Goal: Task Accomplishment & Management: Use online tool/utility

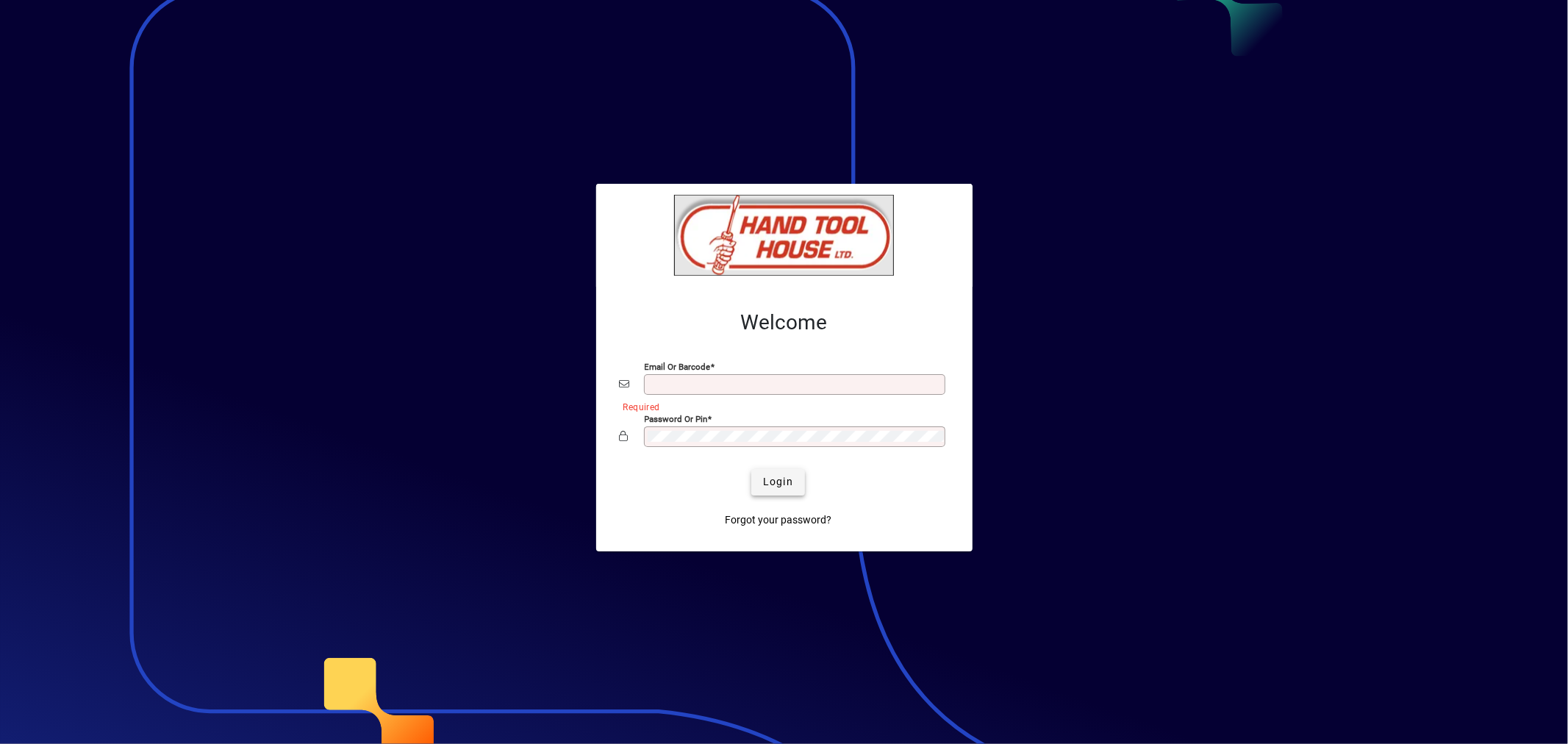
type input "**********"
click at [767, 481] on span "Login" at bounding box center [778, 482] width 30 height 15
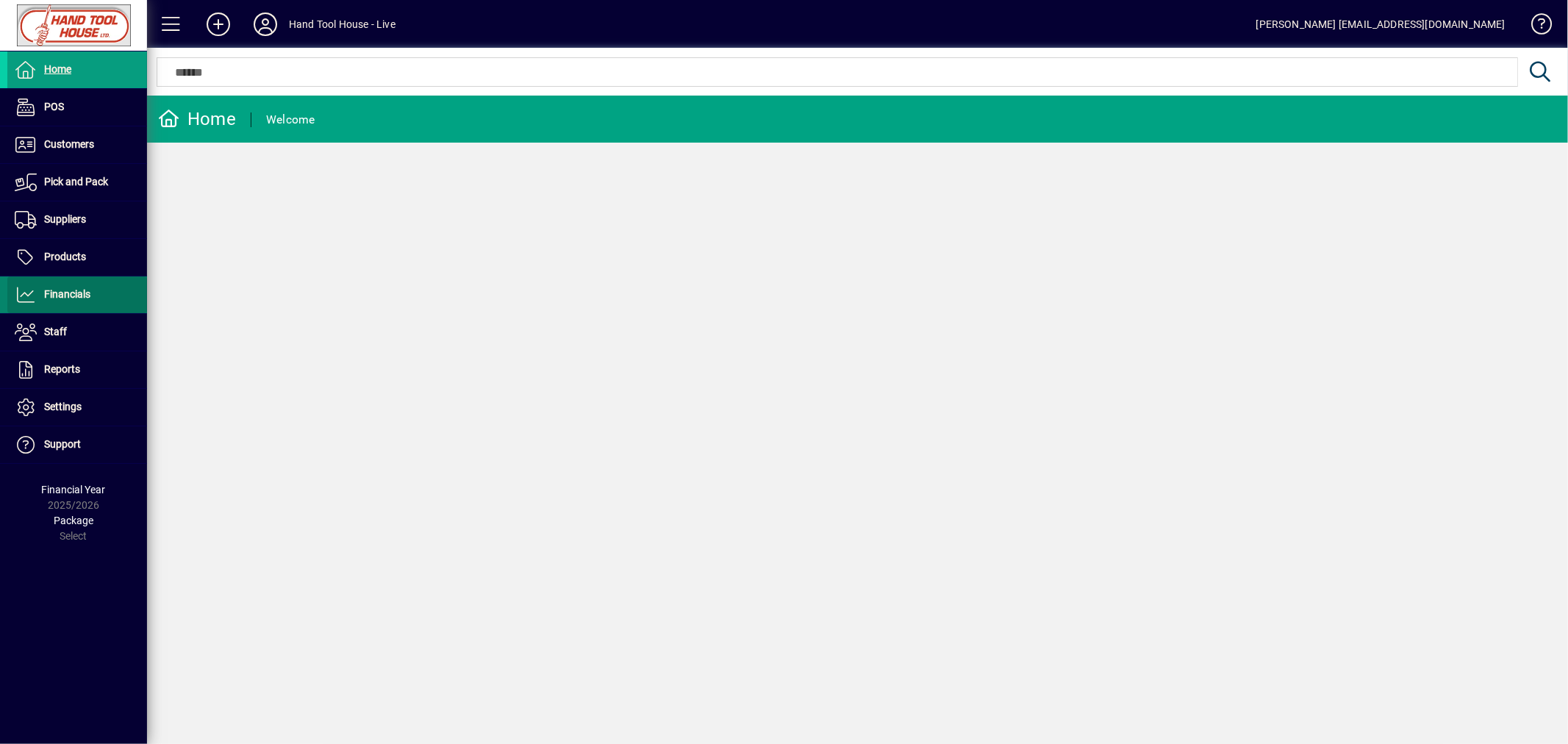
click at [70, 292] on span "Financials" at bounding box center [67, 293] width 47 height 11
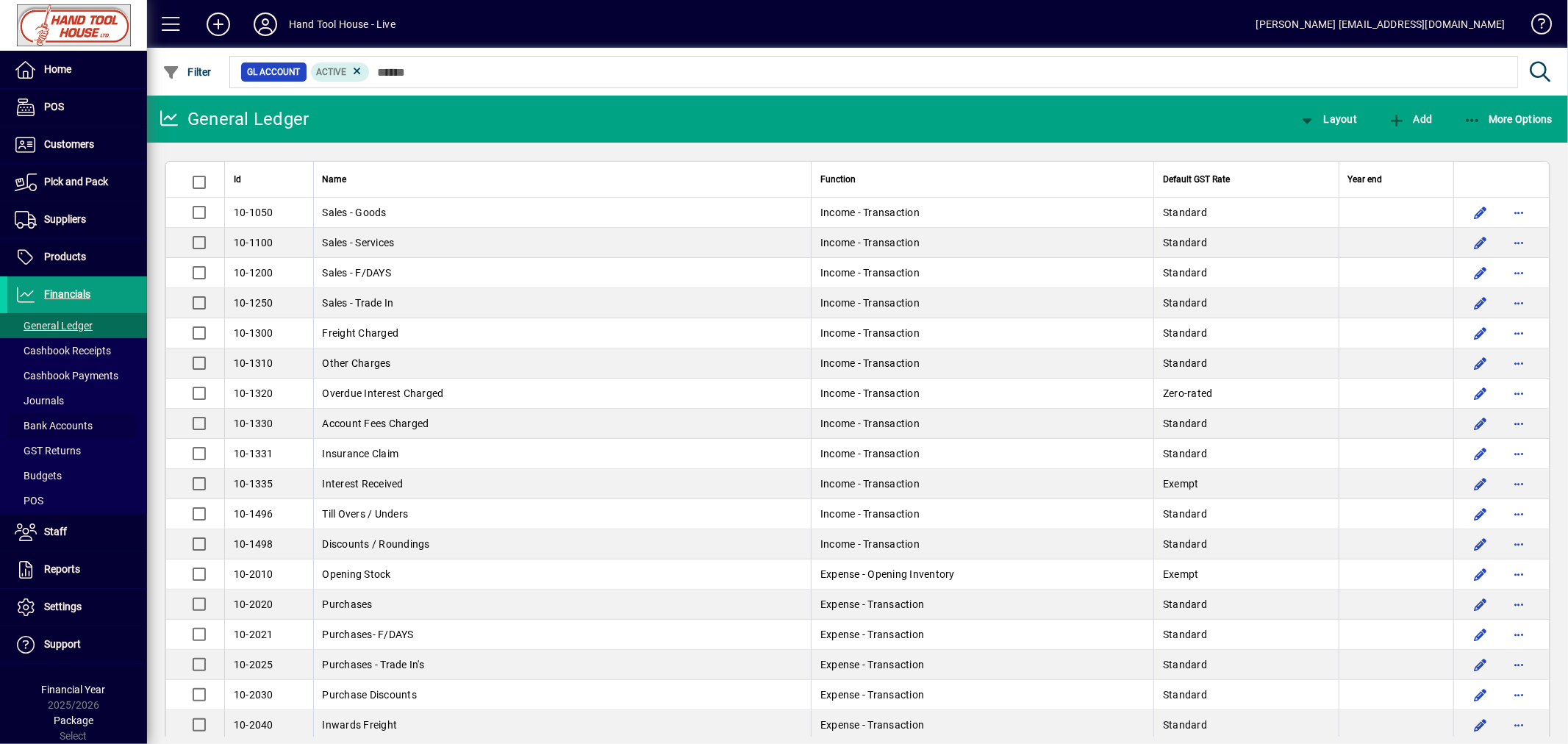
drag, startPoint x: 57, startPoint y: 427, endPoint x: 195, endPoint y: 450, distance: 139.9
click at [59, 427] on span "Bank Accounts" at bounding box center [53, 426] width 78 height 11
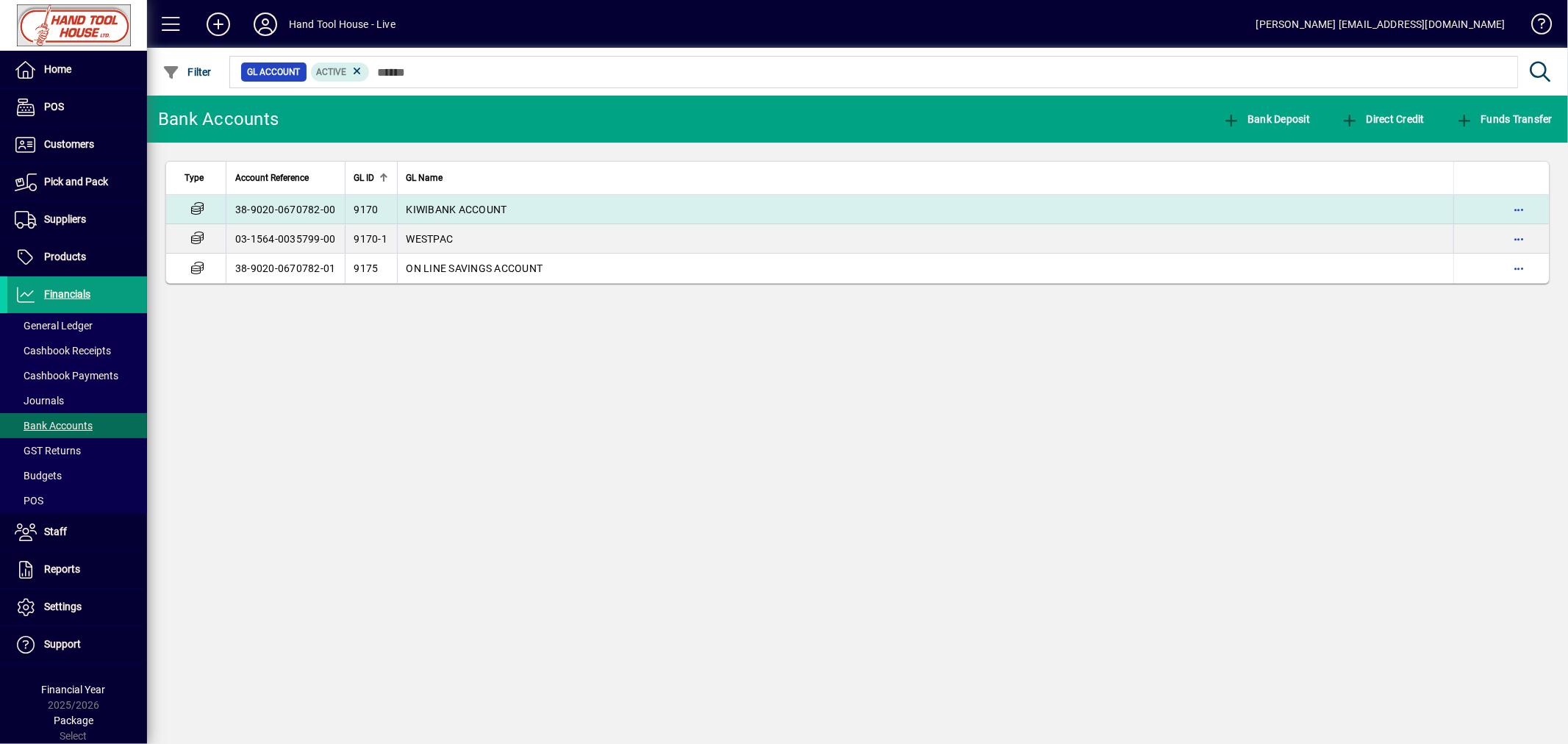
click at [246, 208] on td "38-9020-0670782-00" at bounding box center [285, 209] width 119 height 30
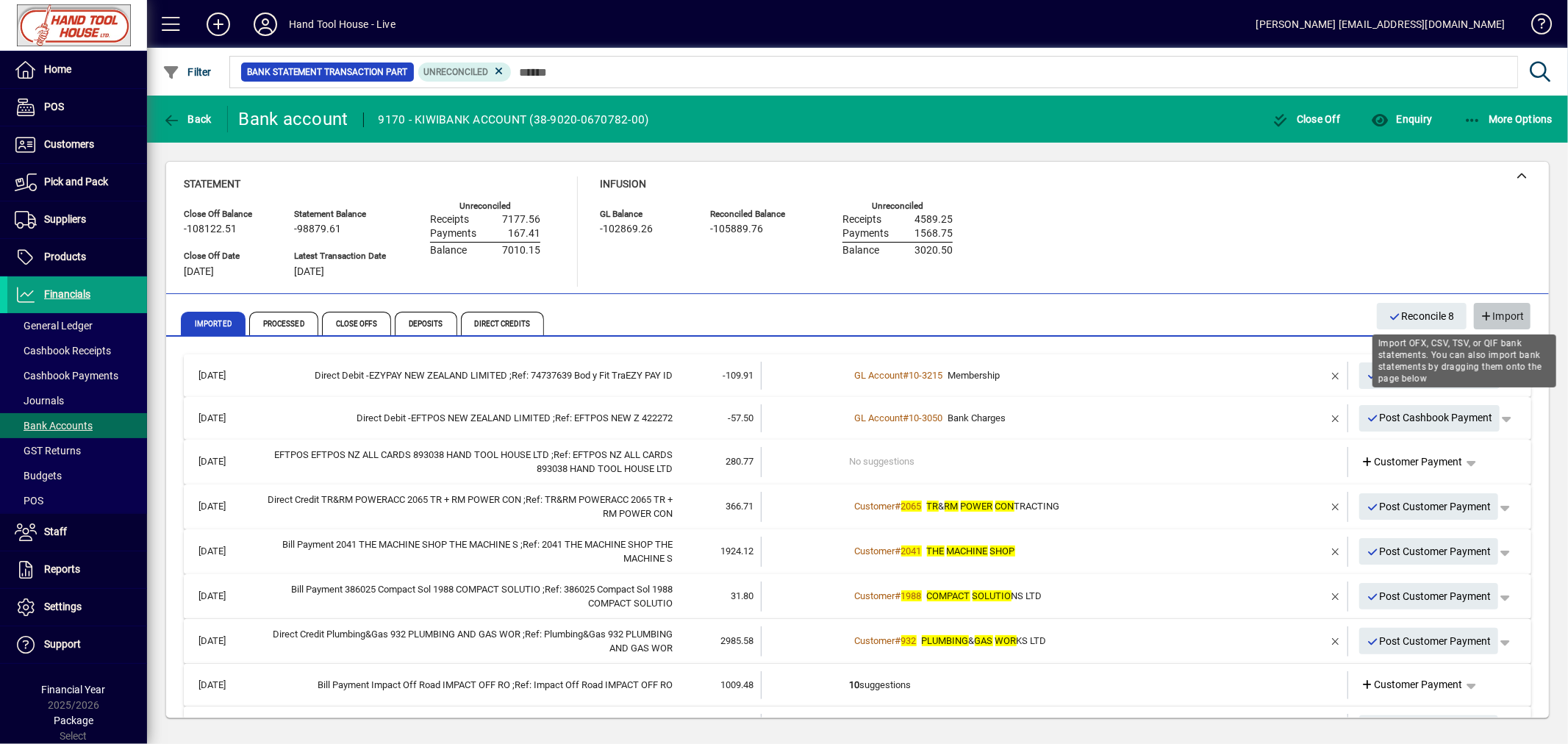
click at [1505, 317] on span "Import" at bounding box center [1501, 315] width 45 height 24
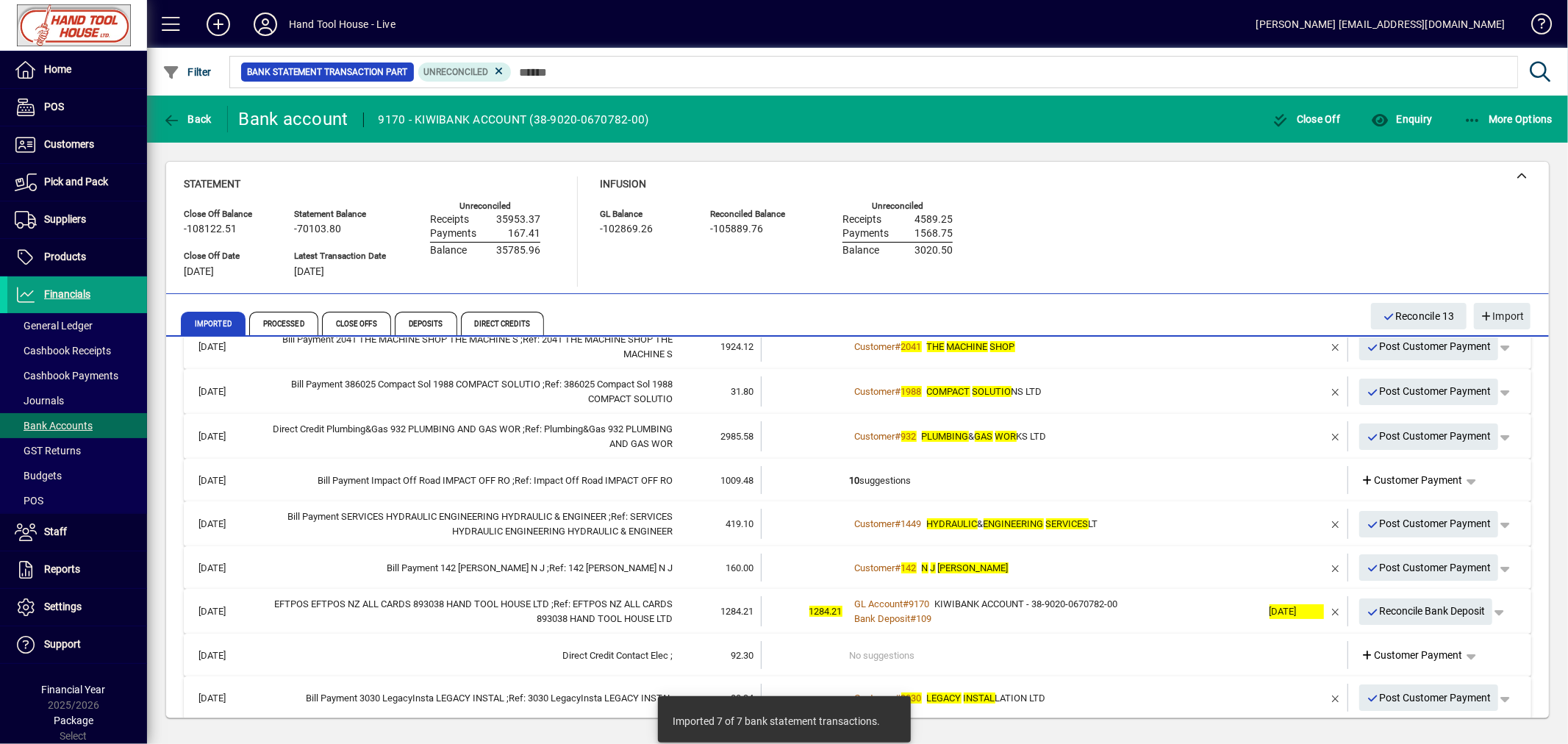
scroll to position [245, 0]
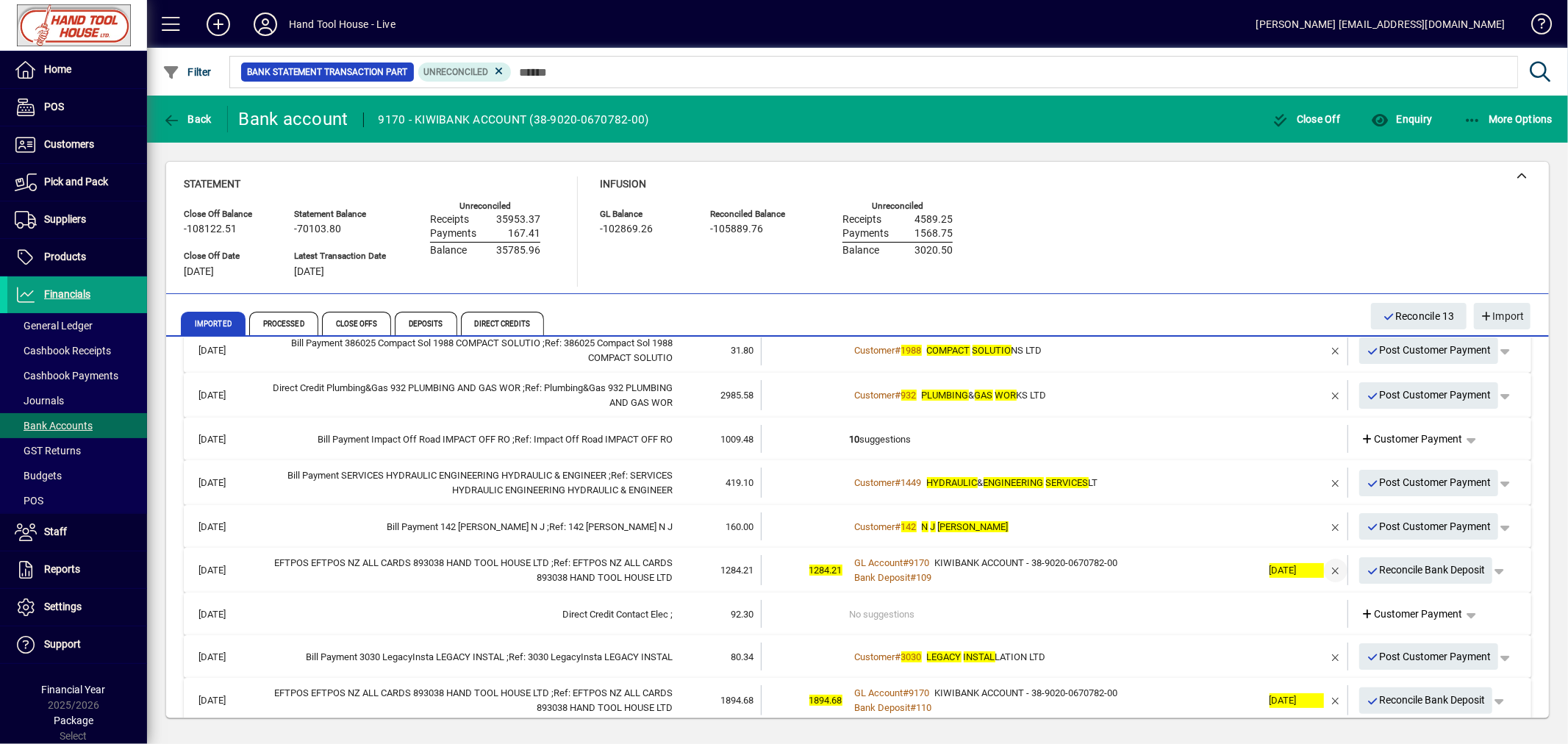
click at [1324, 565] on span "button" at bounding box center [1335, 570] width 35 height 35
click at [854, 567] on td "1 suggestion" at bounding box center [1055, 570] width 412 height 30
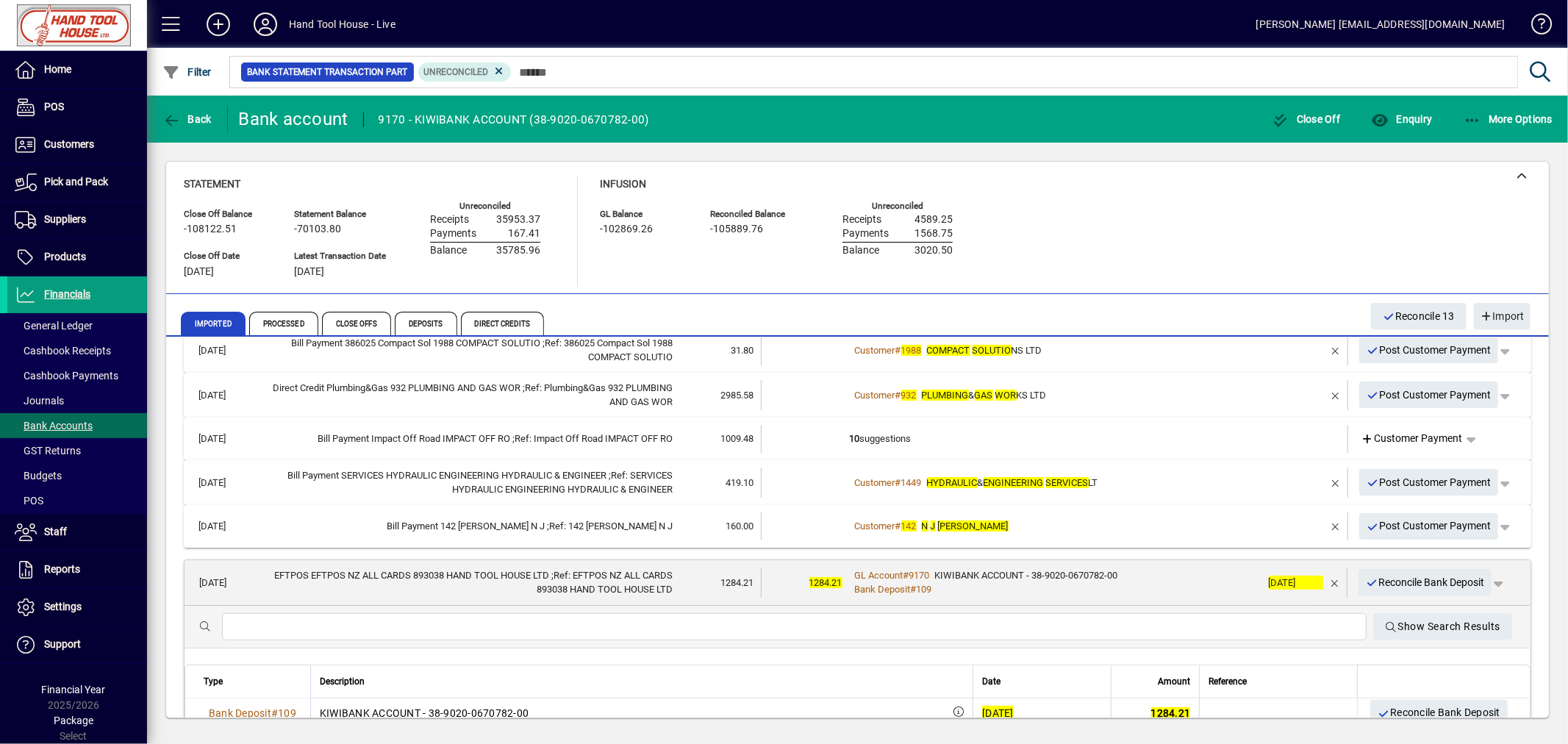
click at [1401, 577] on span "Reconcile Bank Deposit" at bounding box center [1424, 582] width 119 height 24
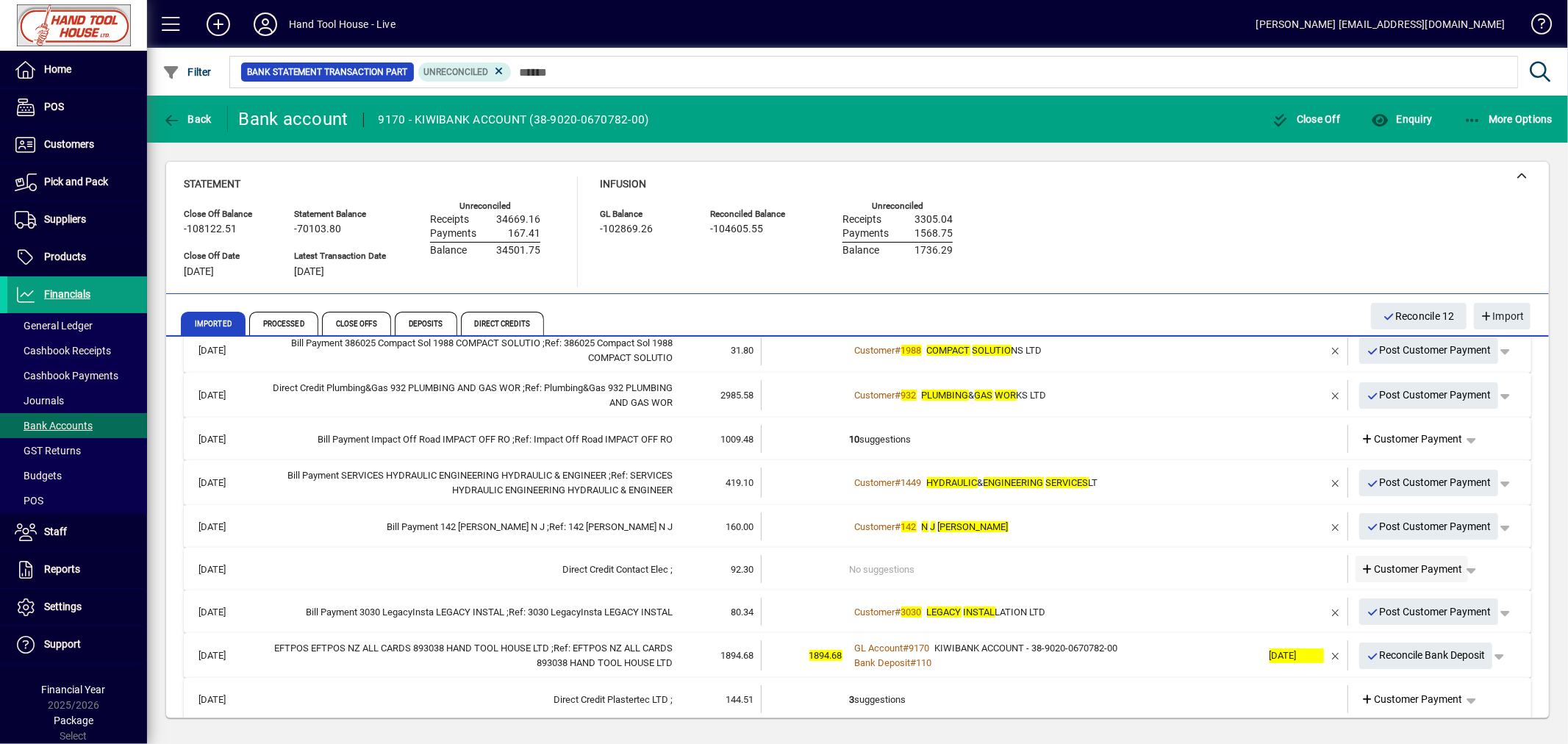
click at [1397, 568] on span "Customer Payment" at bounding box center [1412, 569] width 101 height 15
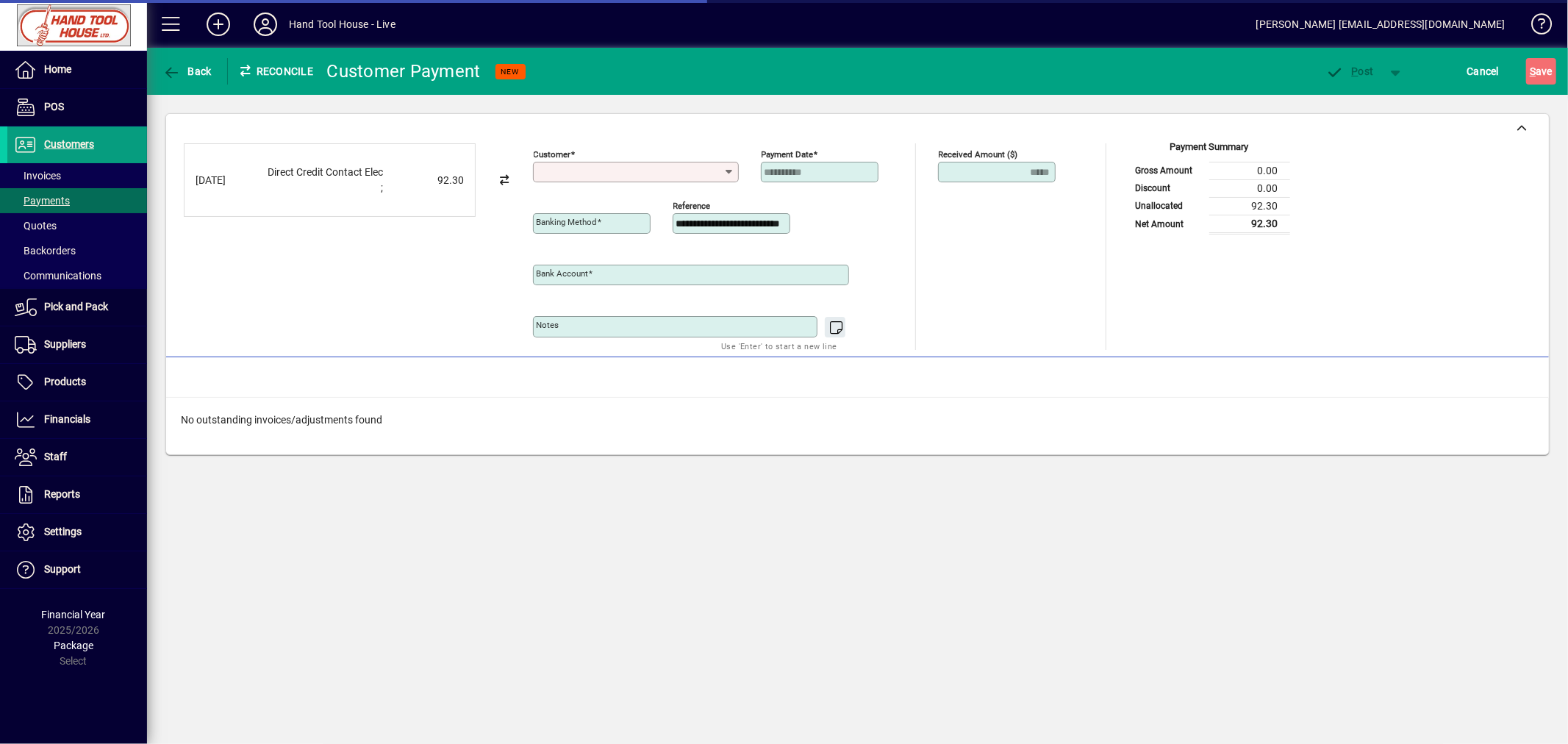
type input "**********"
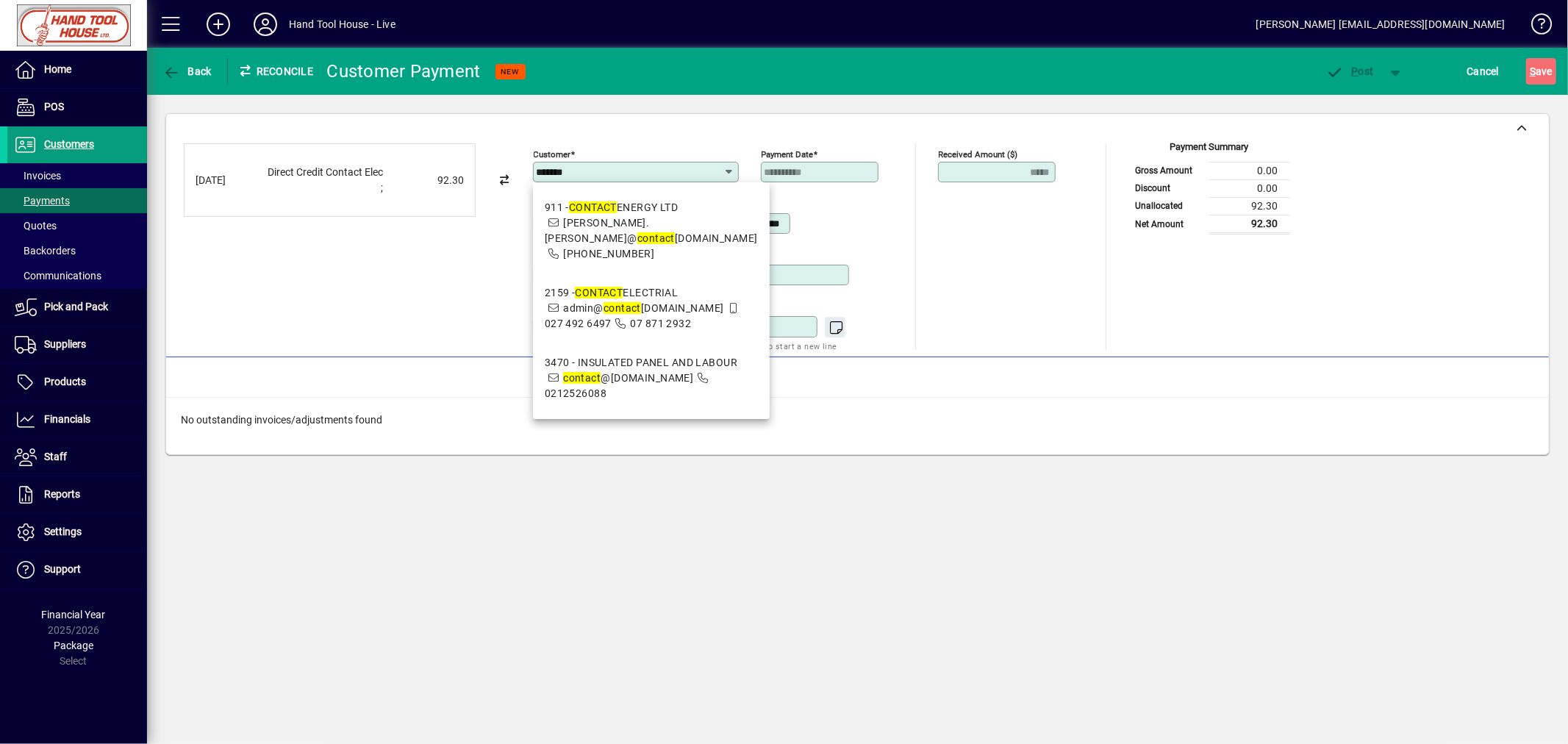
click at [635, 302] on em "contact" at bounding box center [621, 308] width 37 height 11
type input "**********"
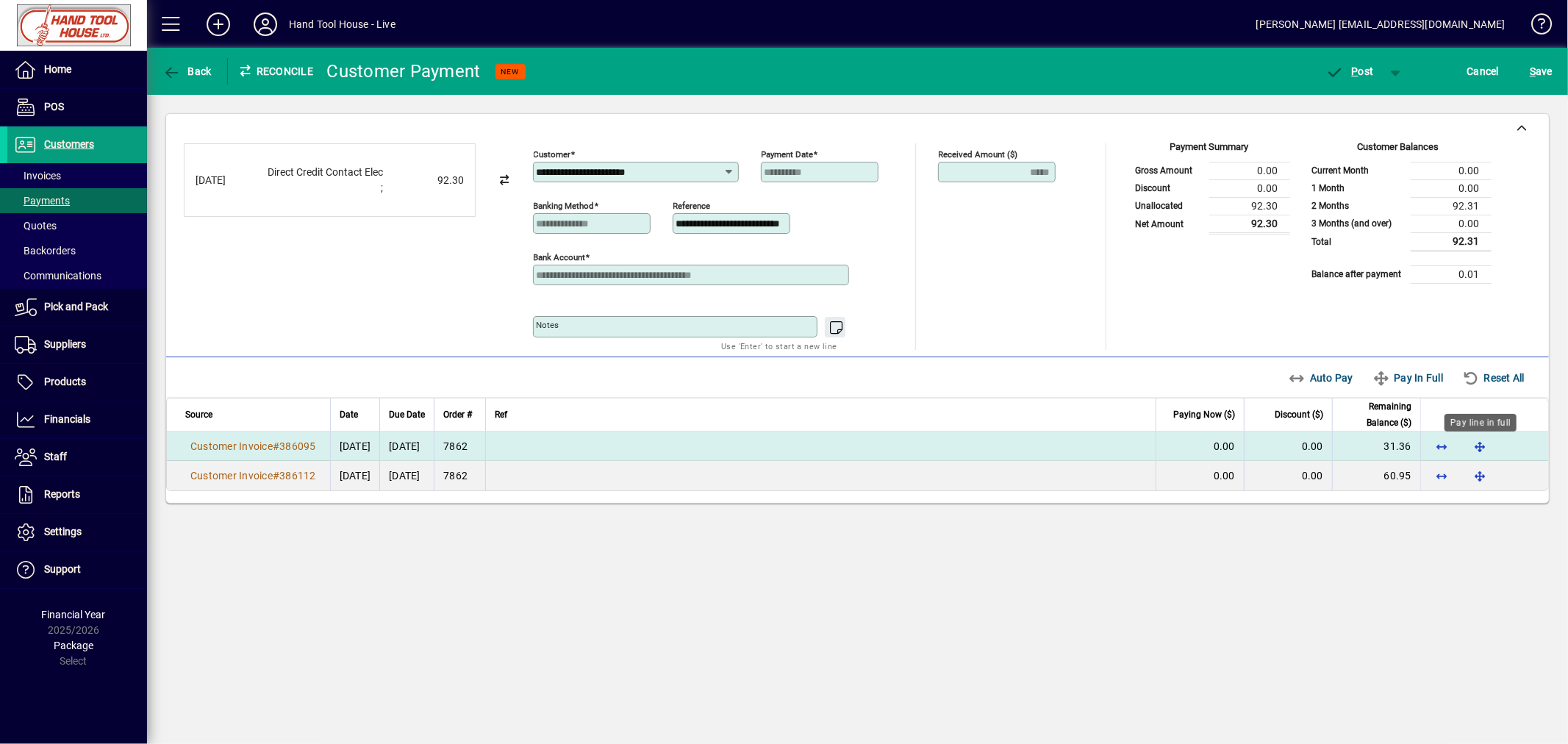
drag, startPoint x: 1481, startPoint y: 449, endPoint x: 1491, endPoint y: 456, distance: 12.2
click at [1483, 449] on span "button" at bounding box center [1479, 446] width 35 height 35
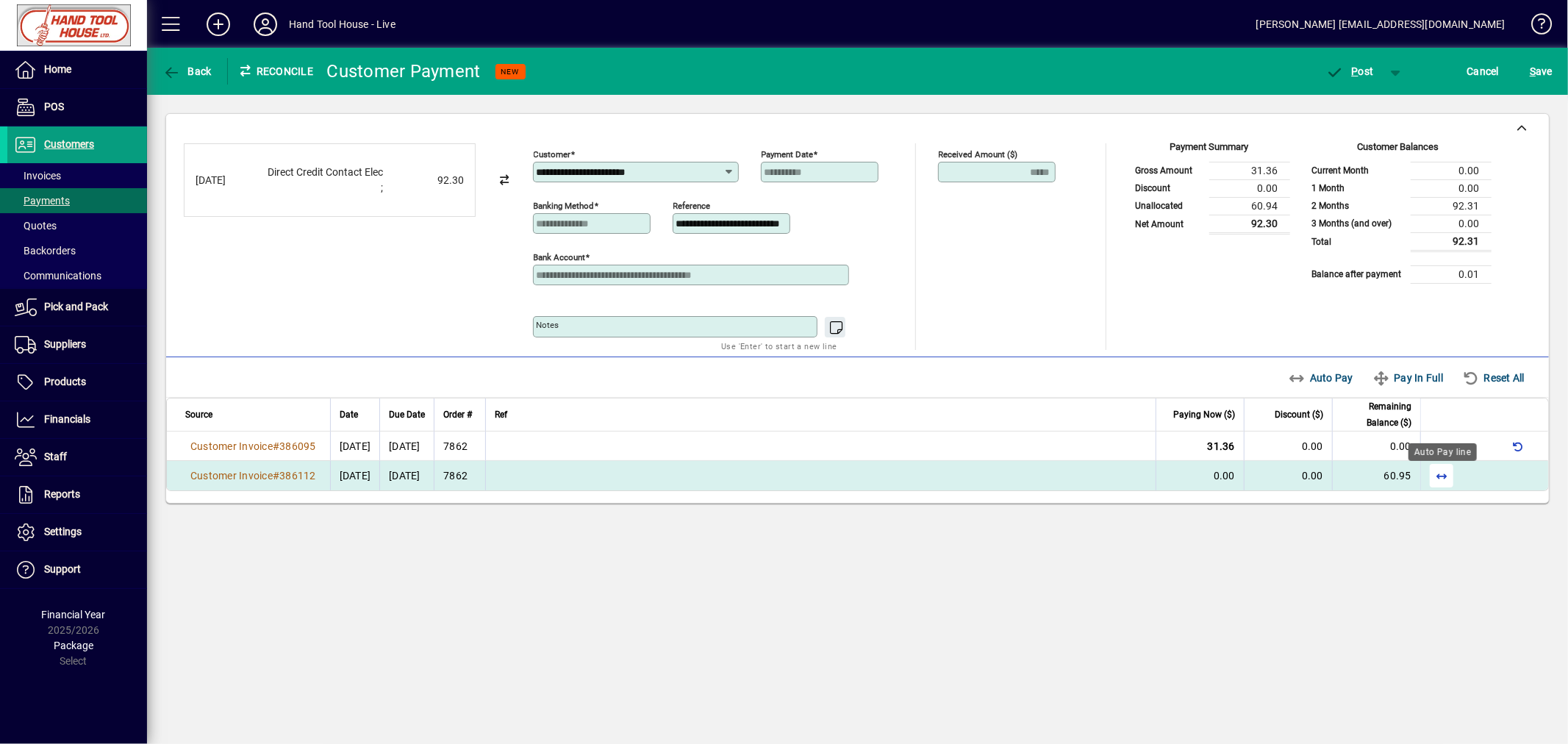
click at [1437, 472] on span "button" at bounding box center [1440, 475] width 35 height 35
click at [1357, 62] on span "button" at bounding box center [1350, 70] width 63 height 35
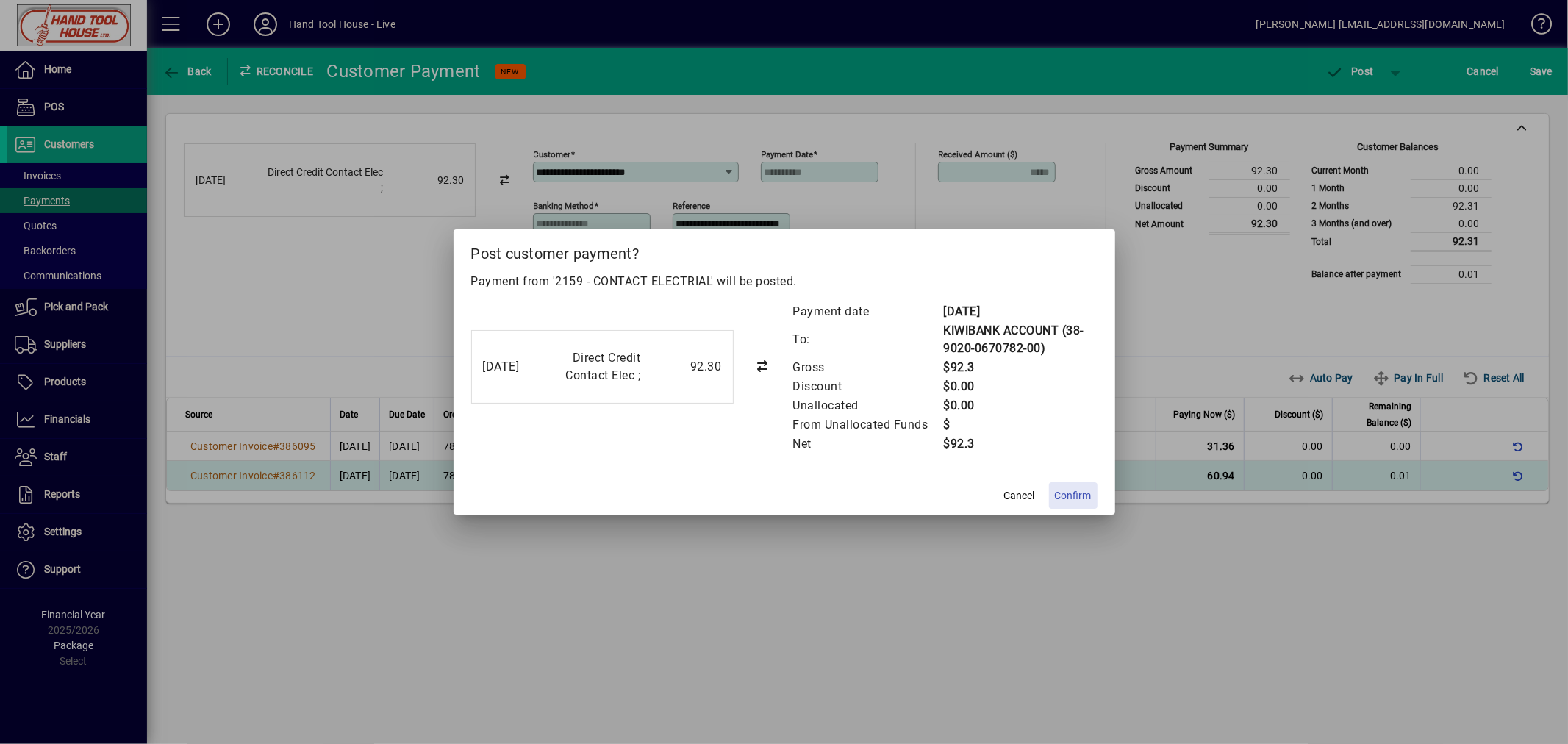
click at [1075, 500] on span "Confirm" at bounding box center [1073, 495] width 37 height 15
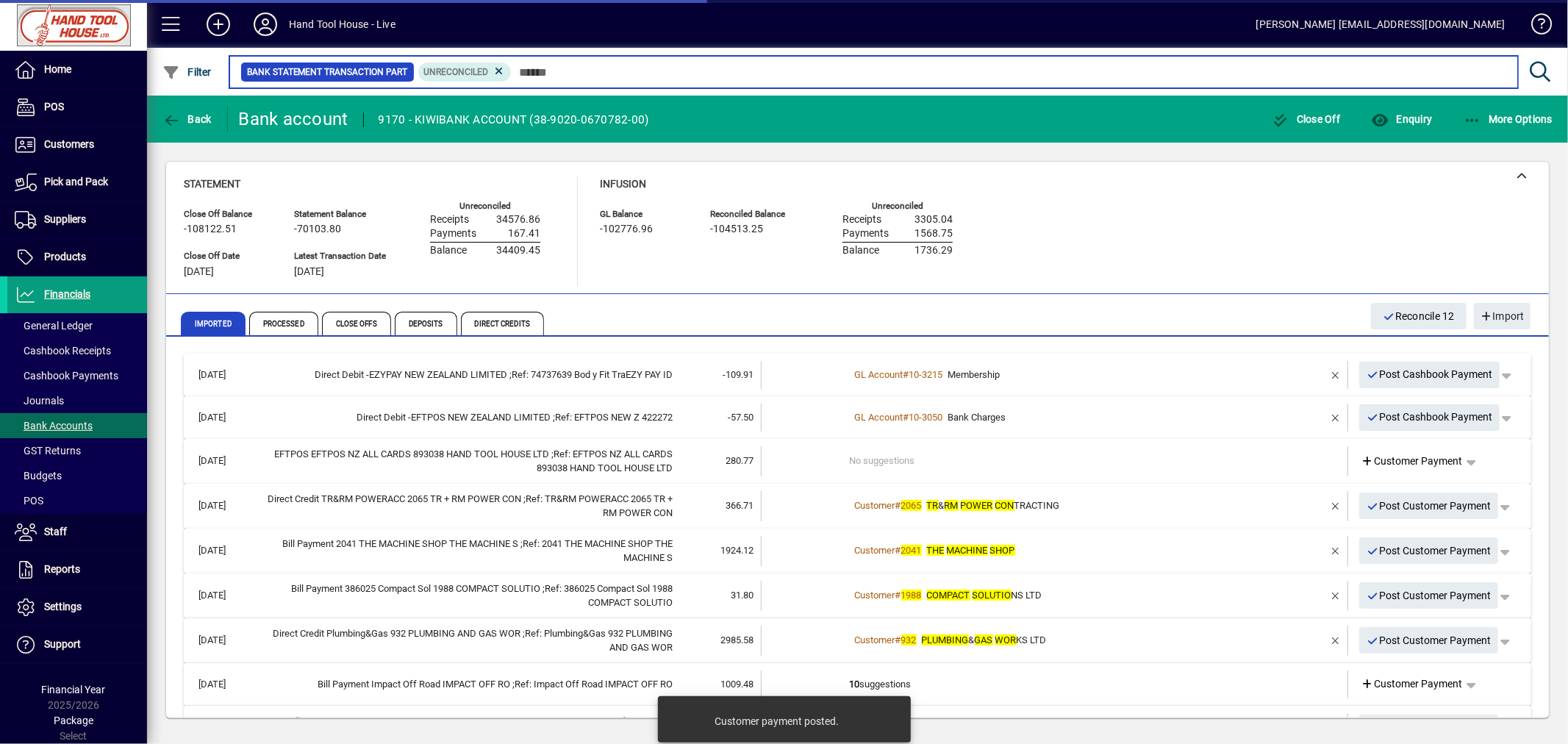
scroll to position [184, 0]
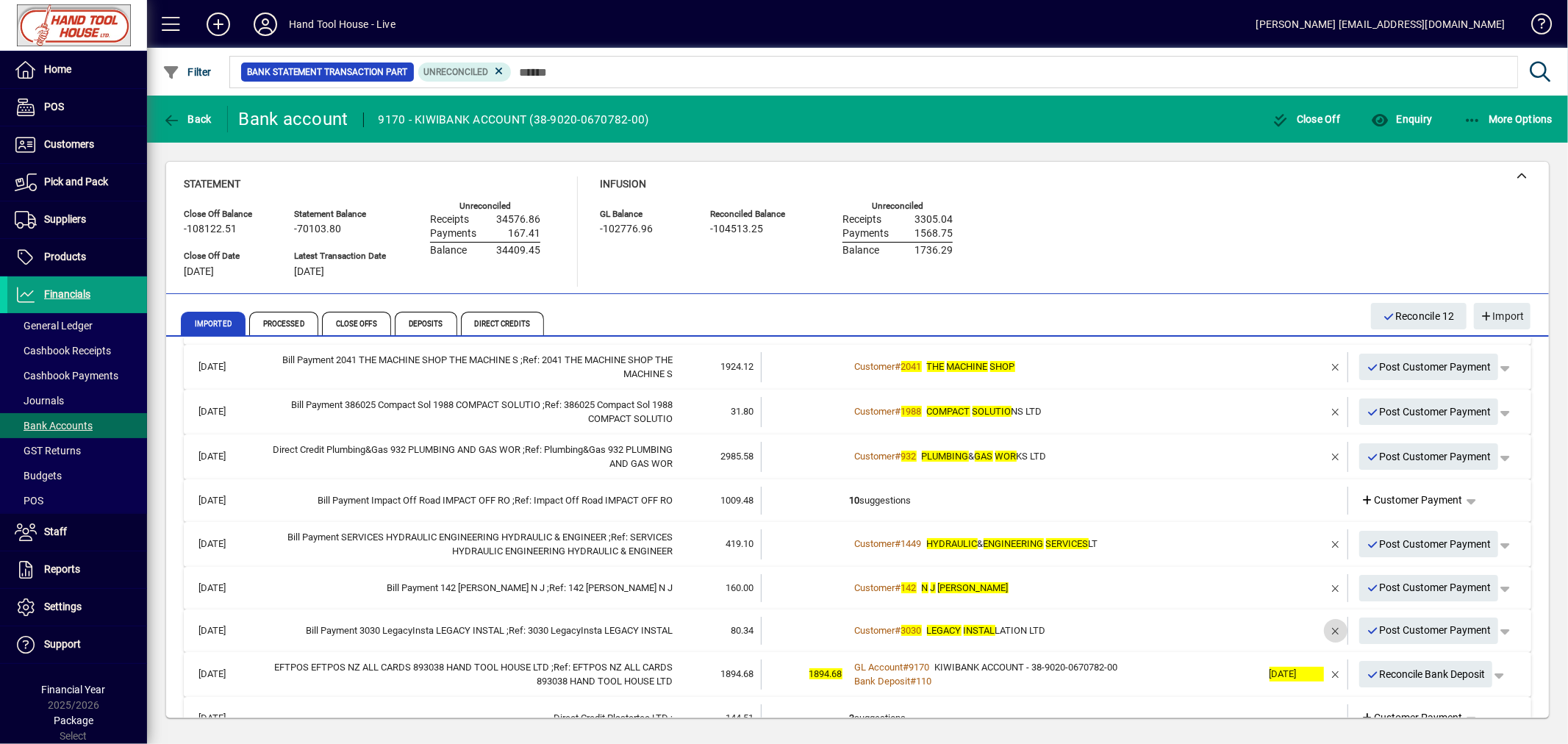
click at [1318, 636] on span "button" at bounding box center [1335, 630] width 35 height 35
click at [1391, 629] on span "Customer Payment" at bounding box center [1412, 630] width 101 height 15
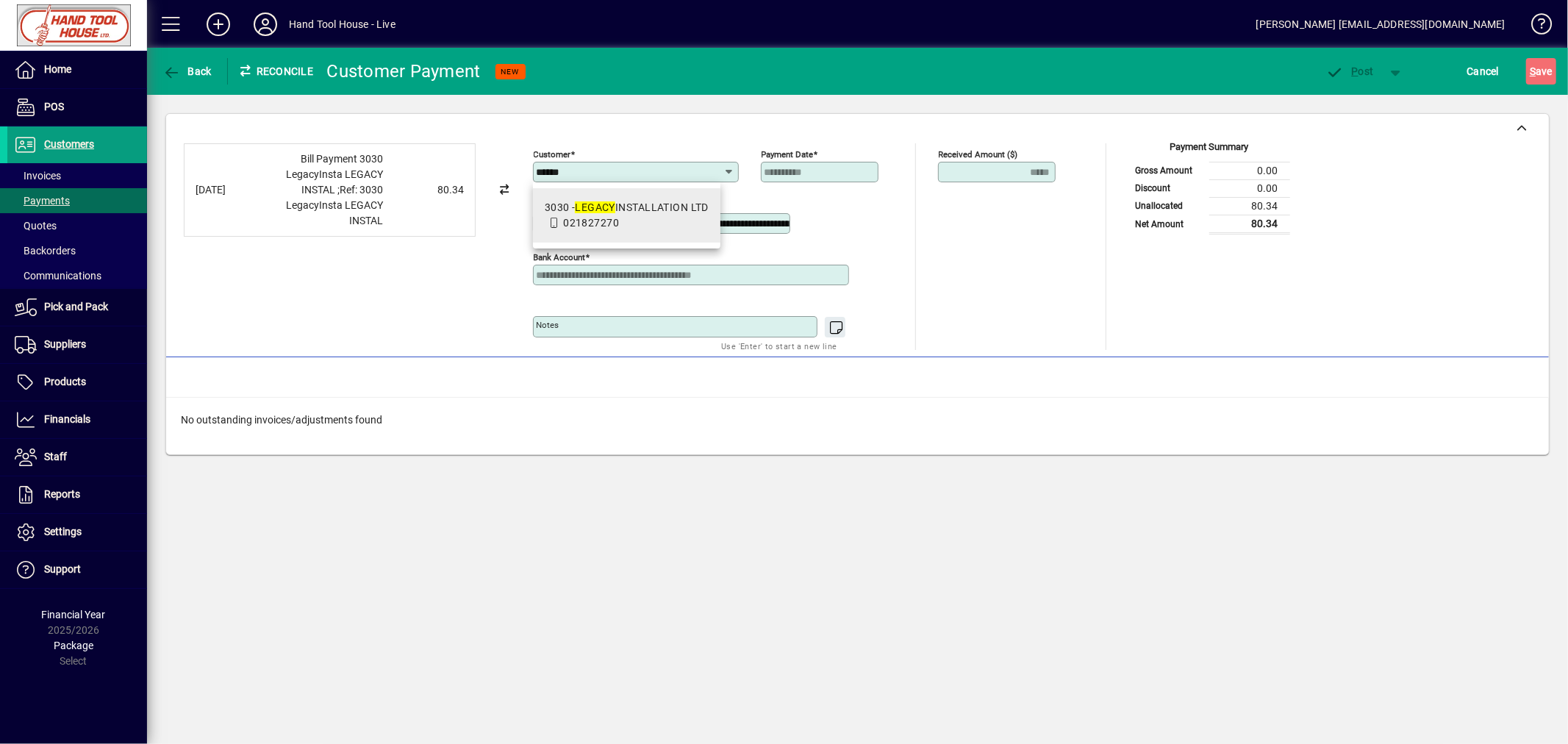
click at [576, 197] on mat-option "3030 - LEGACY INSTALLATION LTD 021827270" at bounding box center [626, 215] width 188 height 54
type input "**********"
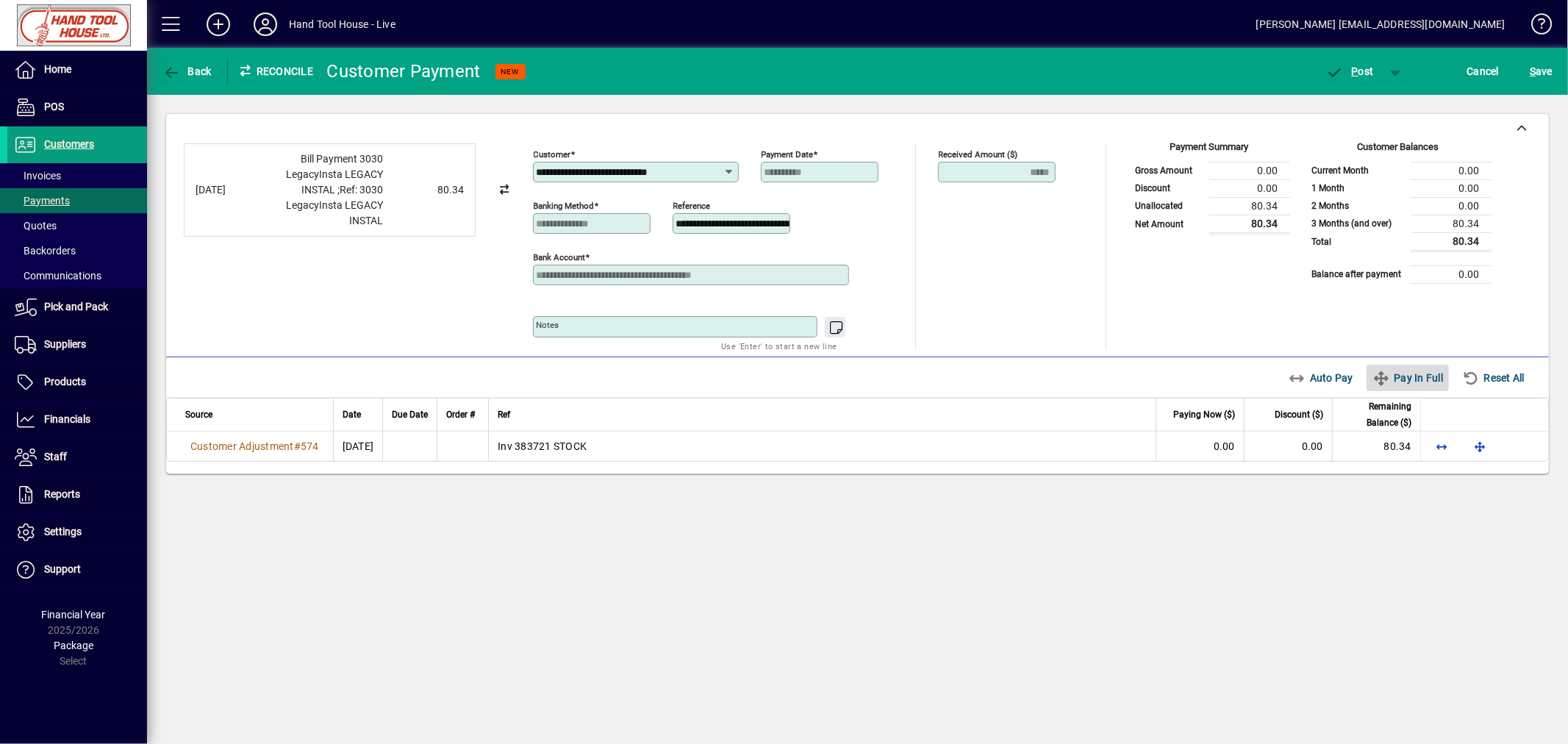
click at [1414, 384] on span "Pay In Full" at bounding box center [1407, 377] width 70 height 24
type input "****"
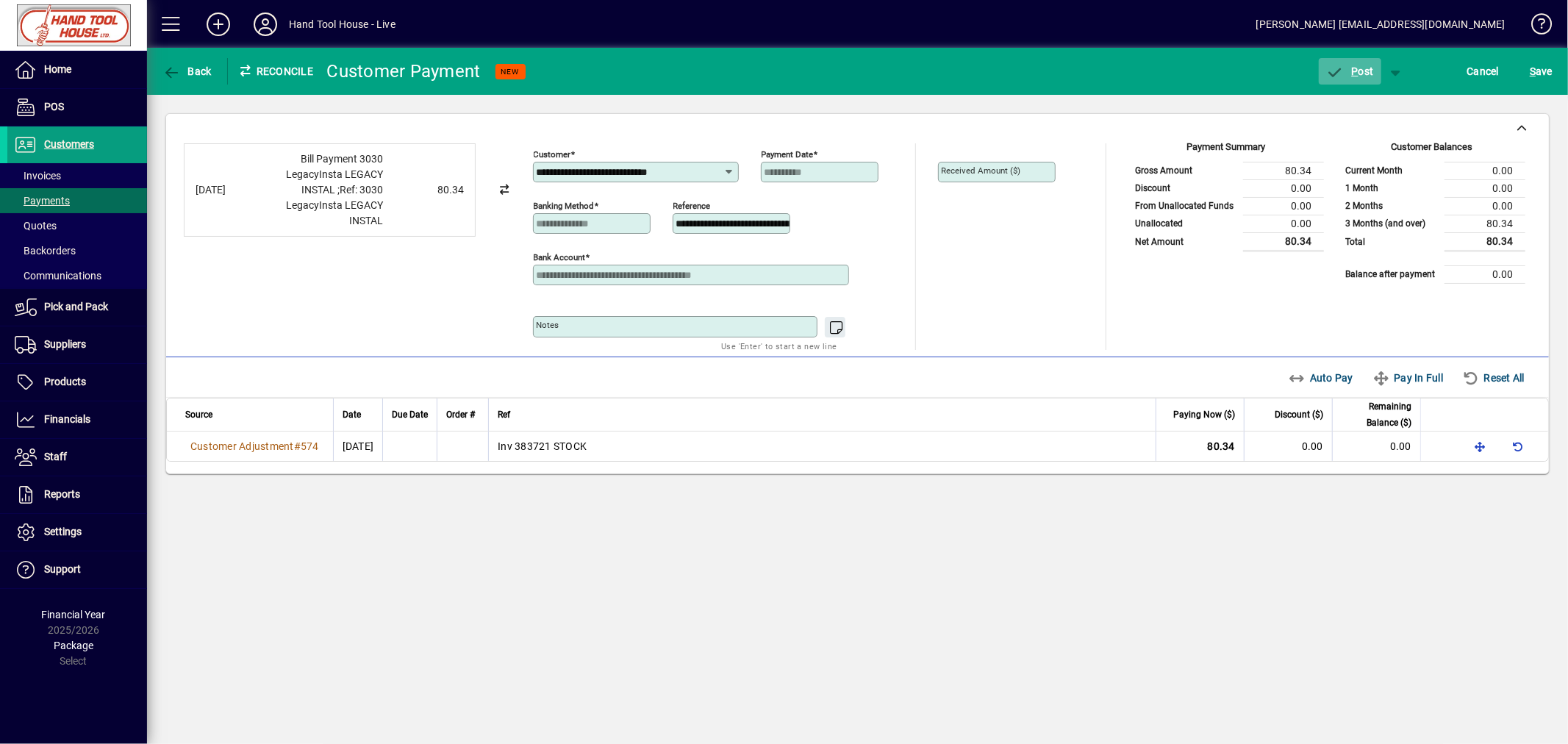
click at [1349, 66] on span "P ost" at bounding box center [1350, 71] width 48 height 11
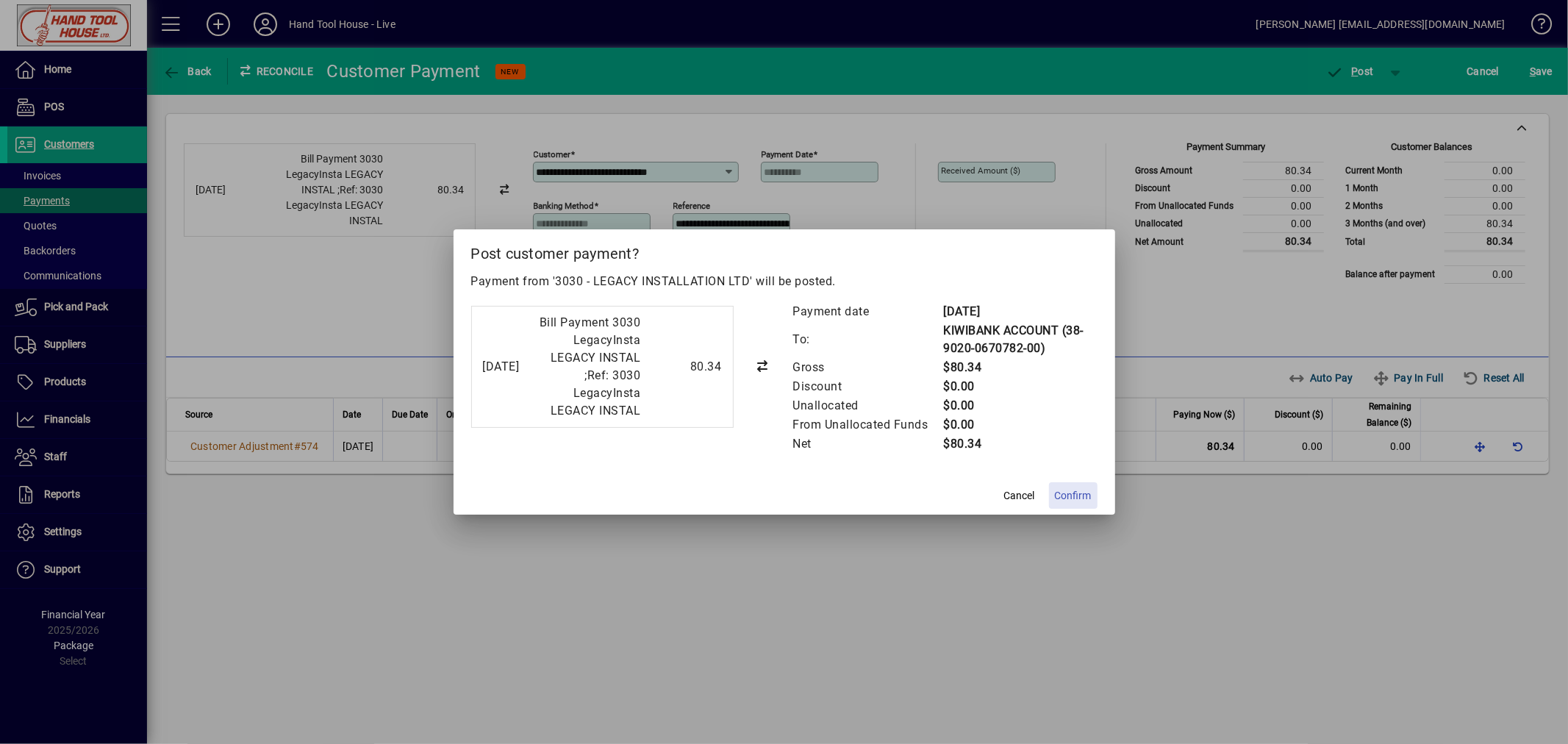
click at [1068, 503] on span "Confirm" at bounding box center [1073, 495] width 37 height 15
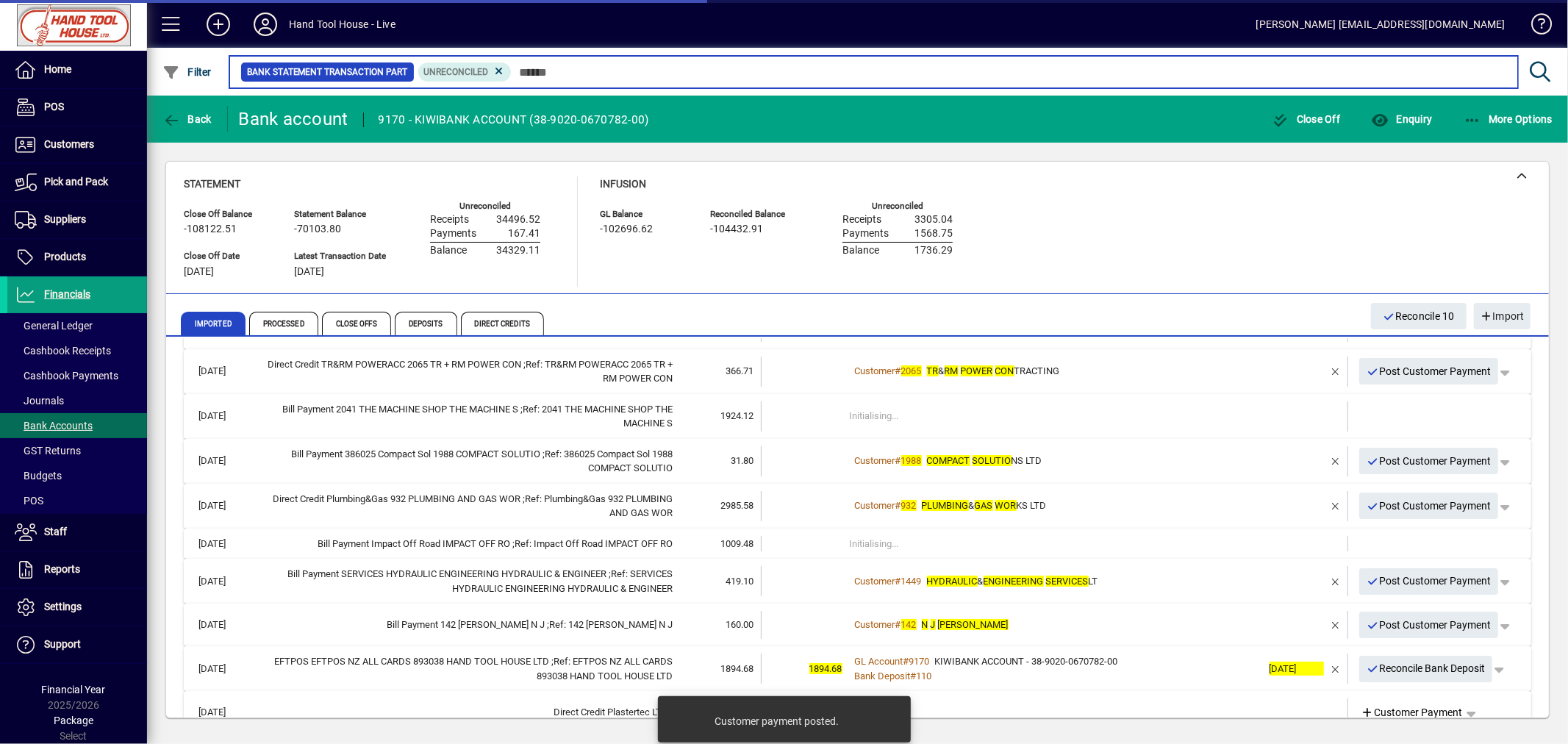
scroll to position [216, 0]
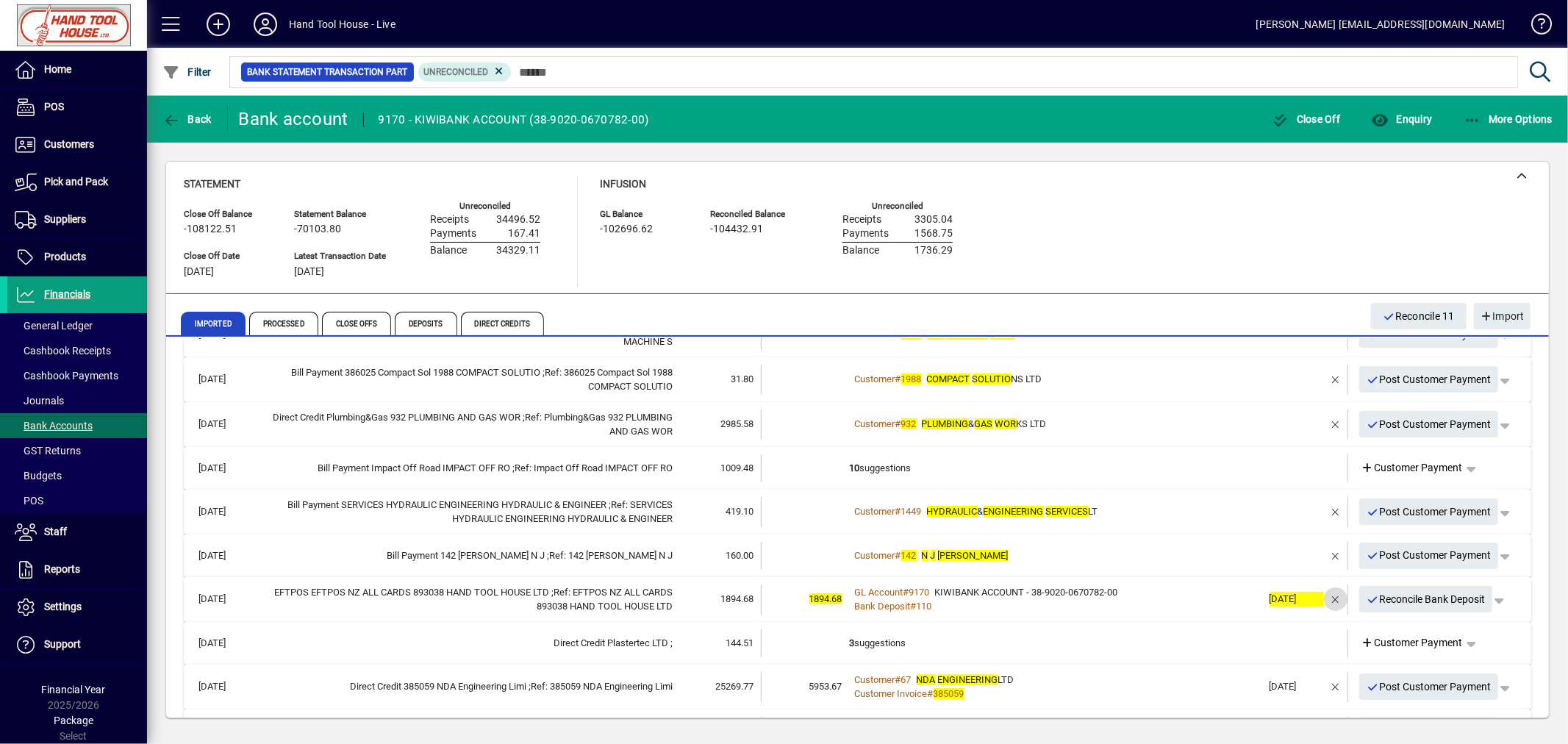
click at [1320, 593] on span "button" at bounding box center [1335, 598] width 35 height 35
click at [904, 596] on td "1 suggestion" at bounding box center [1055, 599] width 412 height 30
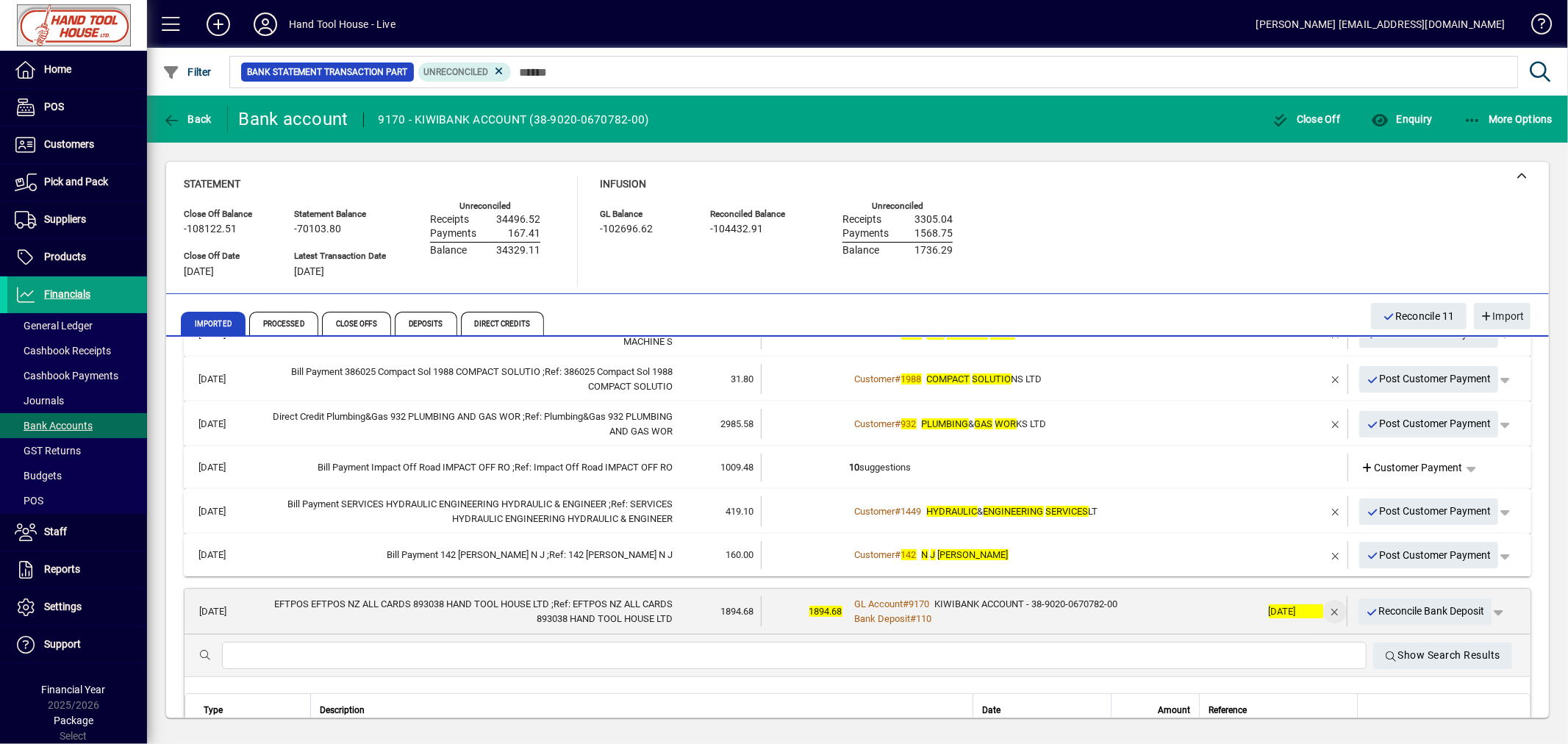
click at [1323, 607] on span "button" at bounding box center [1335, 611] width 35 height 35
click at [866, 608] on td "1 suggestion" at bounding box center [1055, 612] width 412 height 30
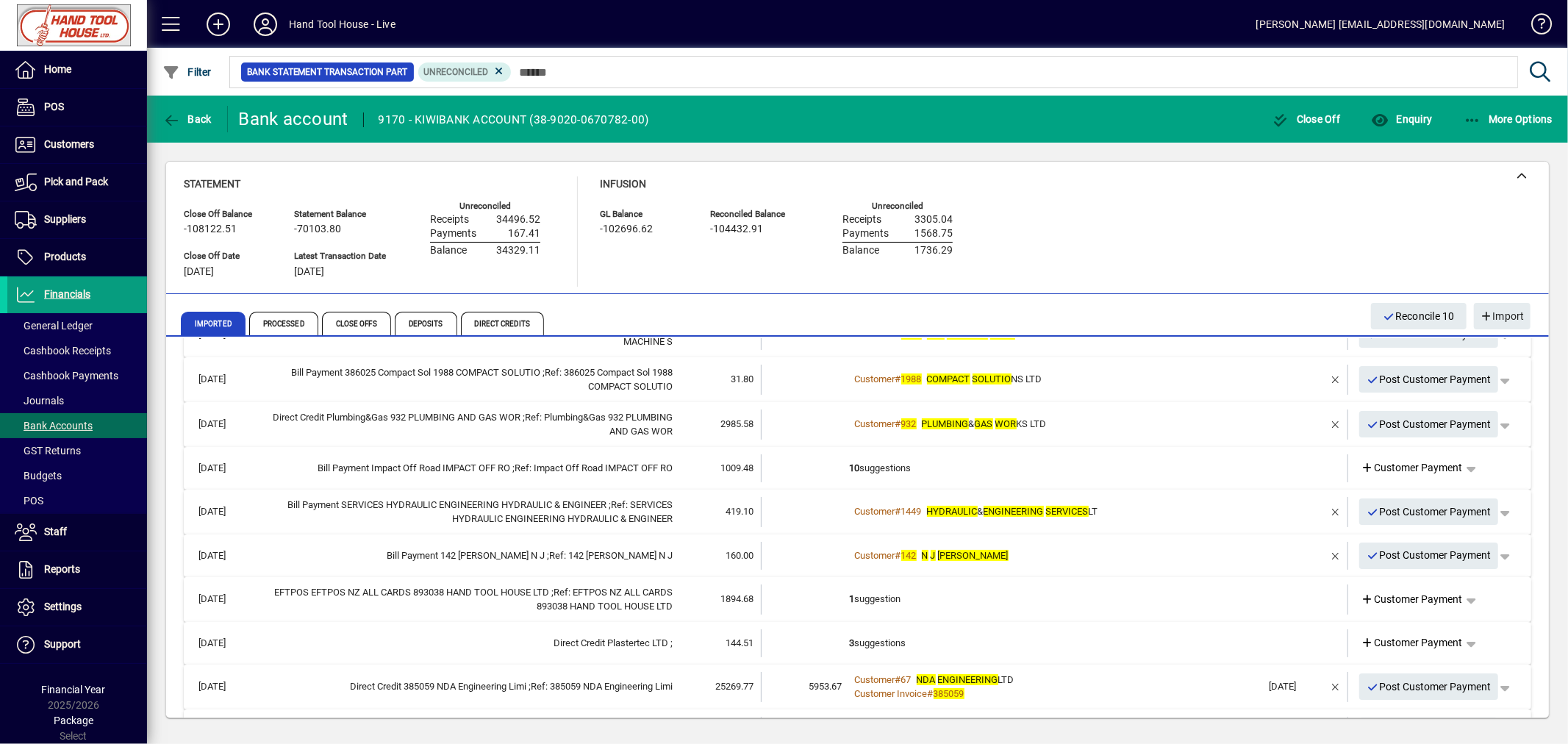
click at [1303, 601] on td at bounding box center [1293, 599] width 62 height 30
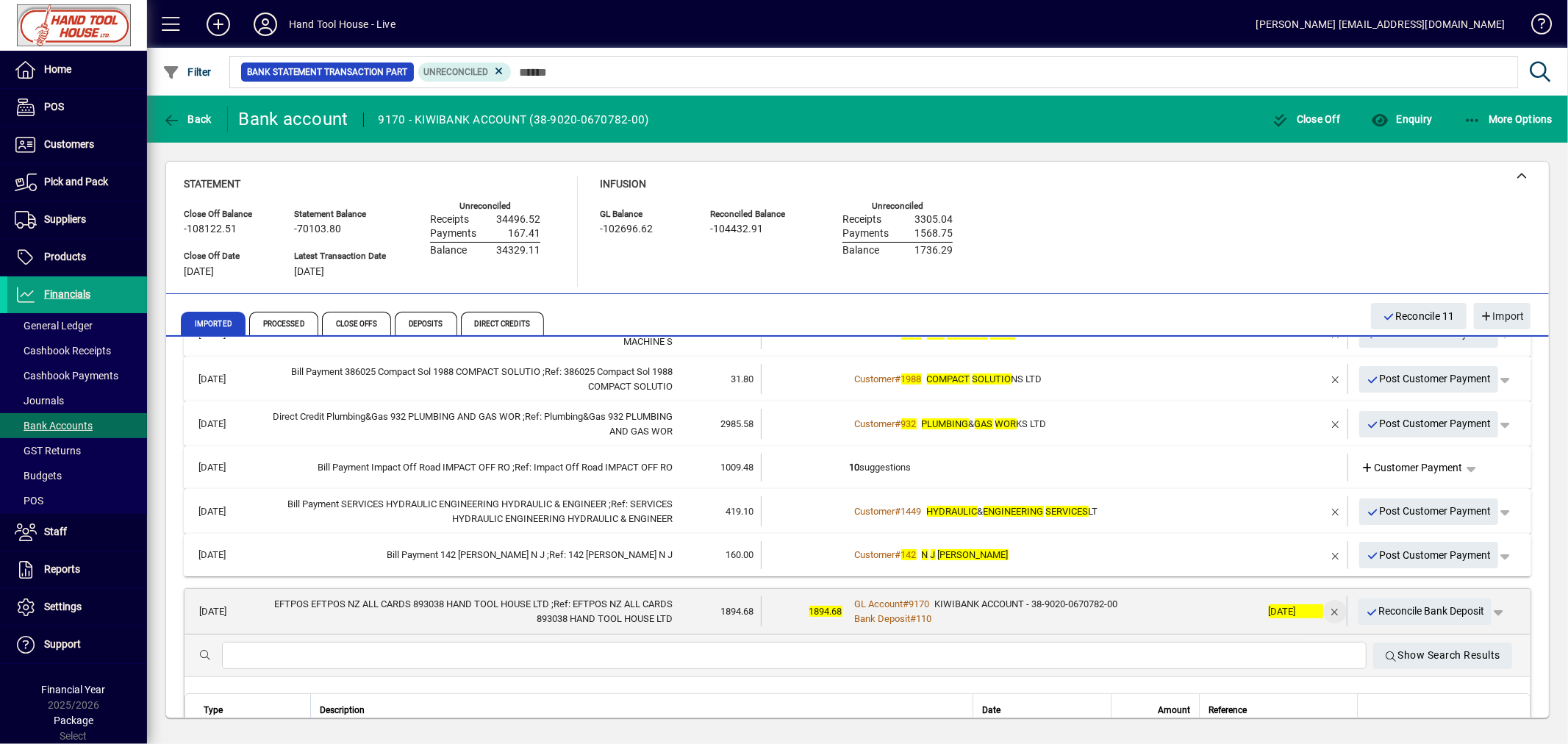
click at [1318, 608] on span "button" at bounding box center [1335, 611] width 35 height 35
click at [879, 612] on td "1 suggestion" at bounding box center [1055, 612] width 412 height 30
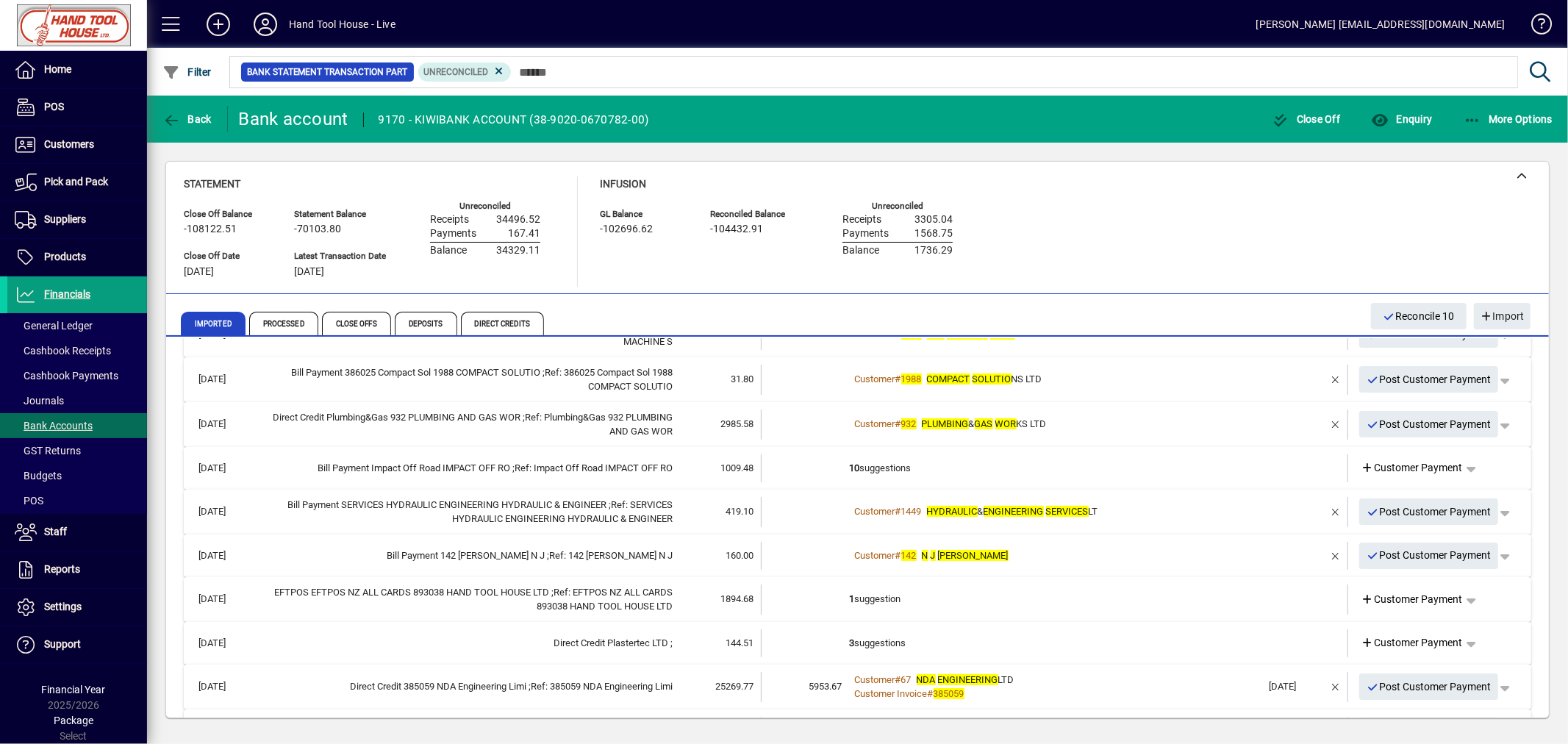
click at [1430, 647] on span "Customer Payment" at bounding box center [1412, 643] width 101 height 15
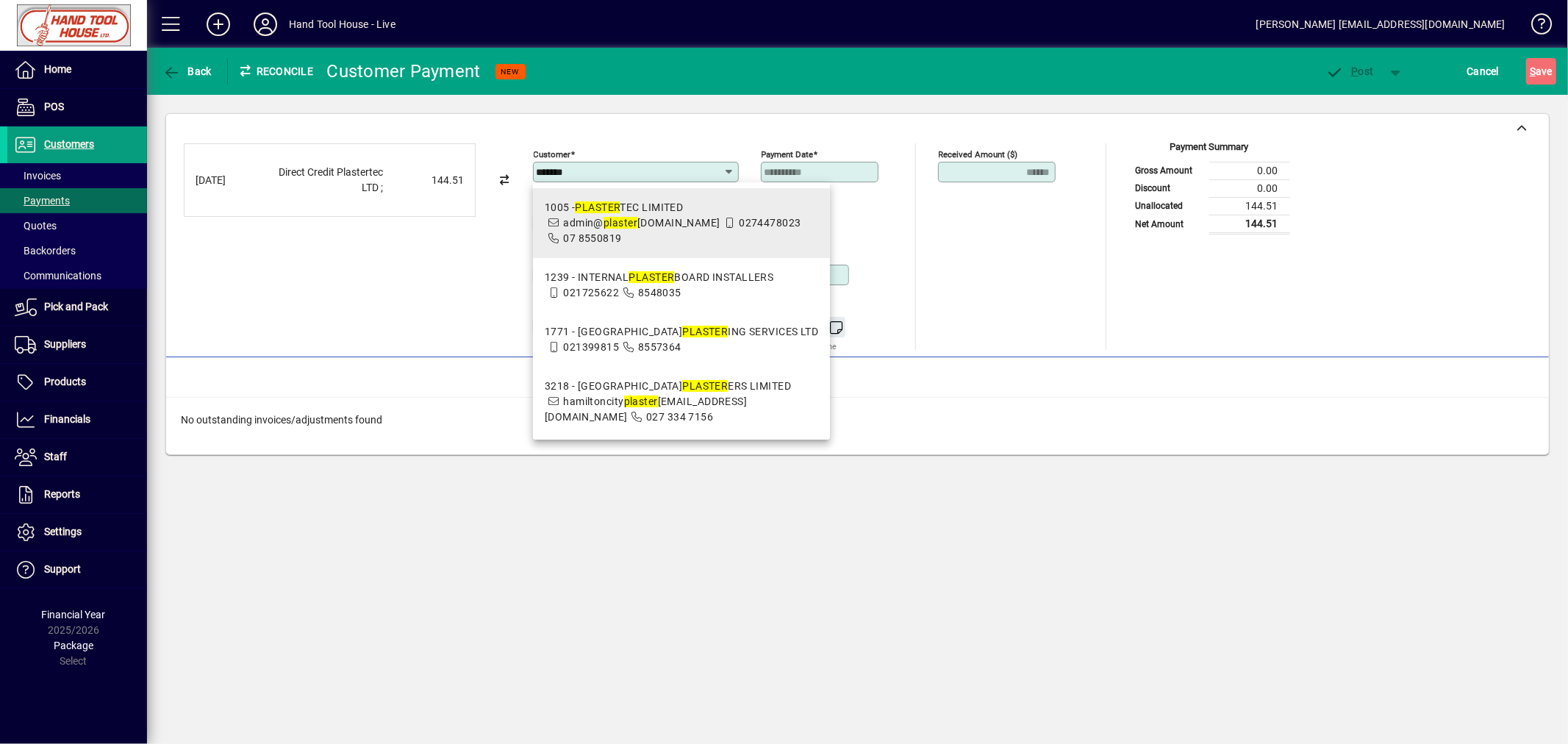
click at [616, 214] on span "1005 - PLASTER TEC LIMITED admin@ plaster [DOMAIN_NAME] 0274478023 07 8550819" at bounding box center [682, 223] width 274 height 47
type input "**********"
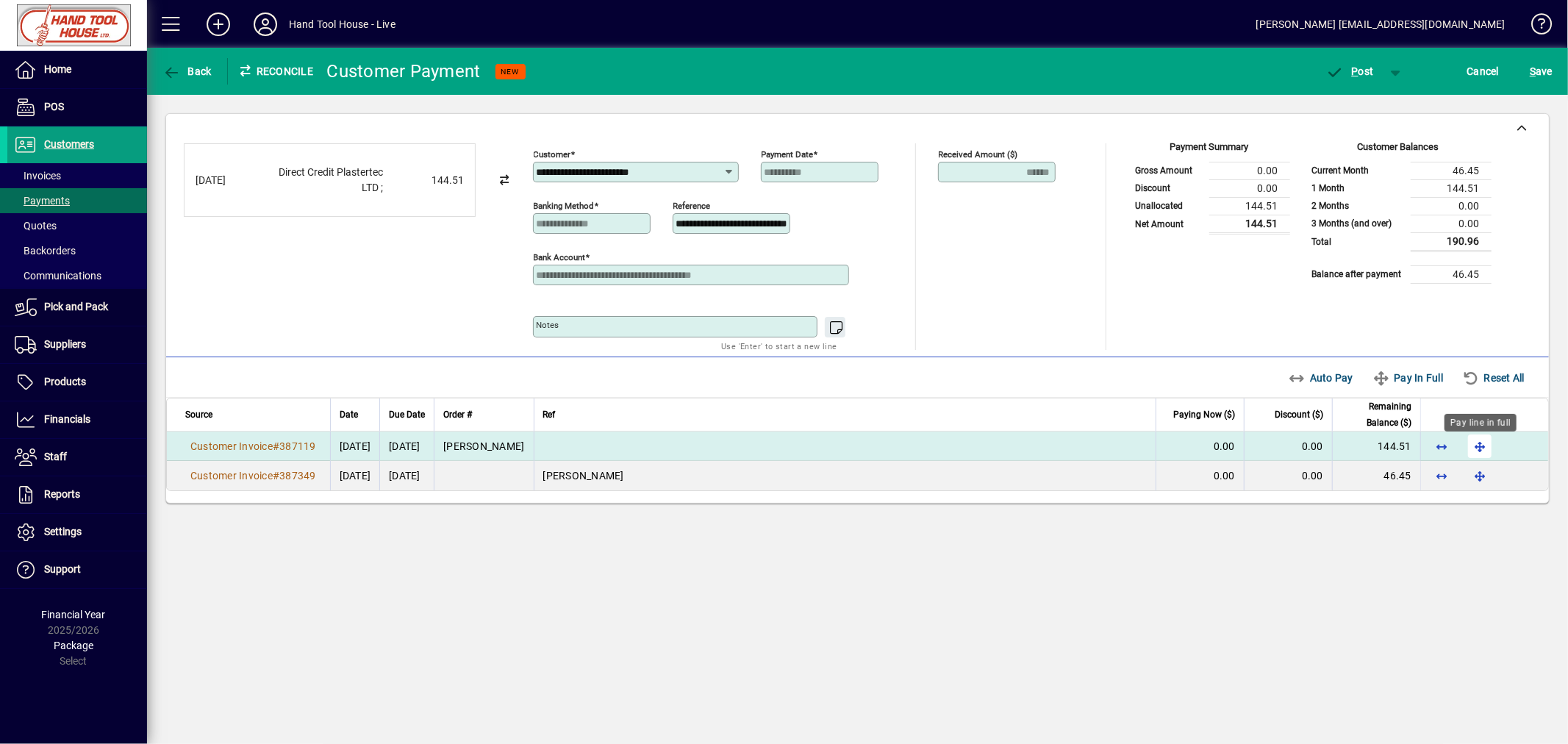
click at [1479, 447] on span "button" at bounding box center [1479, 446] width 35 height 35
click at [1362, 59] on span "button" at bounding box center [1350, 70] width 63 height 35
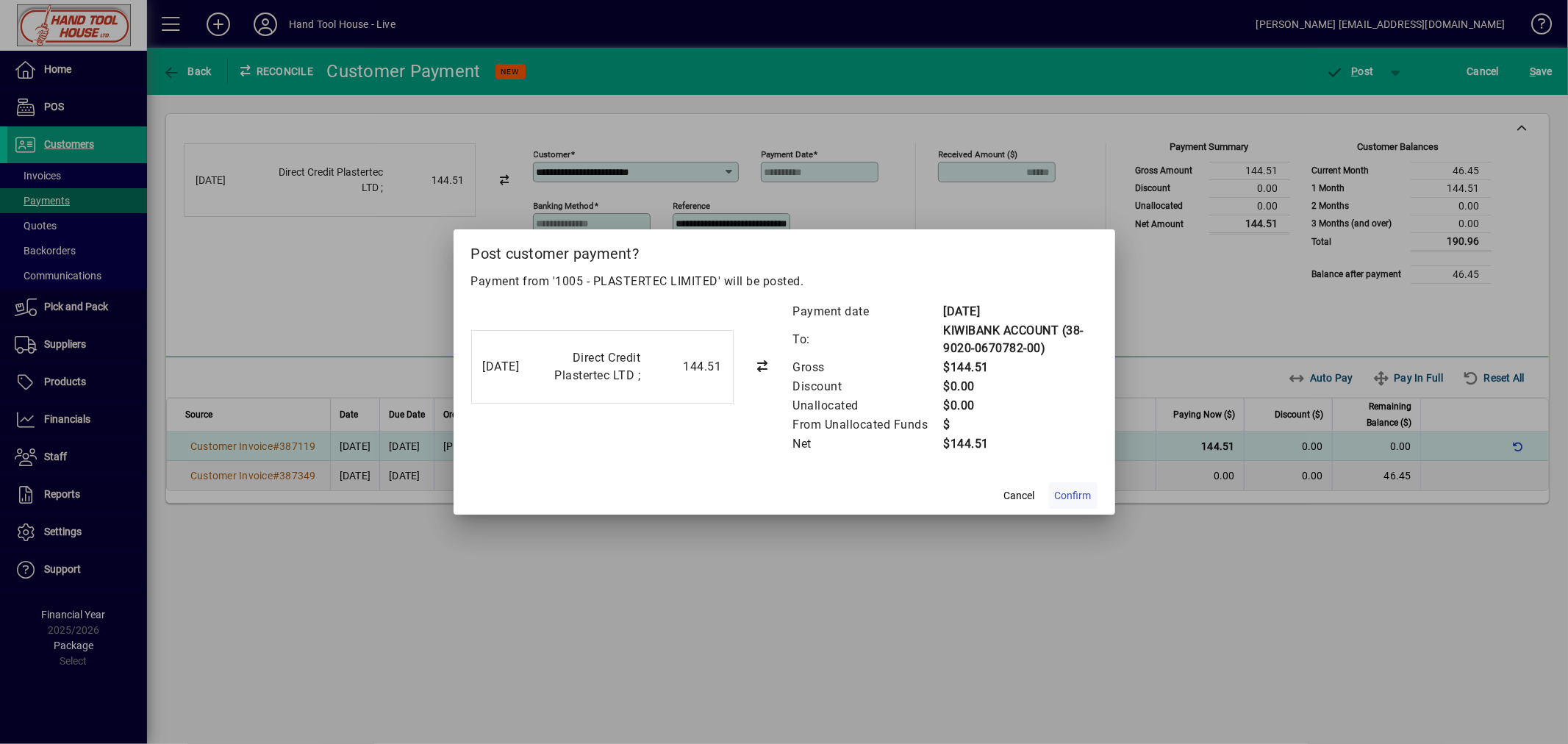
click at [1079, 493] on span "Confirm" at bounding box center [1073, 495] width 37 height 15
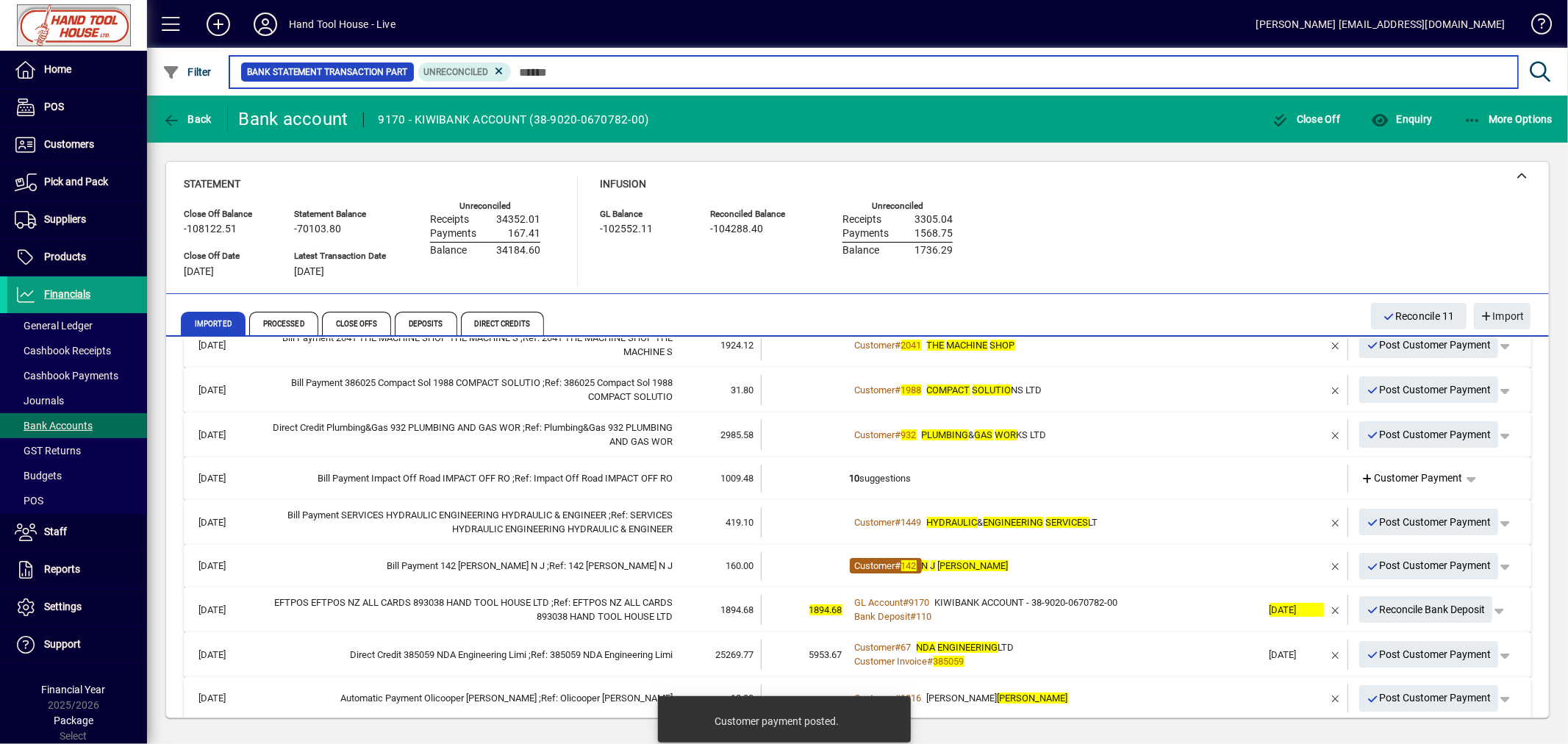
scroll to position [217, 0]
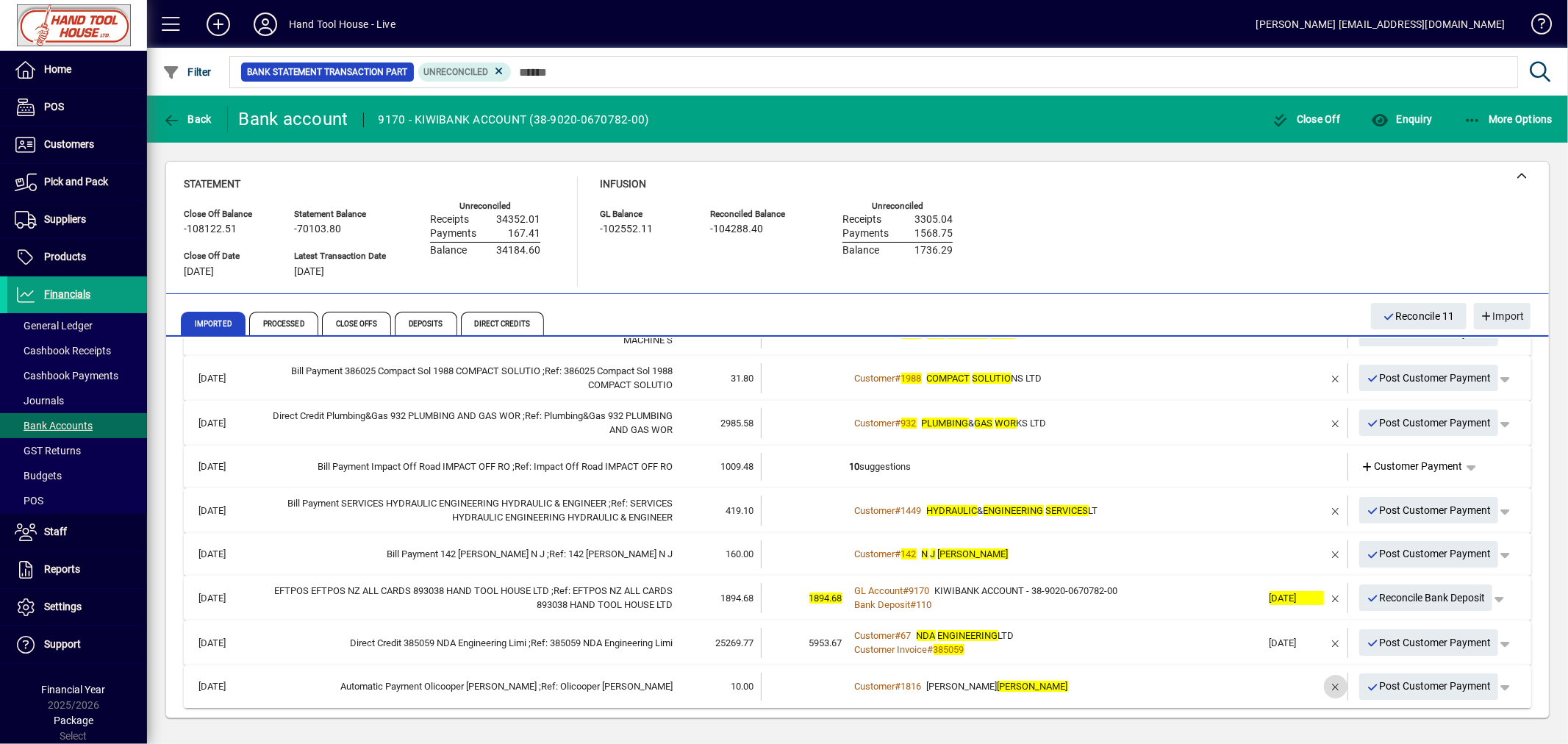
click at [1320, 690] on span "button" at bounding box center [1335, 686] width 35 height 35
click at [869, 684] on td "1 suggestion" at bounding box center [1055, 686] width 412 height 28
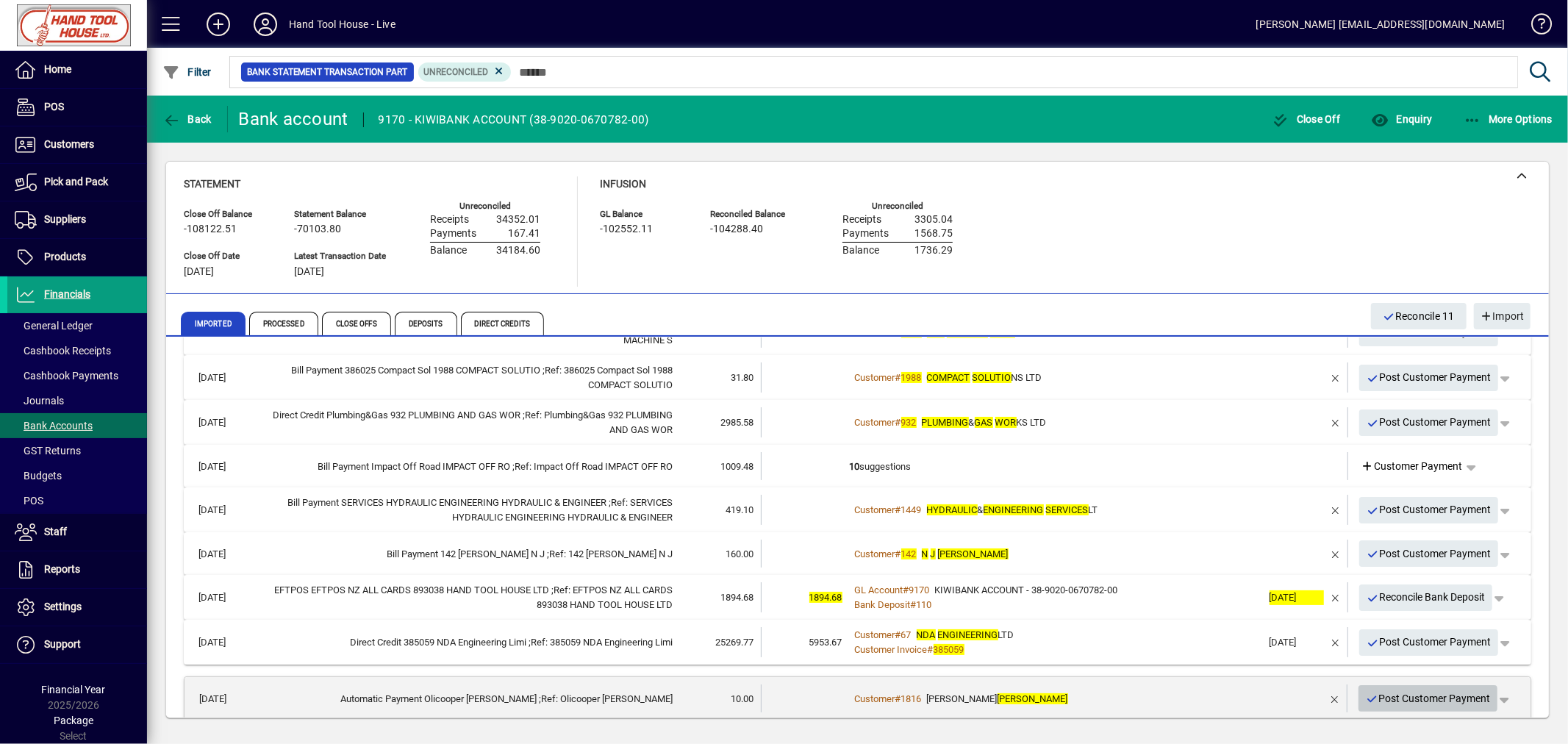
click at [1449, 695] on span "Post Customer Payment" at bounding box center [1427, 698] width 125 height 24
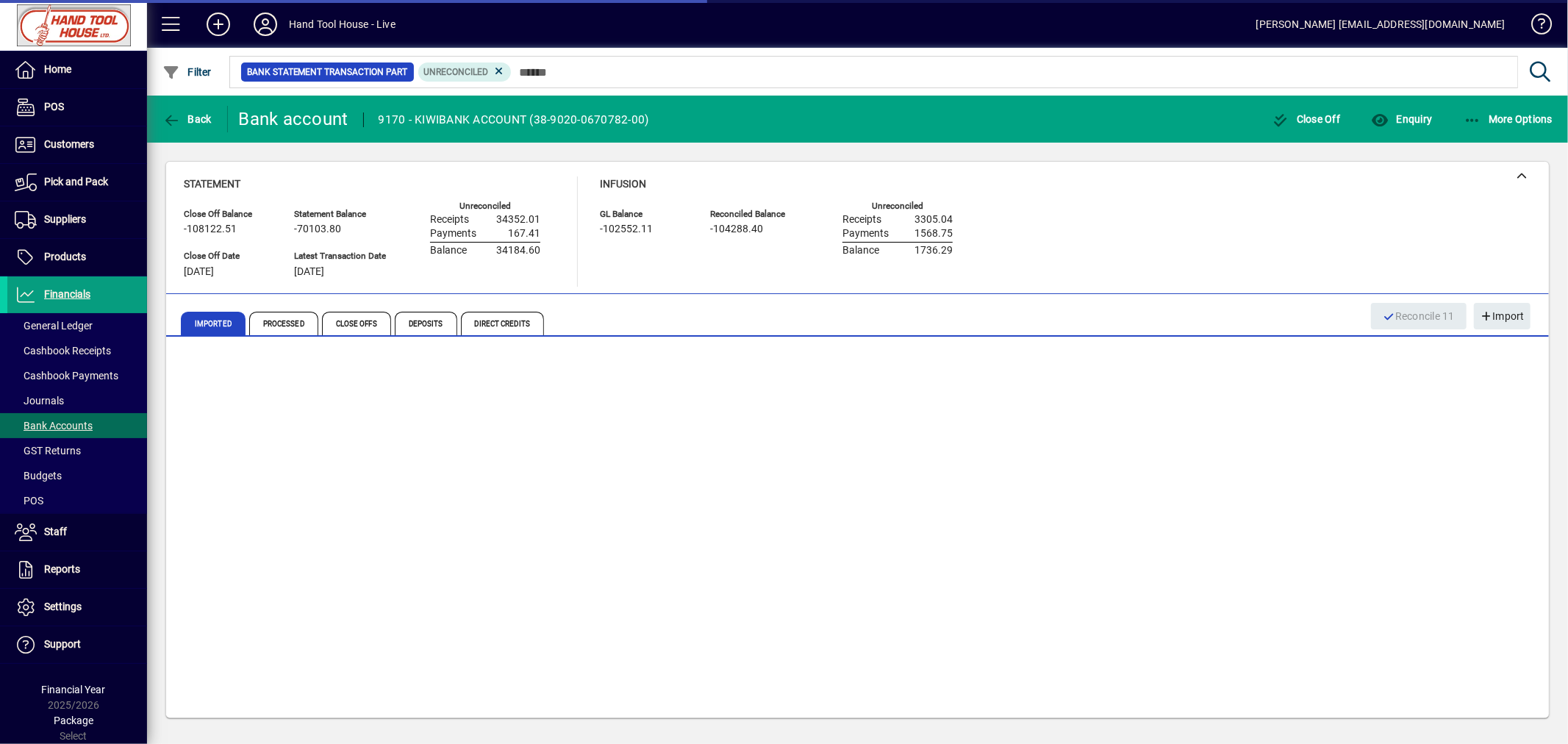
scroll to position [176, 0]
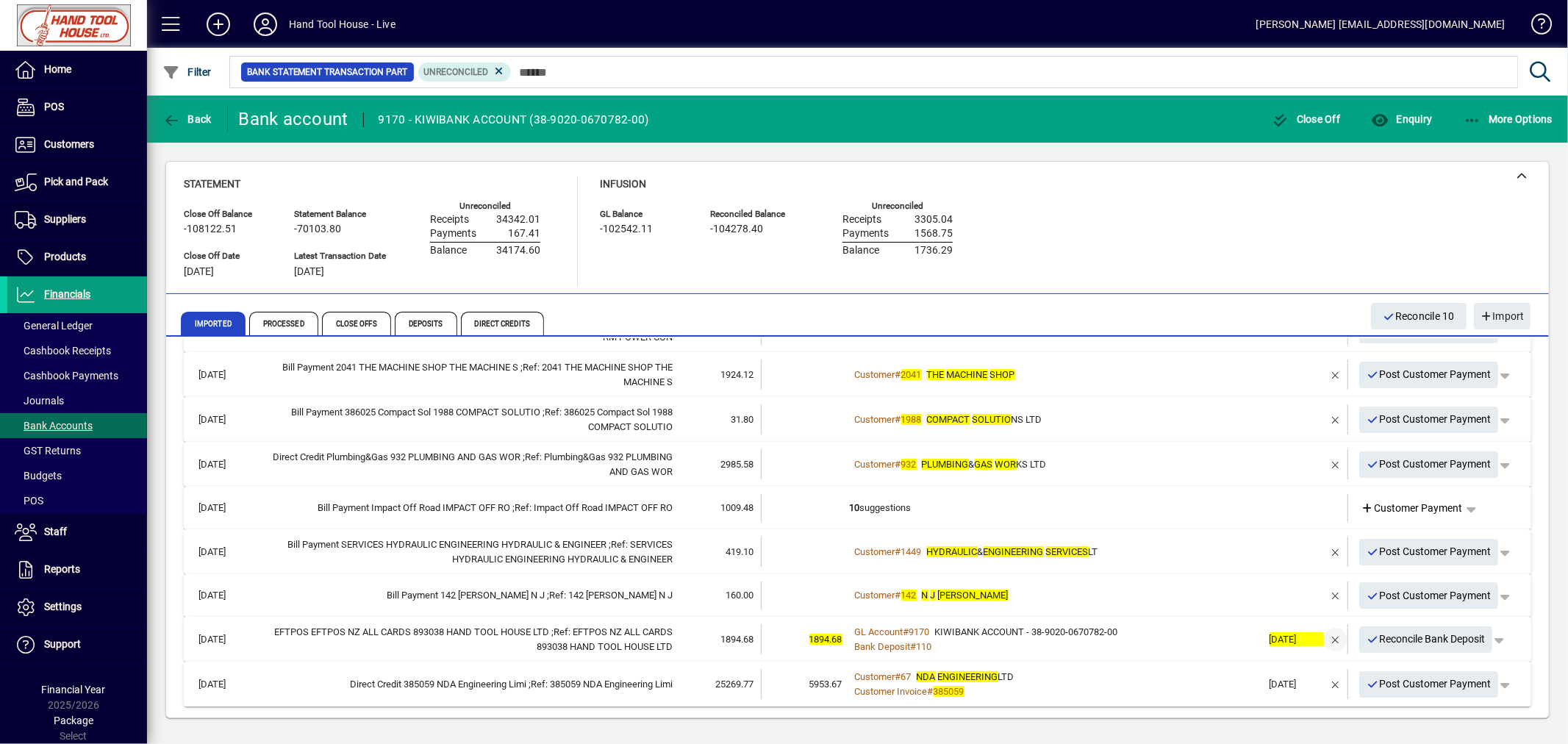
click at [1320, 635] on span "button" at bounding box center [1335, 639] width 35 height 35
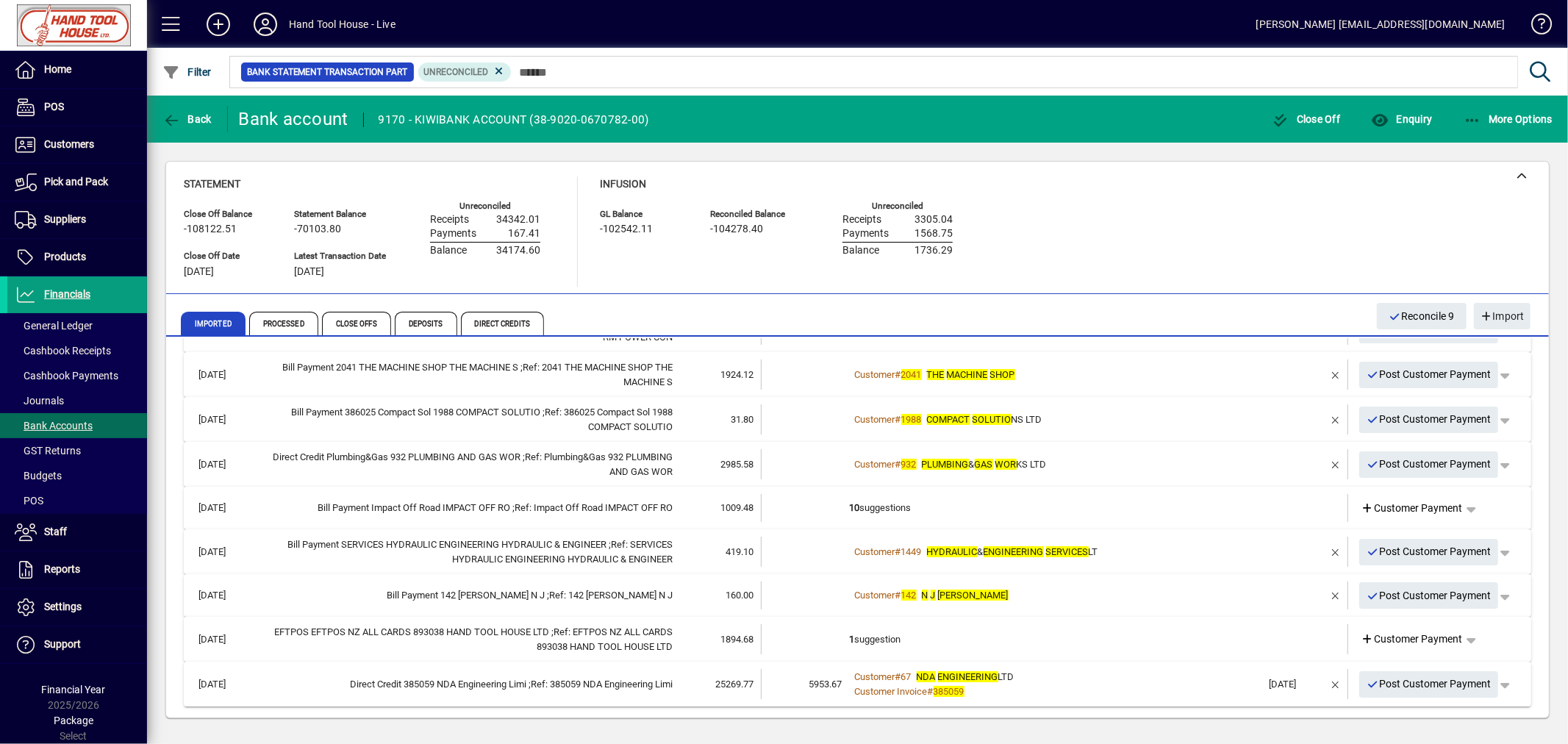
click at [896, 636] on td "1 suggestion" at bounding box center [1055, 639] width 412 height 30
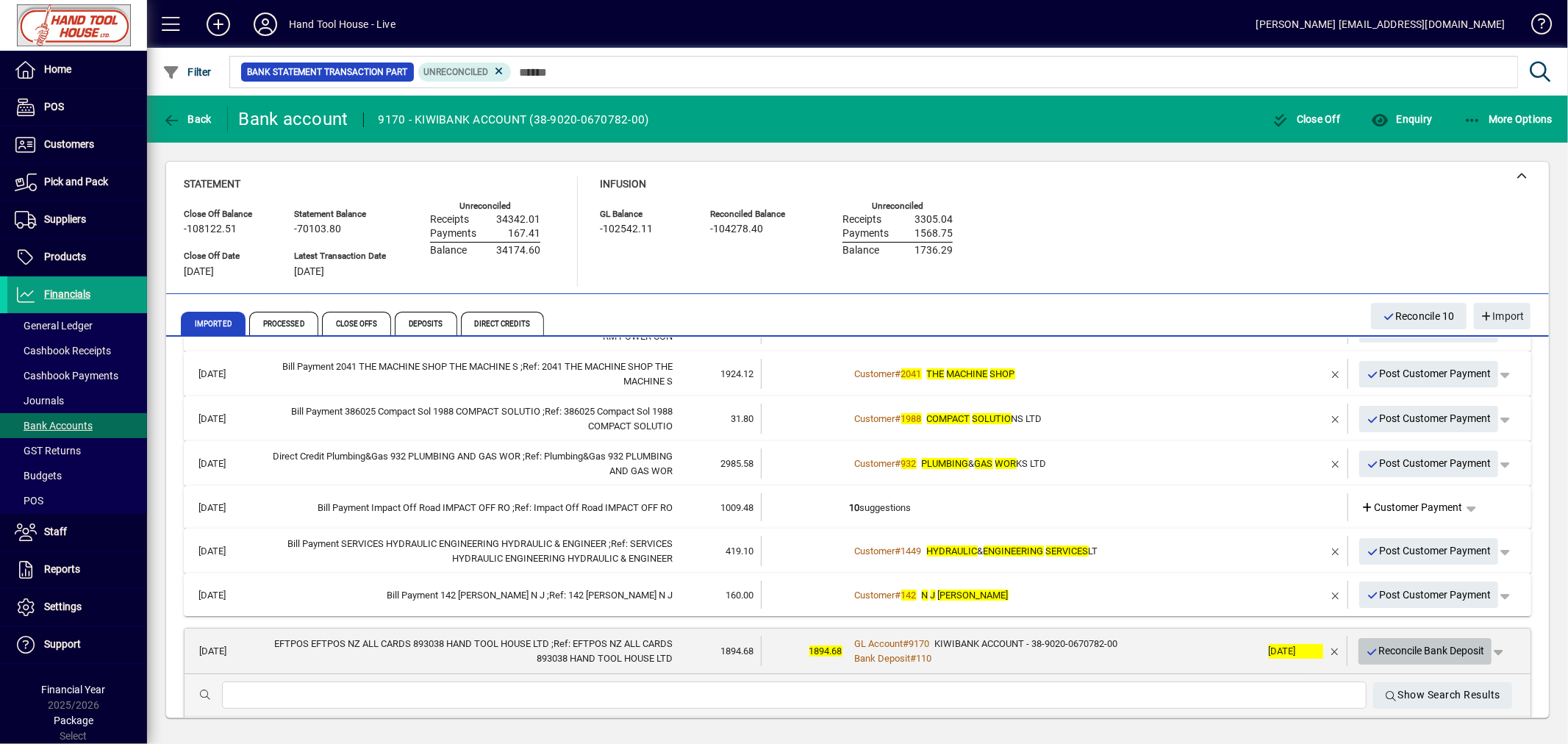
click at [1411, 648] on span "Reconcile Bank Deposit" at bounding box center [1424, 650] width 119 height 24
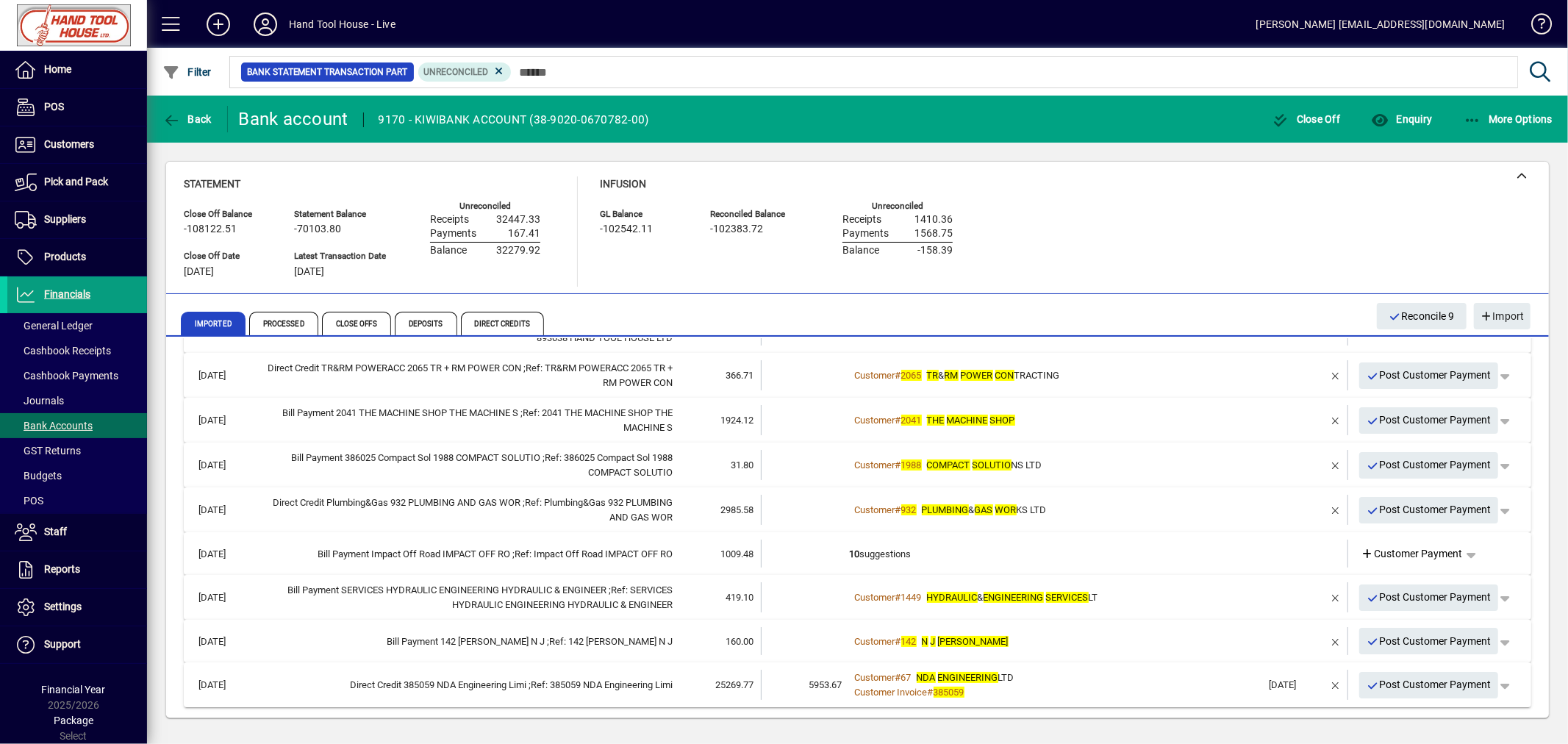
scroll to position [131, 0]
click at [1320, 685] on span "button" at bounding box center [1335, 685] width 35 height 35
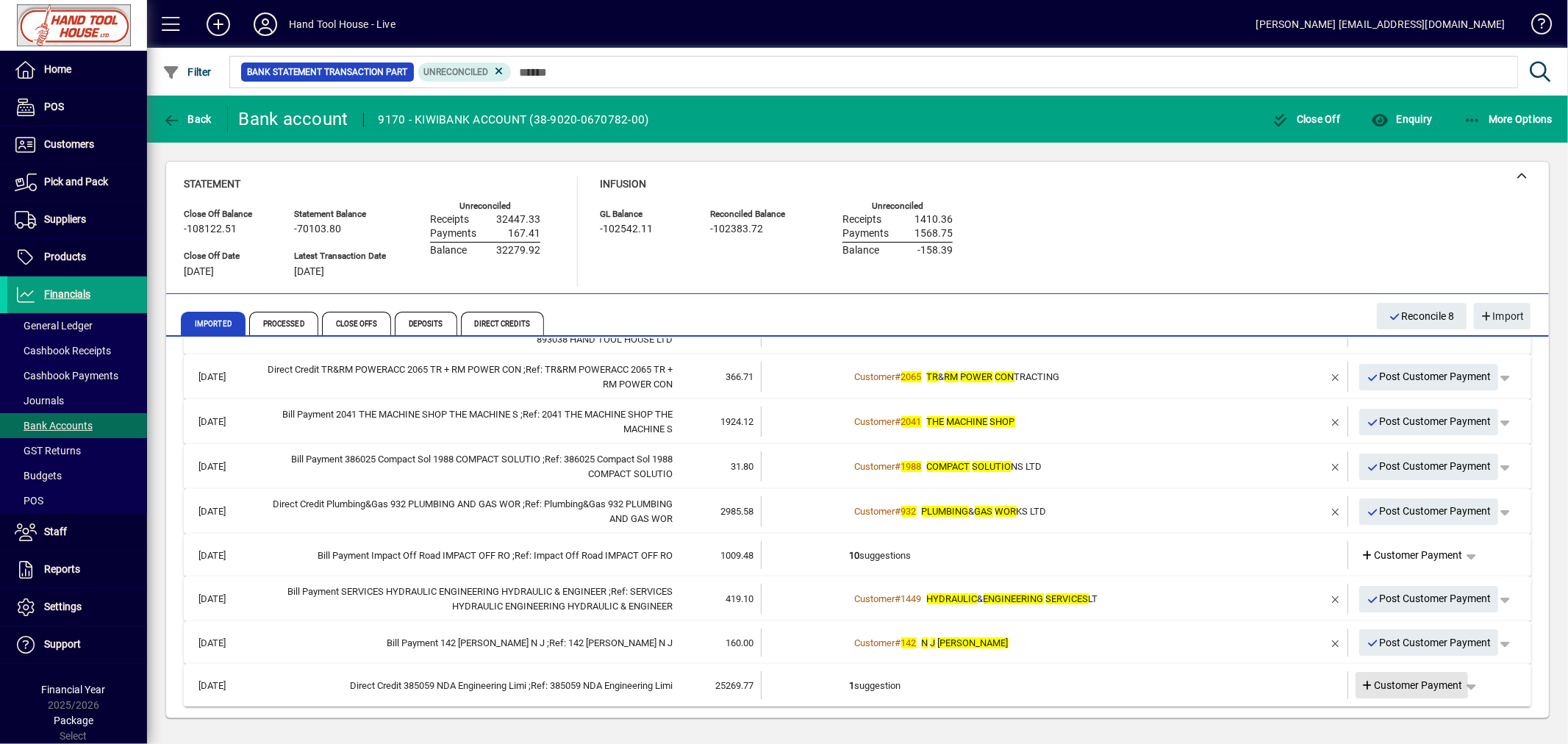
click at [1428, 683] on span "Customer Payment" at bounding box center [1412, 685] width 101 height 15
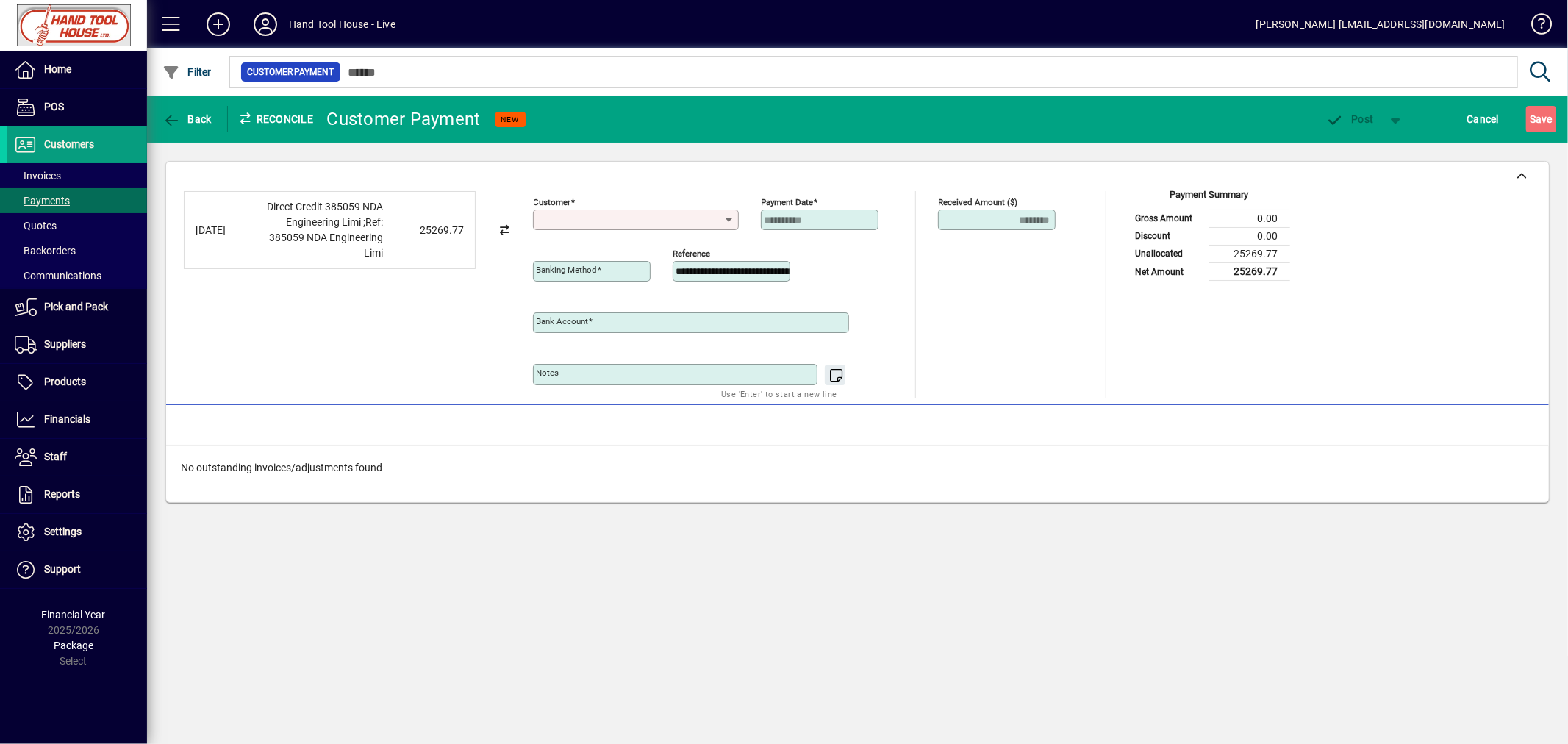
type input "**********"
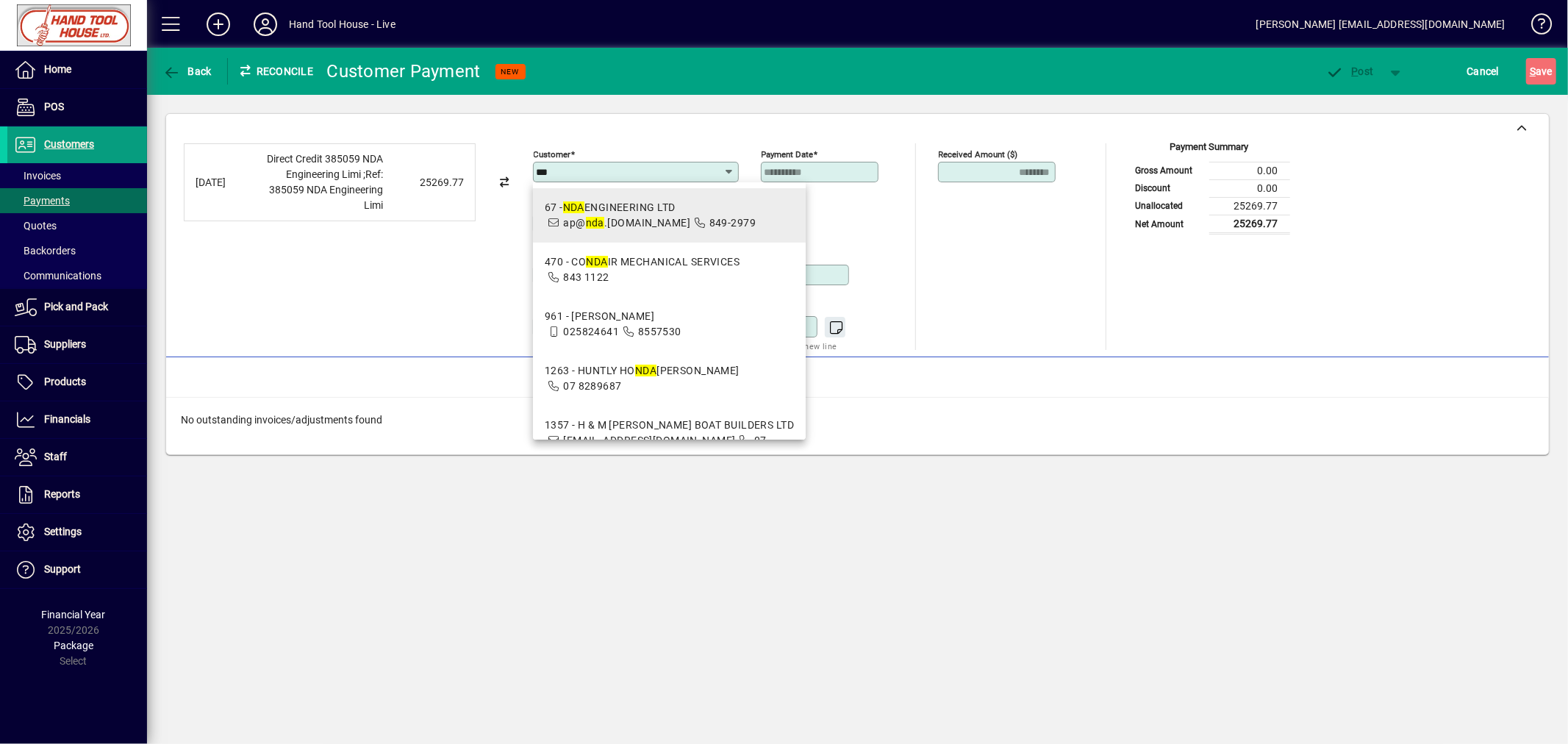
click at [575, 236] on mat-option "67 - NDA ENGINEERING LTD ap@ nda .[DOMAIN_NAME] 849-2979" at bounding box center [669, 215] width 272 height 54
type input "**********"
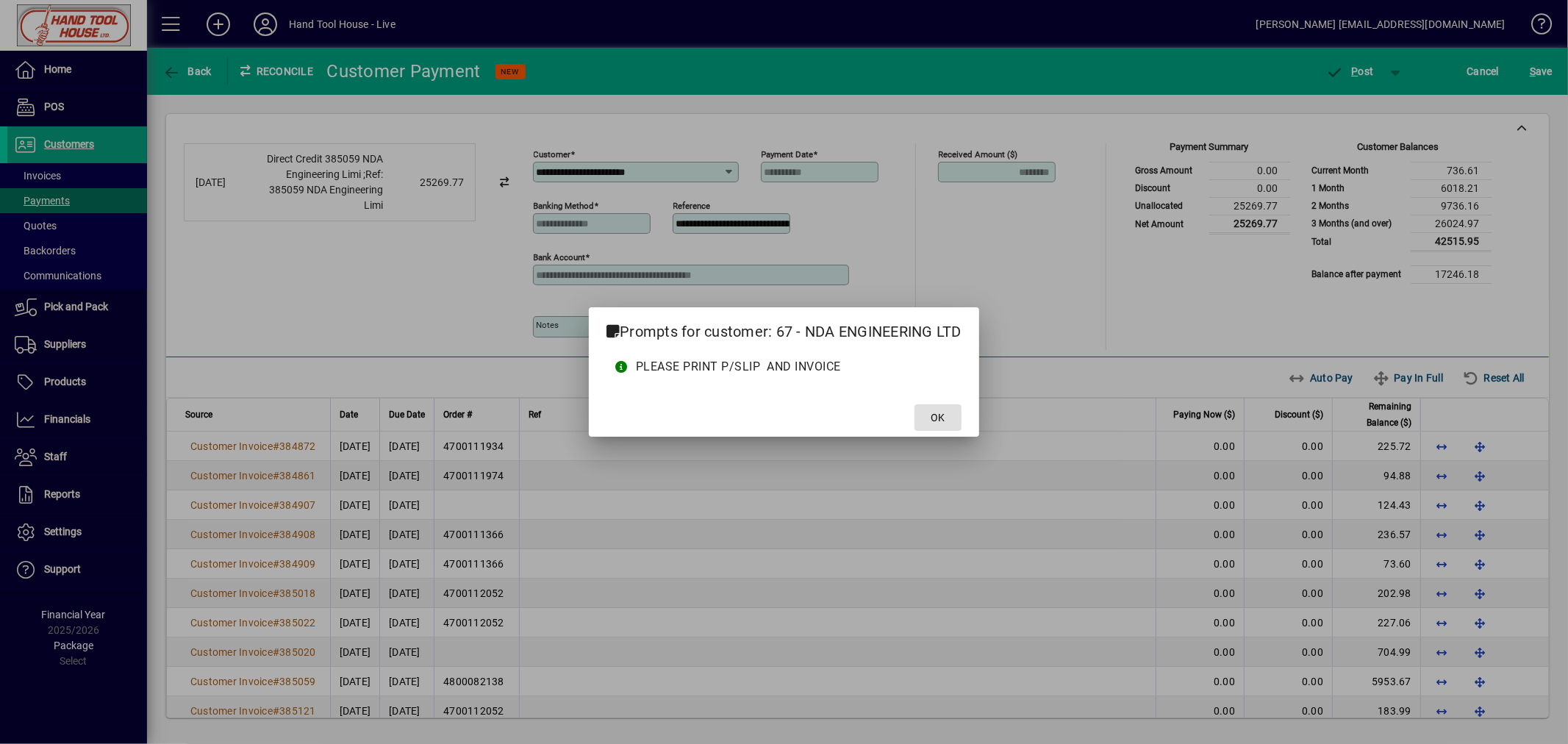
click at [947, 403] on span at bounding box center [937, 417] width 47 height 35
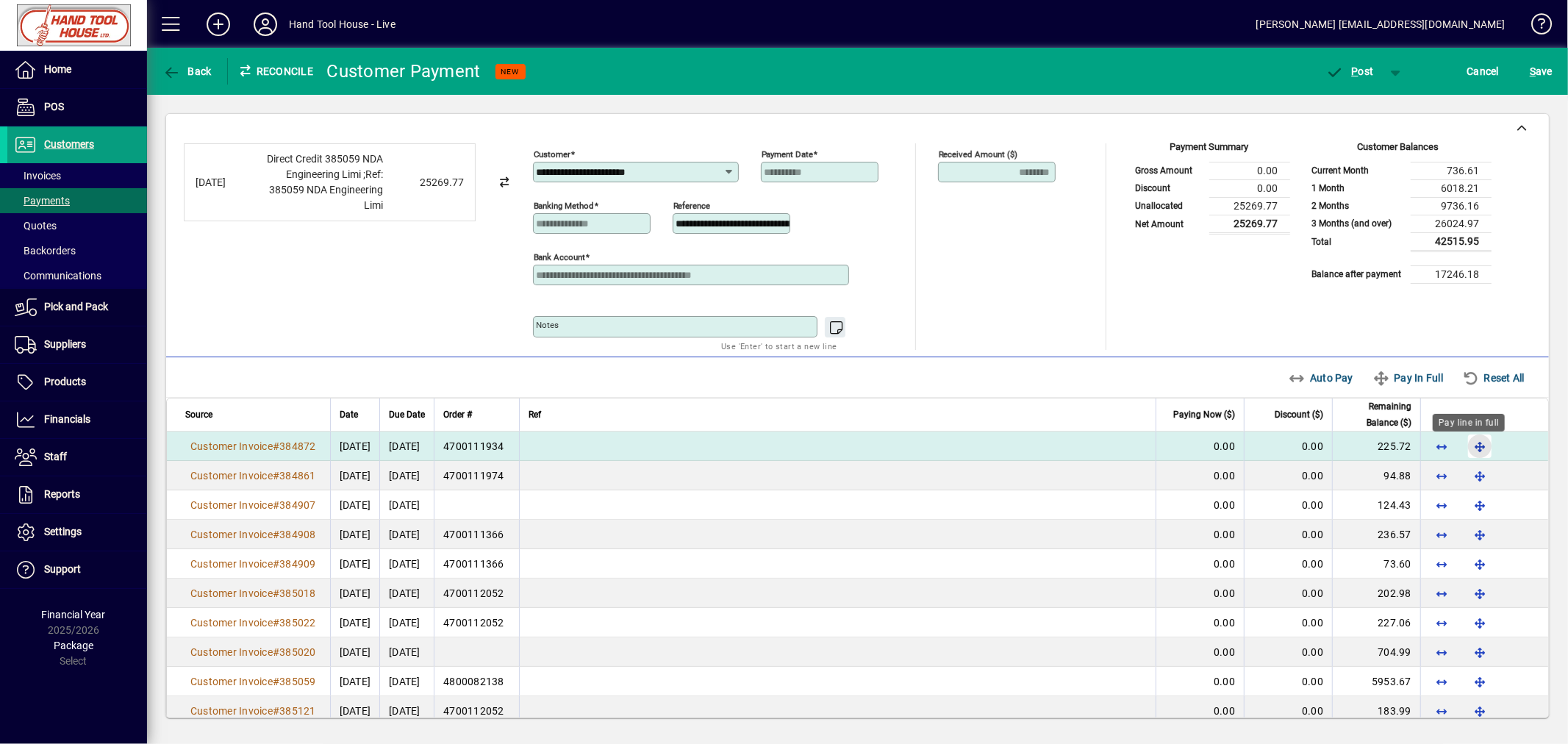
click at [1472, 453] on span "button" at bounding box center [1479, 446] width 35 height 35
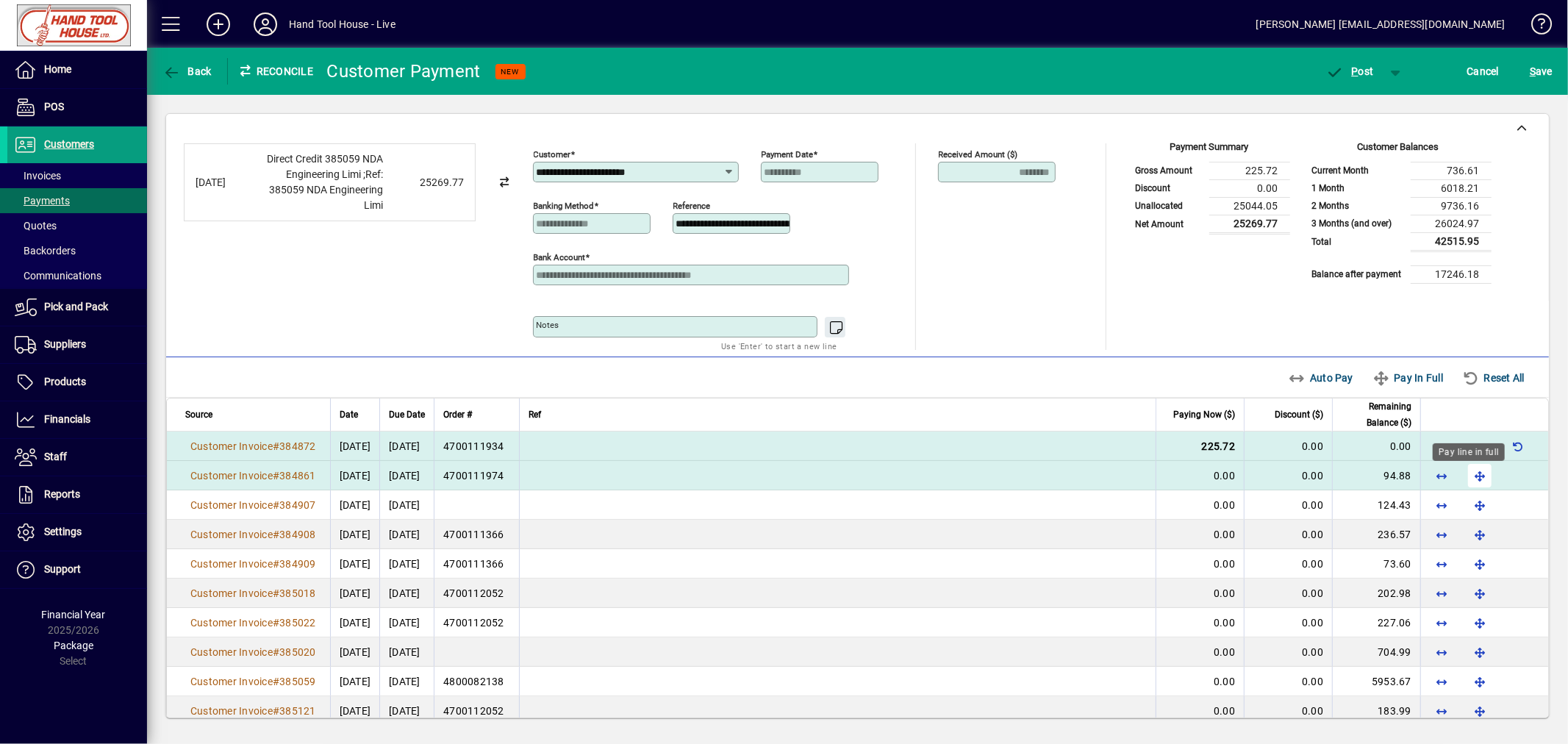
click at [1471, 476] on span "button" at bounding box center [1479, 475] width 35 height 35
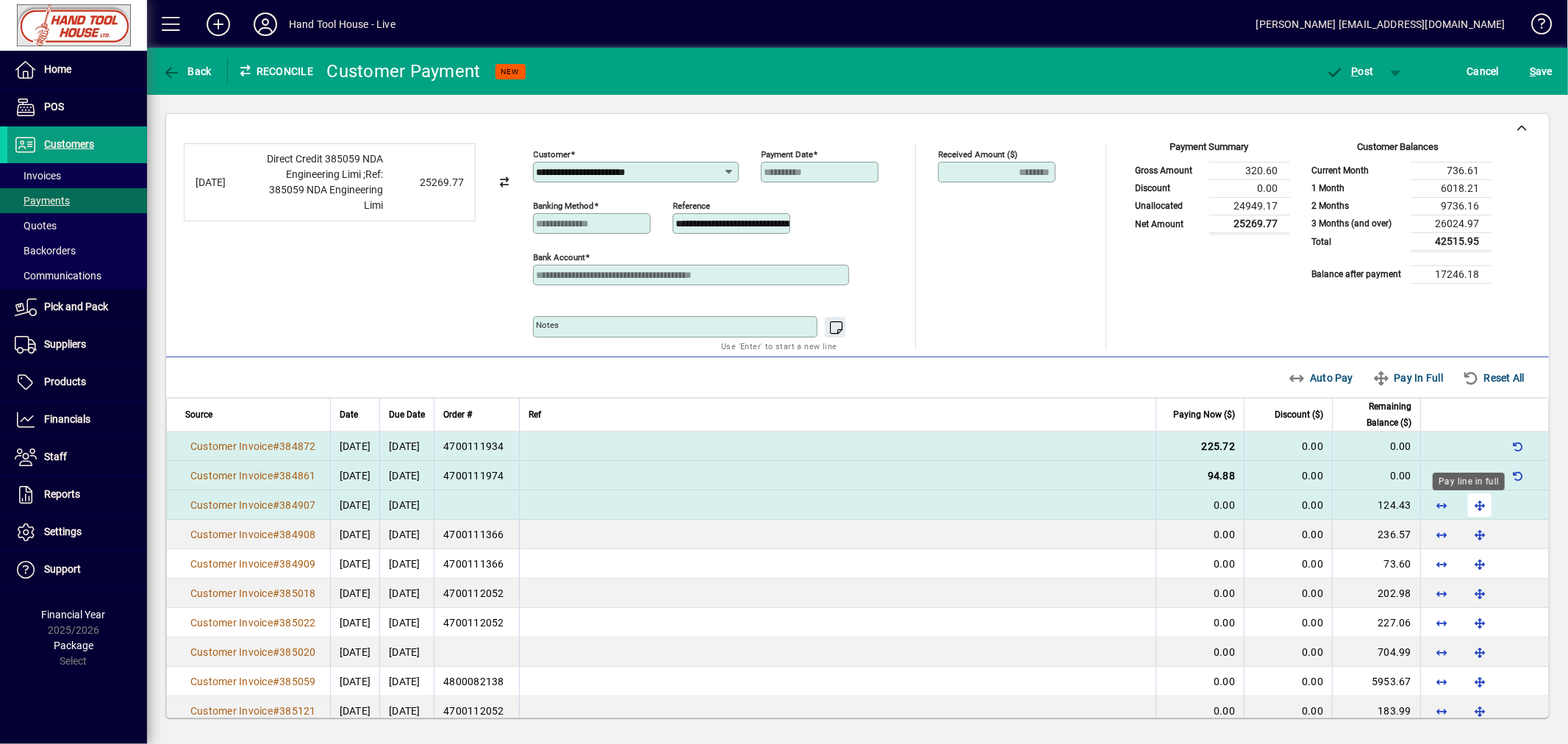
click at [1467, 512] on span "button" at bounding box center [1479, 505] width 35 height 35
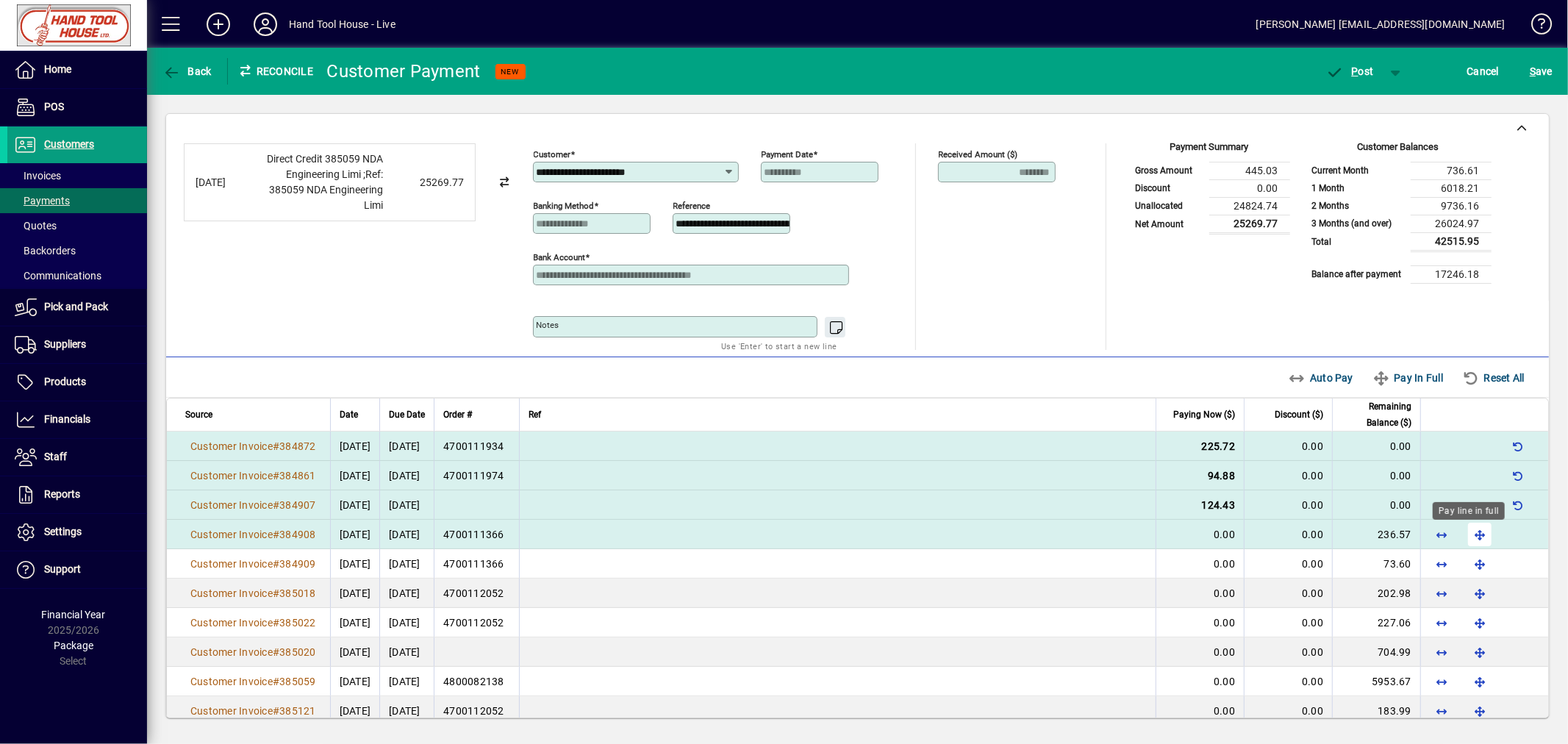
click at [1467, 539] on span "button" at bounding box center [1479, 533] width 35 height 35
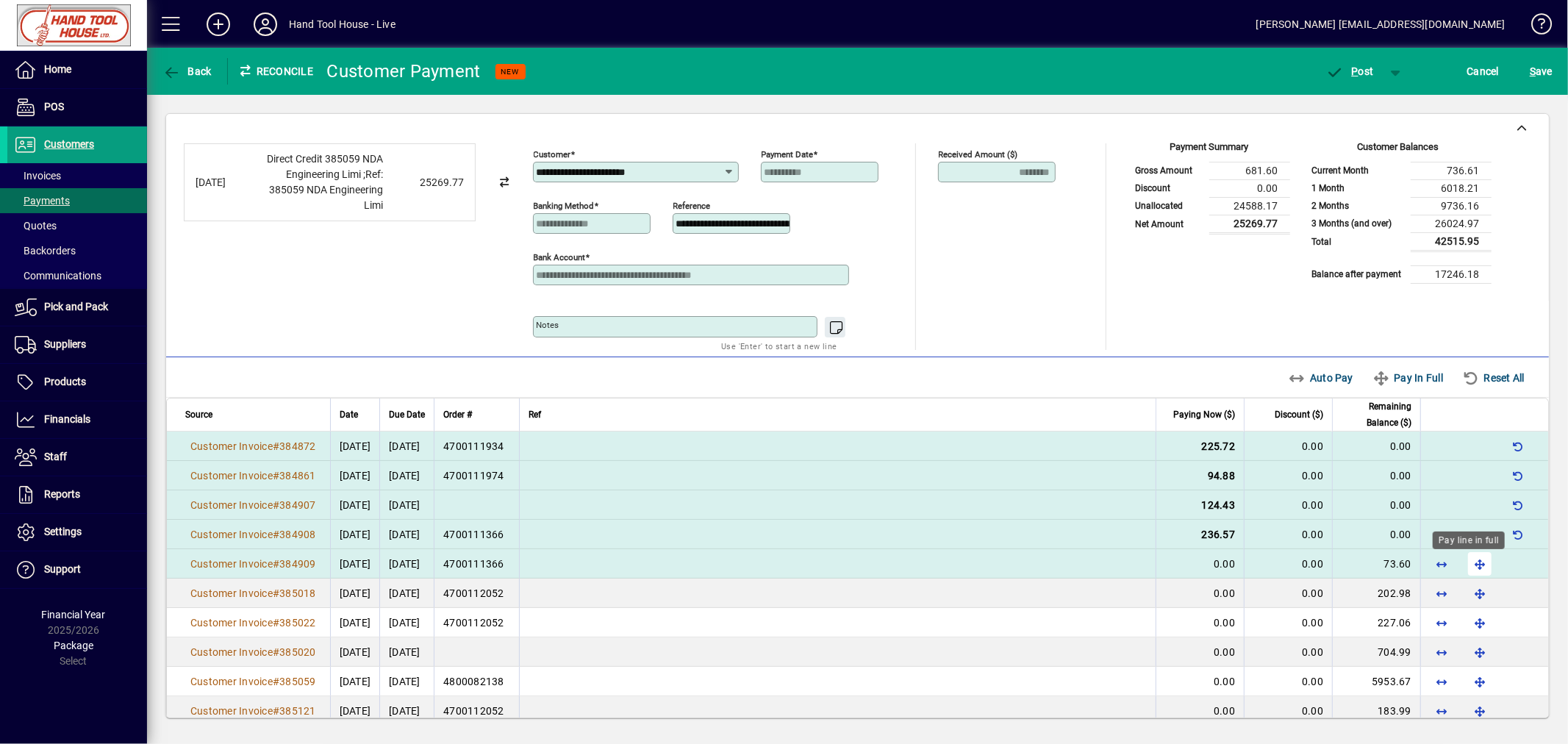
click at [1472, 569] on span "button" at bounding box center [1479, 563] width 35 height 35
click at [1472, 591] on div "Pay line in full" at bounding box center [1469, 599] width 72 height 18
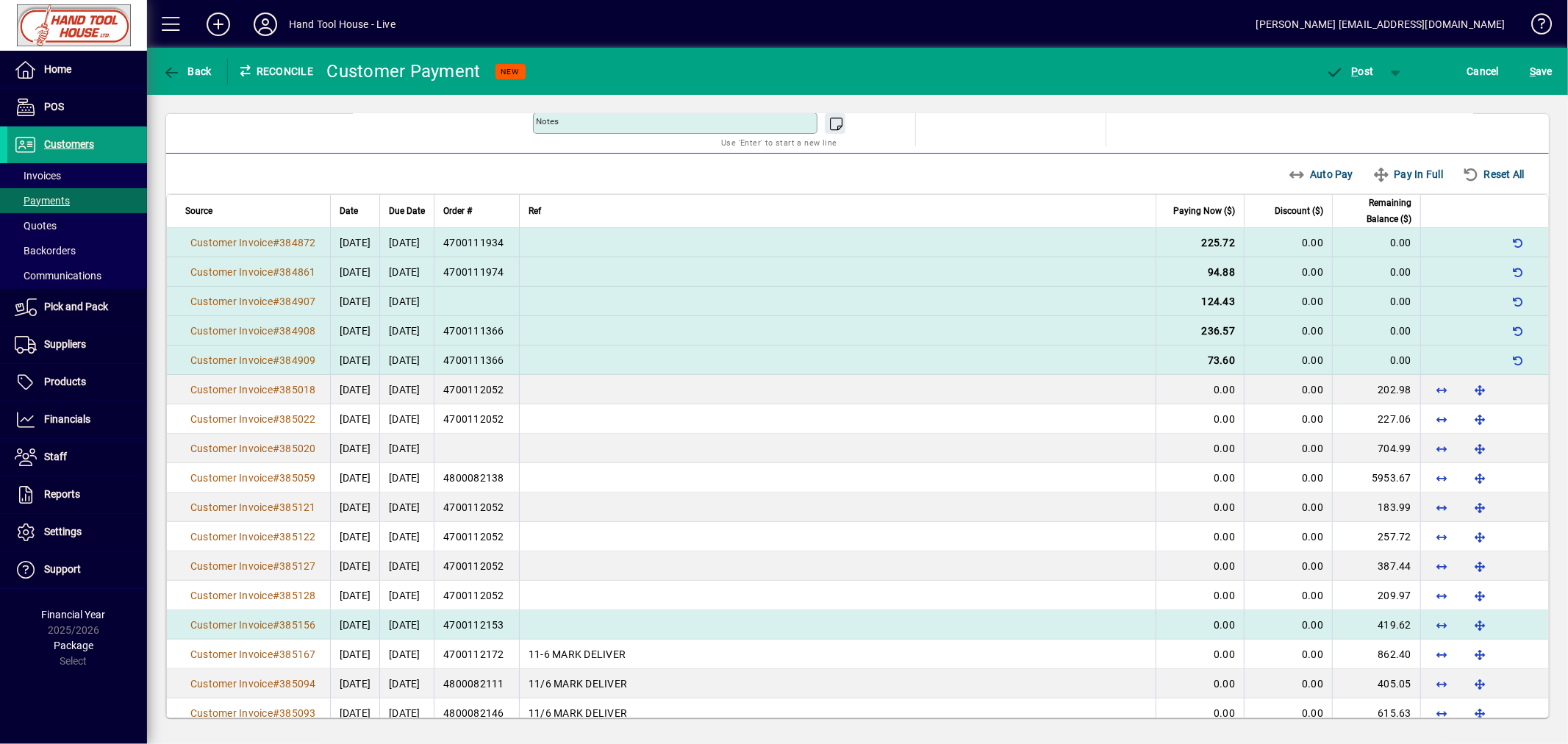
scroll to position [306, 0]
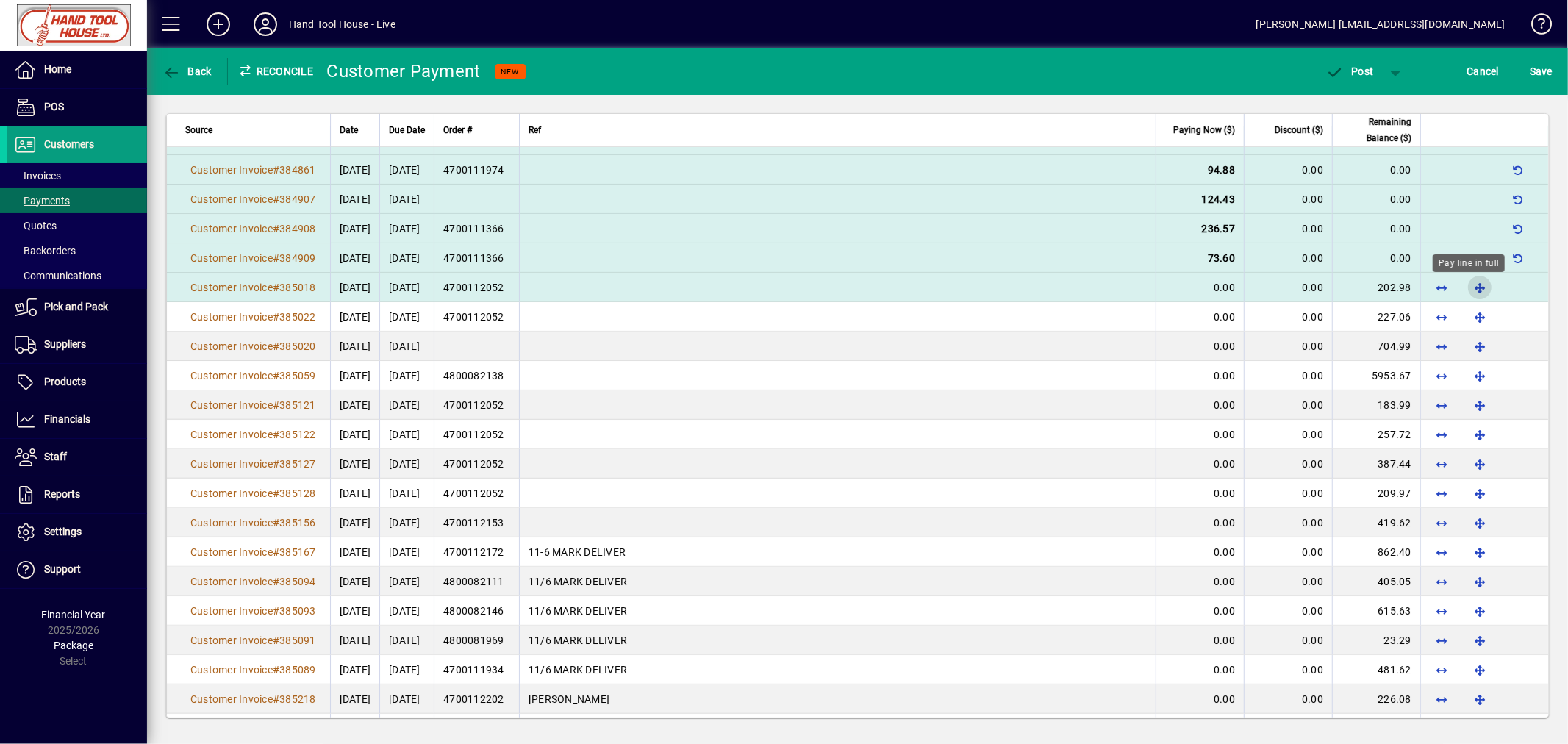
click at [1473, 289] on span "button" at bounding box center [1479, 287] width 35 height 35
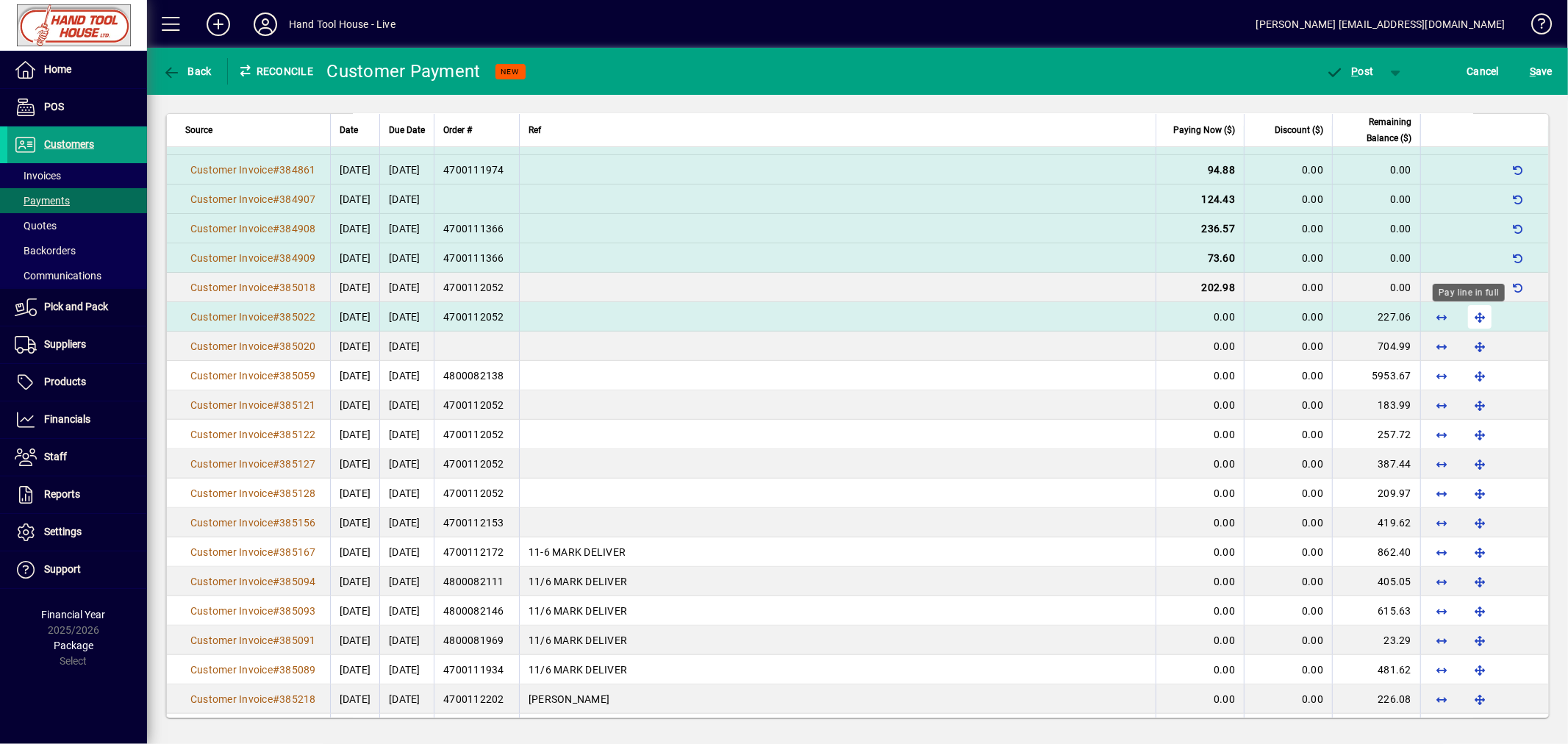
click at [1467, 321] on span "button" at bounding box center [1479, 316] width 35 height 35
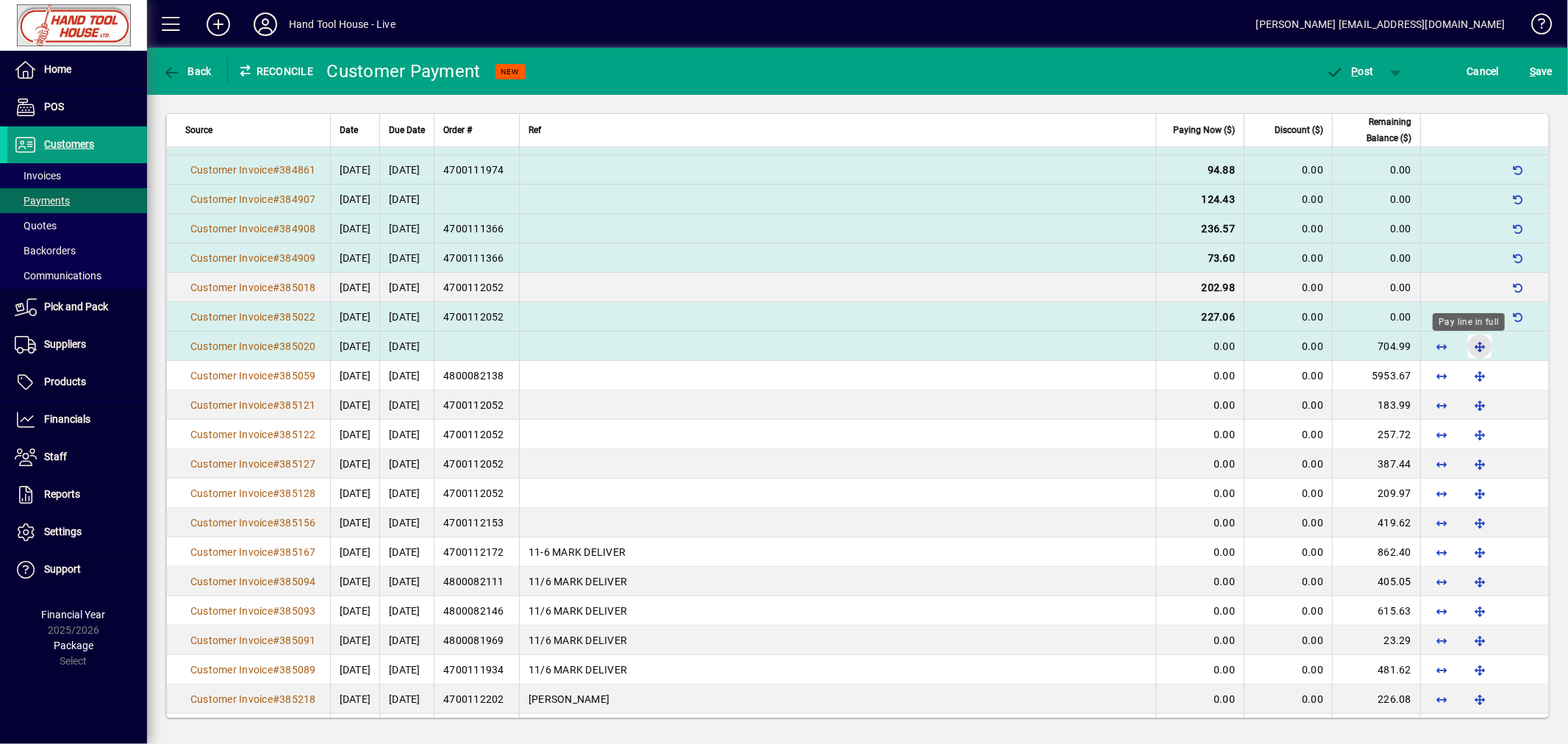
click at [1467, 355] on span "button" at bounding box center [1479, 346] width 35 height 35
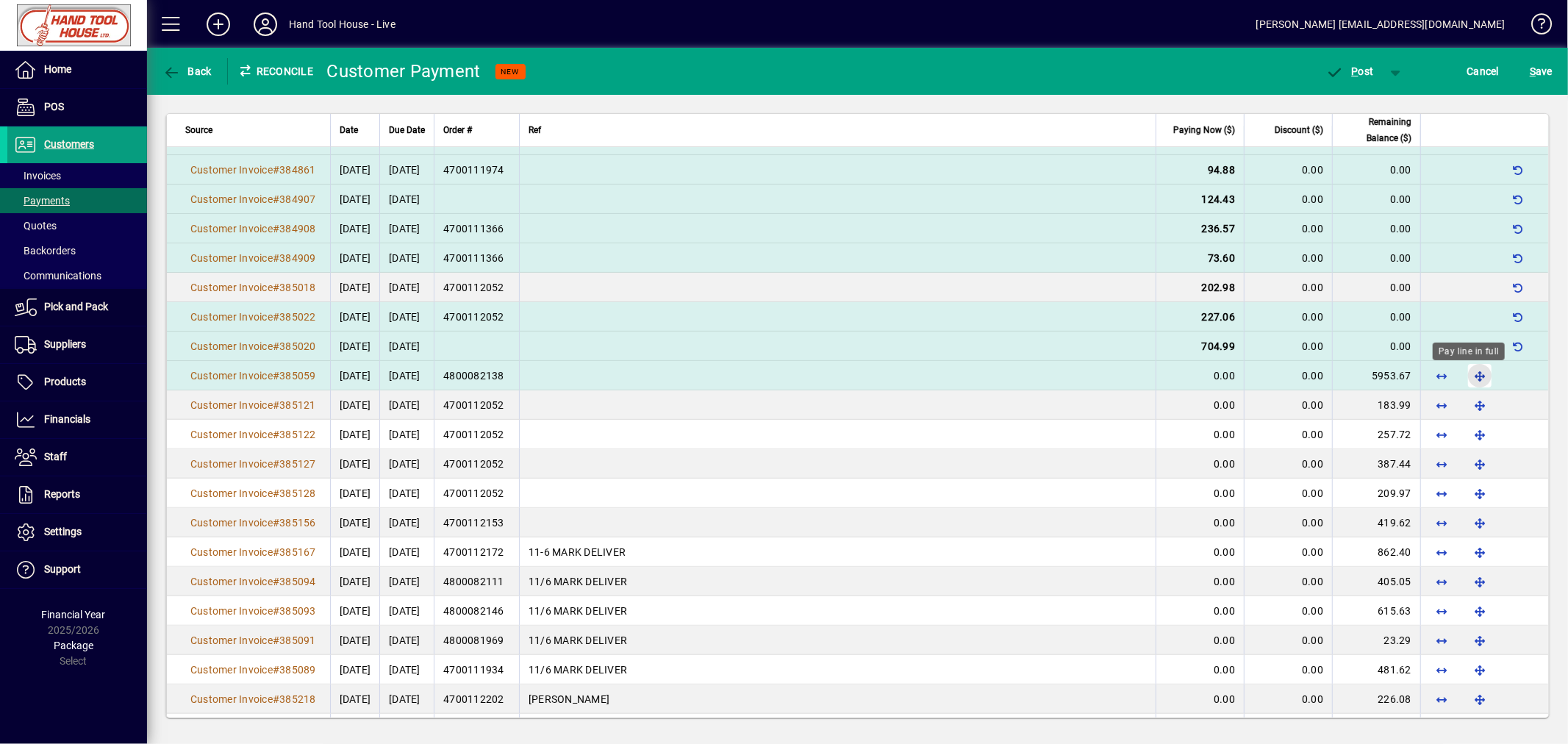
click at [1471, 376] on span "button" at bounding box center [1479, 375] width 35 height 35
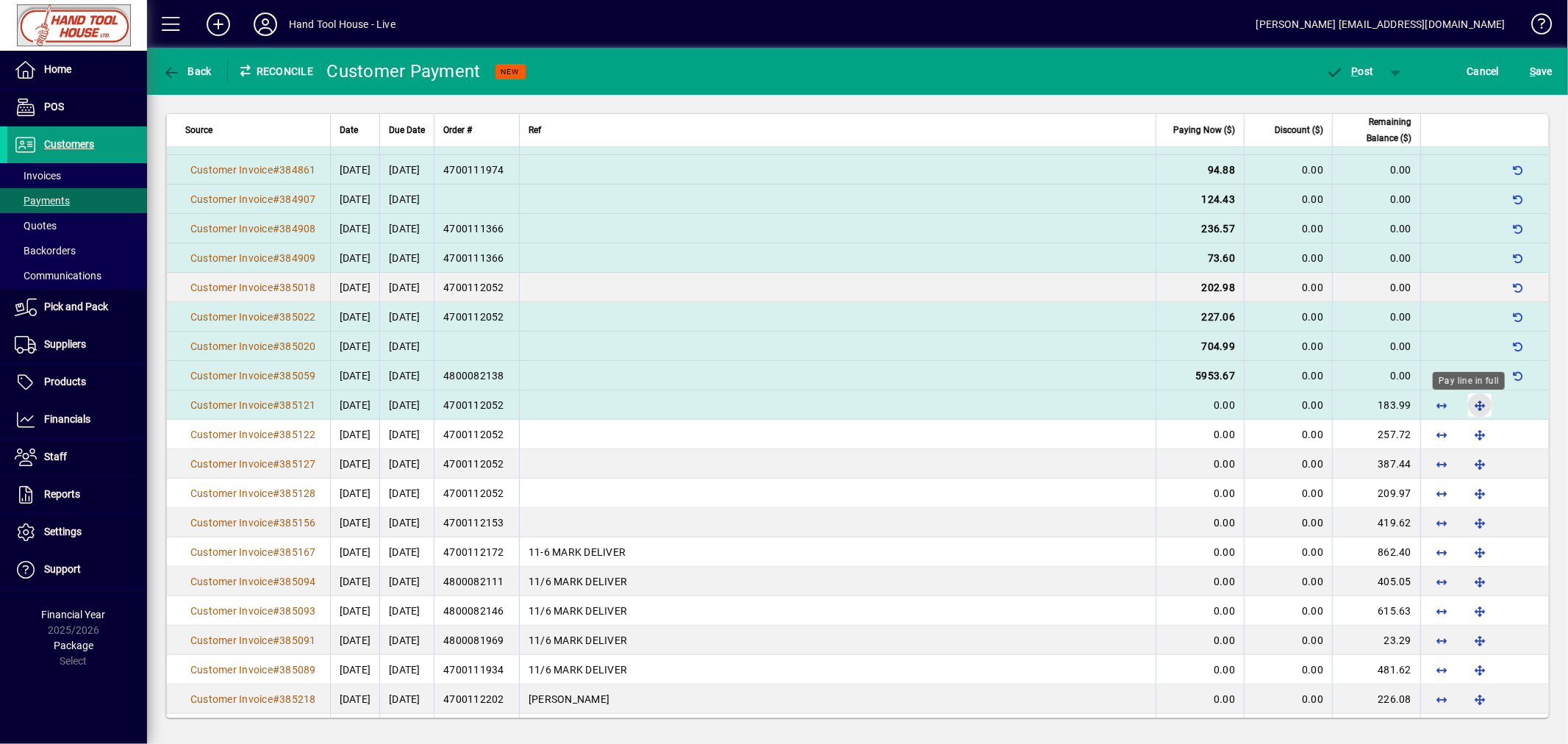
click at [1466, 408] on span "button" at bounding box center [1479, 405] width 35 height 35
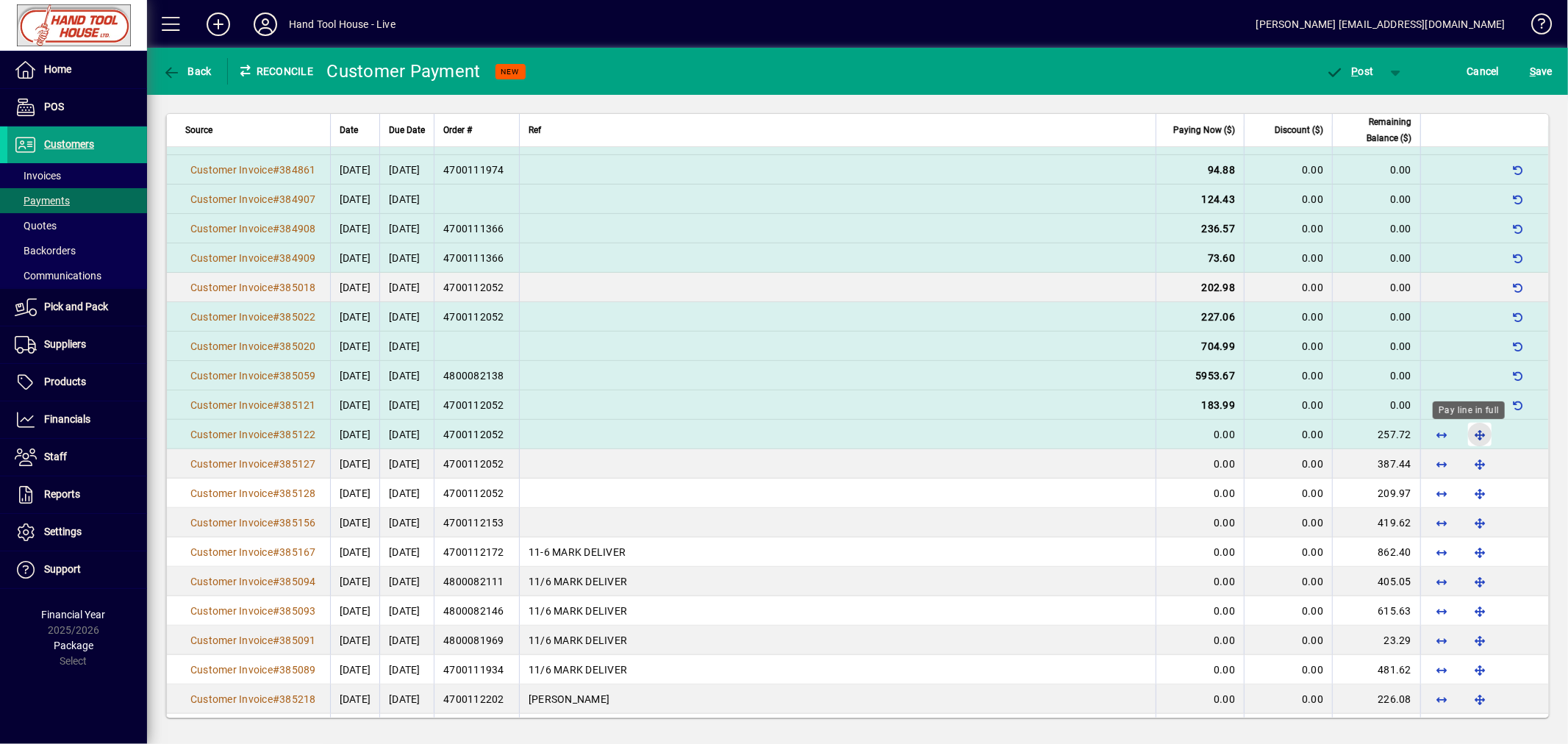
click at [1470, 439] on span "button" at bounding box center [1479, 433] width 35 height 35
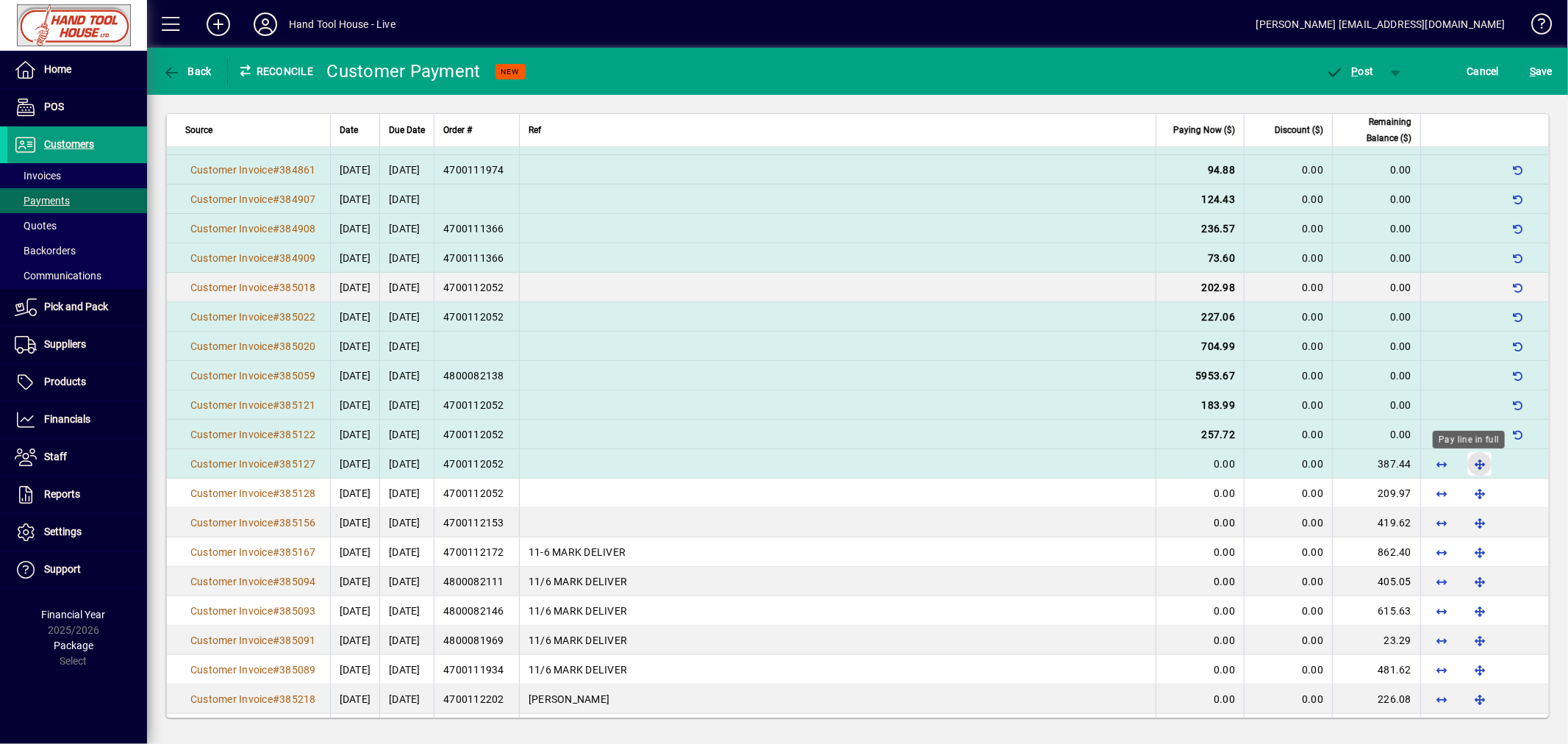
click at [1468, 472] on span "button" at bounding box center [1479, 463] width 35 height 35
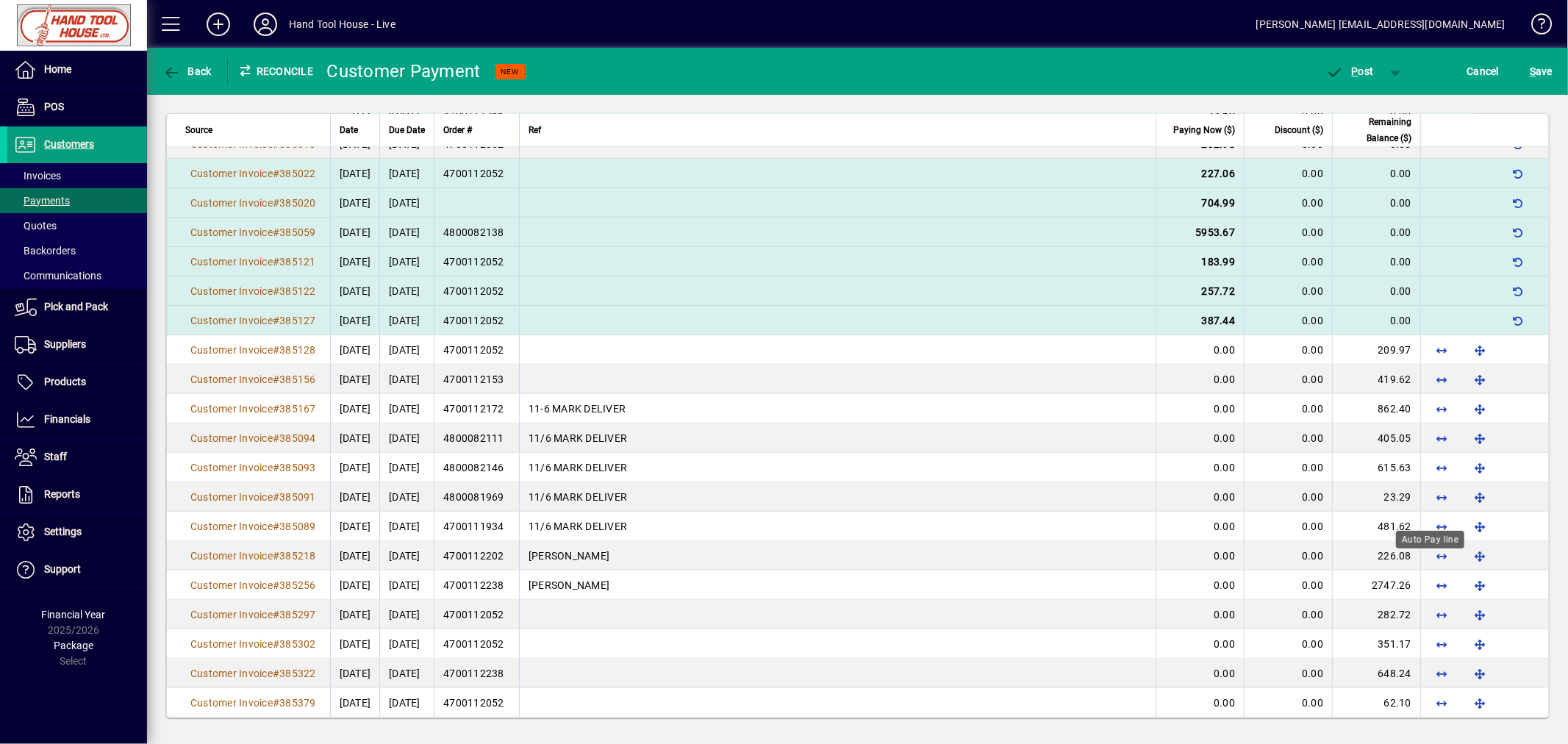
scroll to position [469, 0]
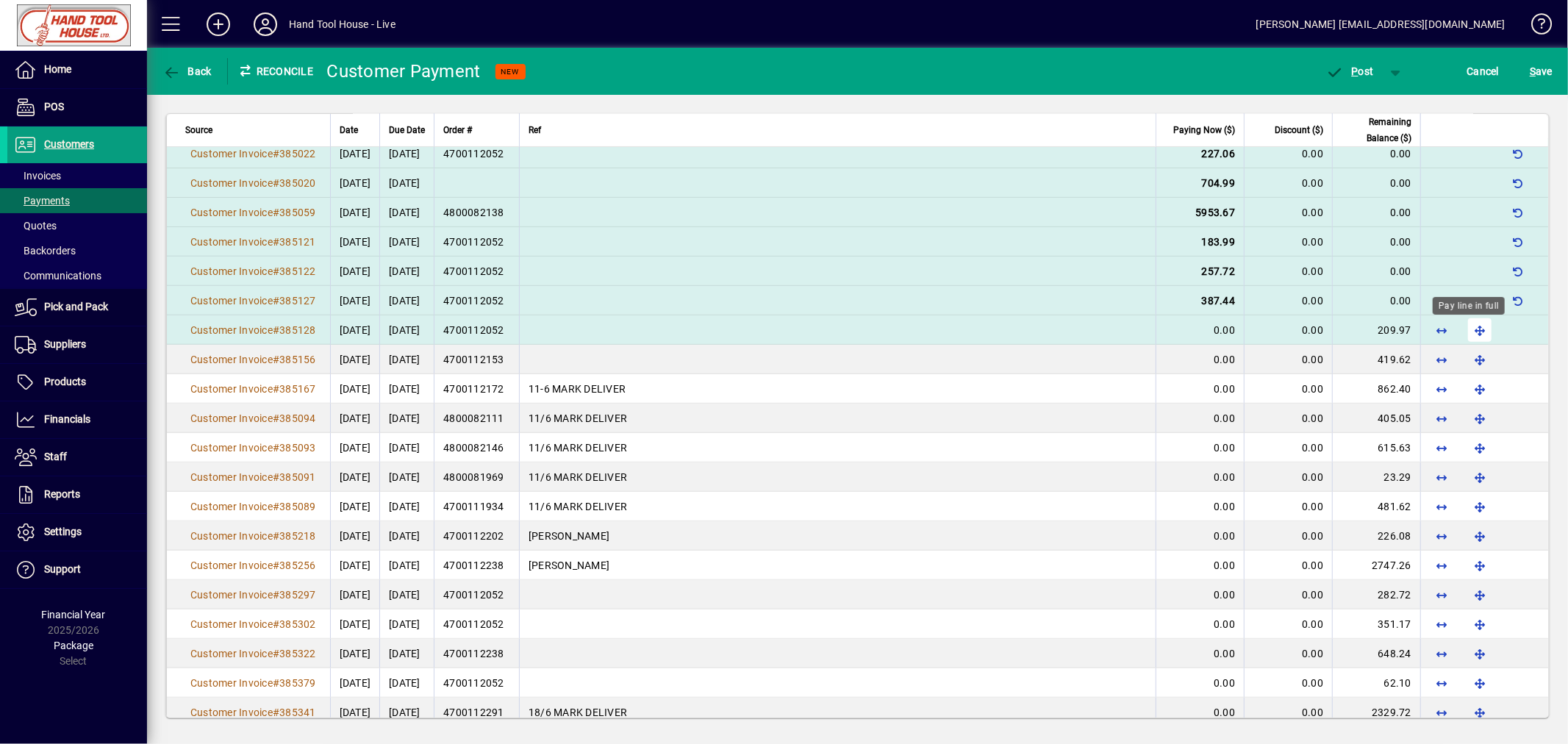
click at [1467, 332] on span "button" at bounding box center [1479, 330] width 35 height 35
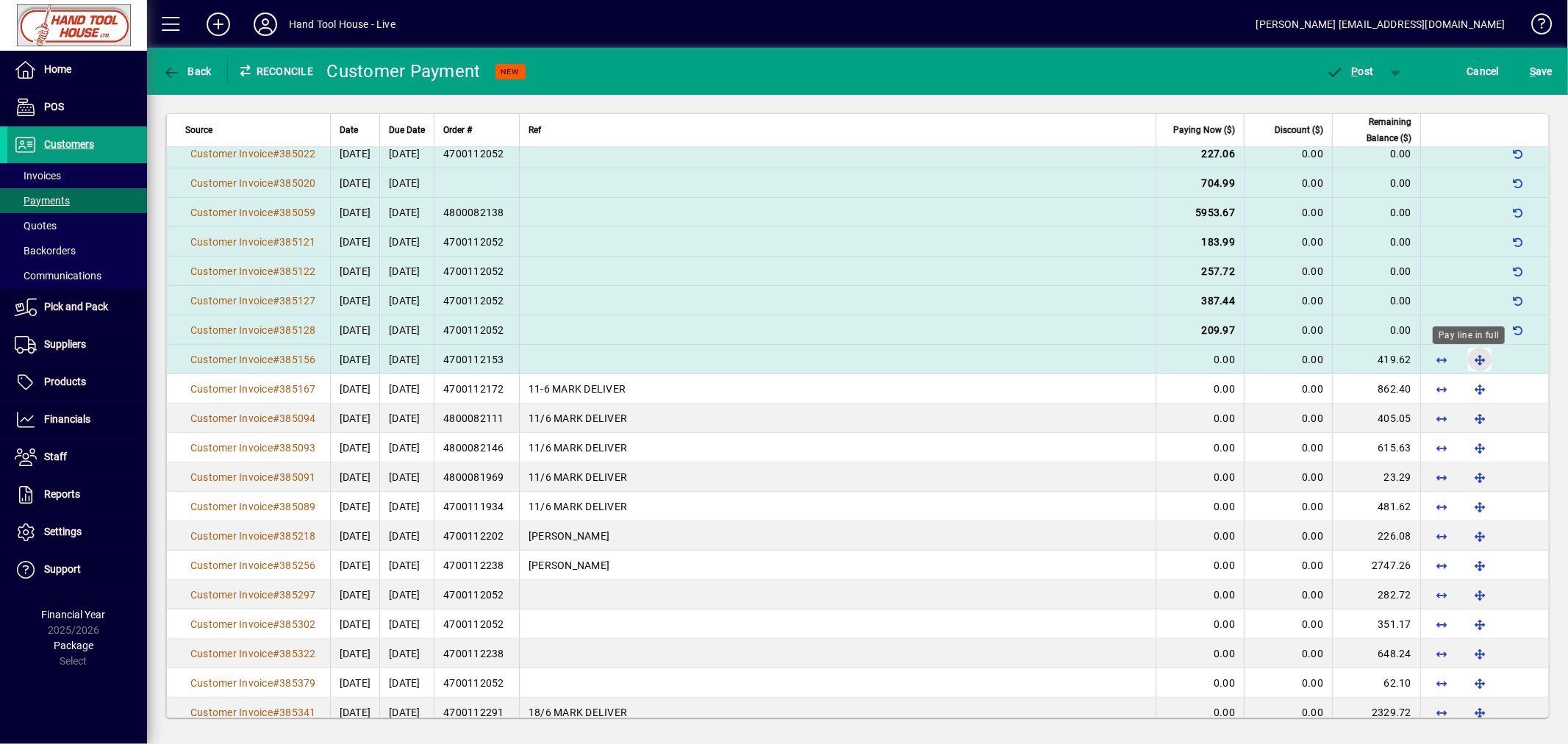
click at [1468, 354] on span "button" at bounding box center [1479, 359] width 35 height 35
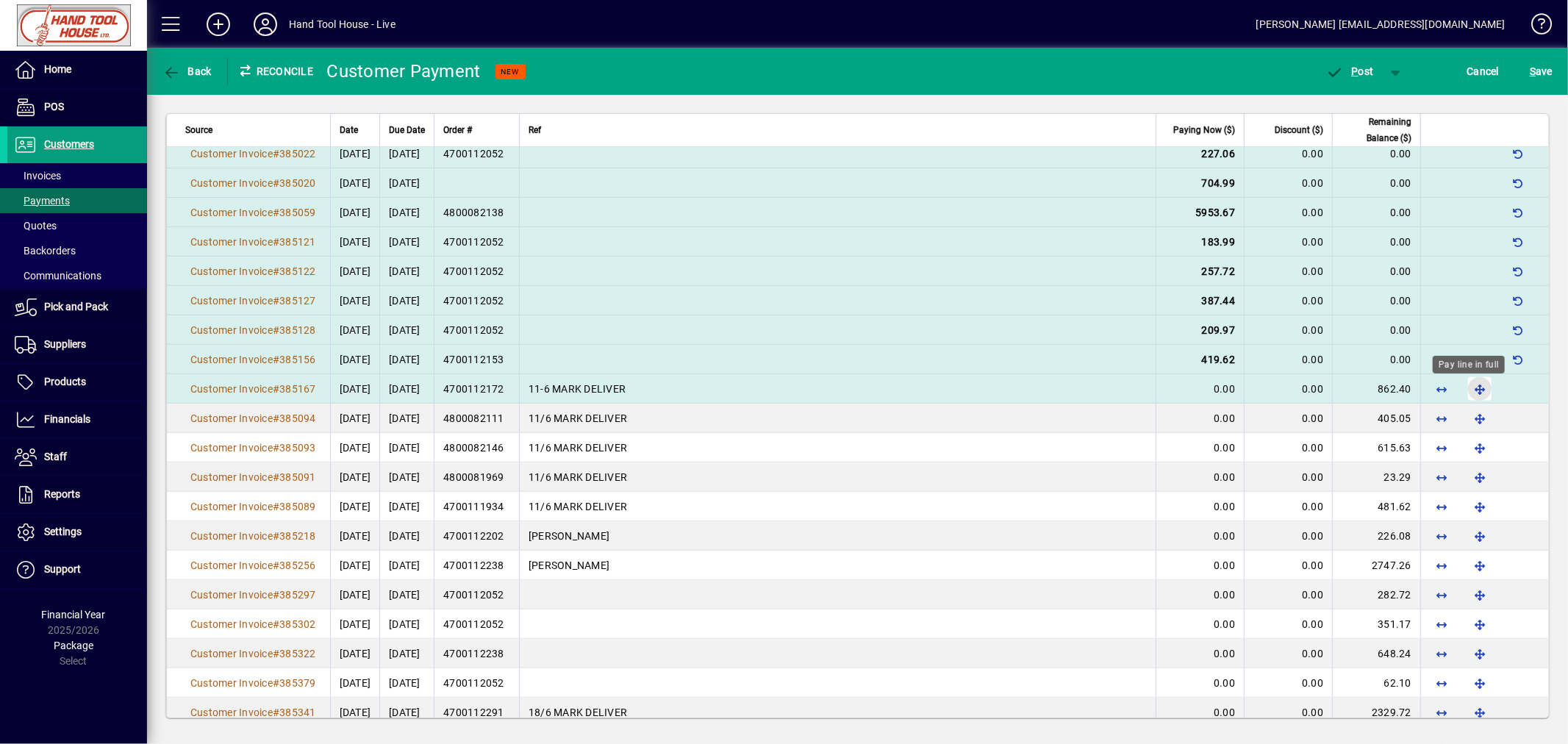
click at [1468, 394] on span "button" at bounding box center [1479, 389] width 35 height 35
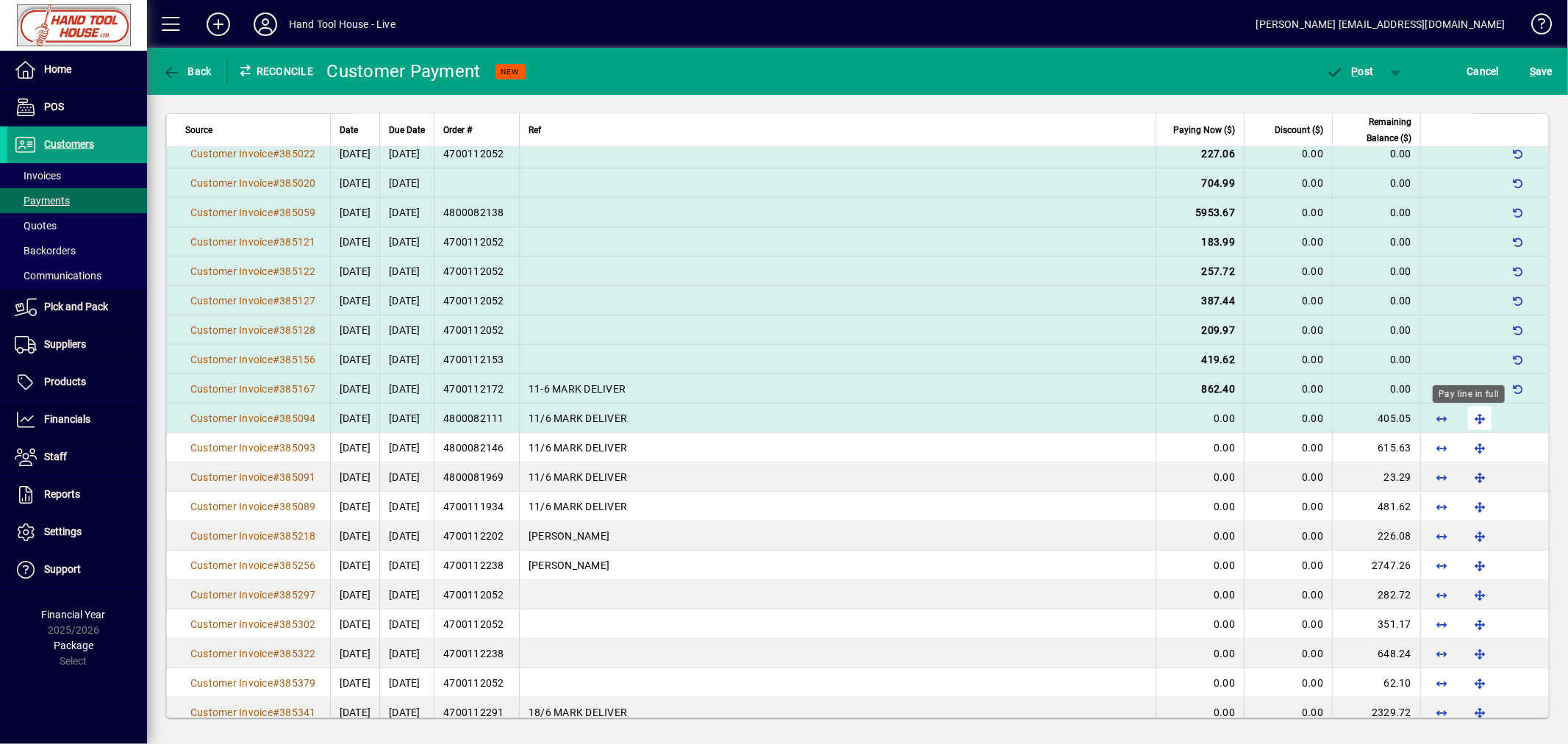
click at [1471, 423] on span "button" at bounding box center [1479, 417] width 35 height 35
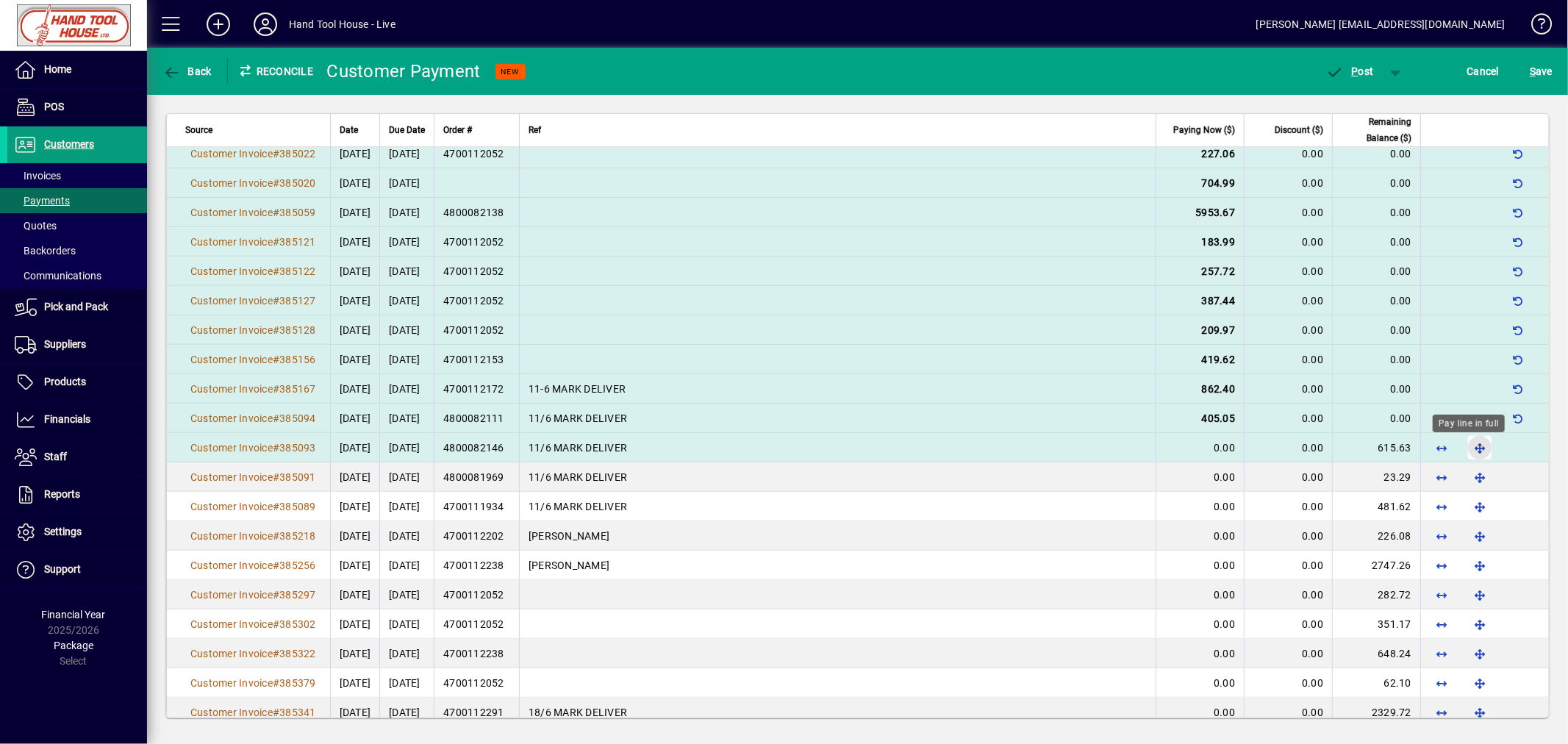
click at [1465, 444] on span "button" at bounding box center [1479, 447] width 35 height 35
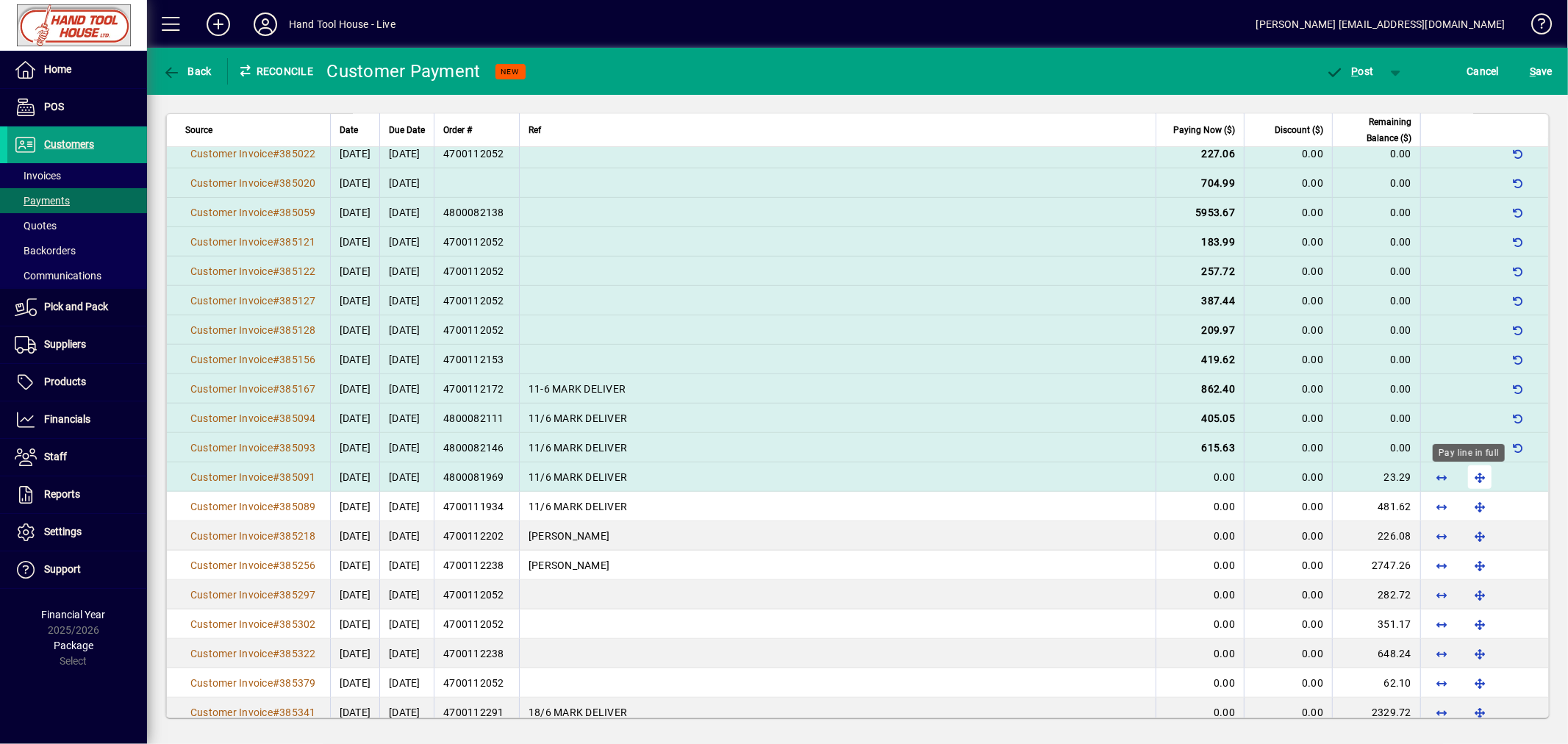
click at [1466, 476] on span "button" at bounding box center [1479, 476] width 35 height 35
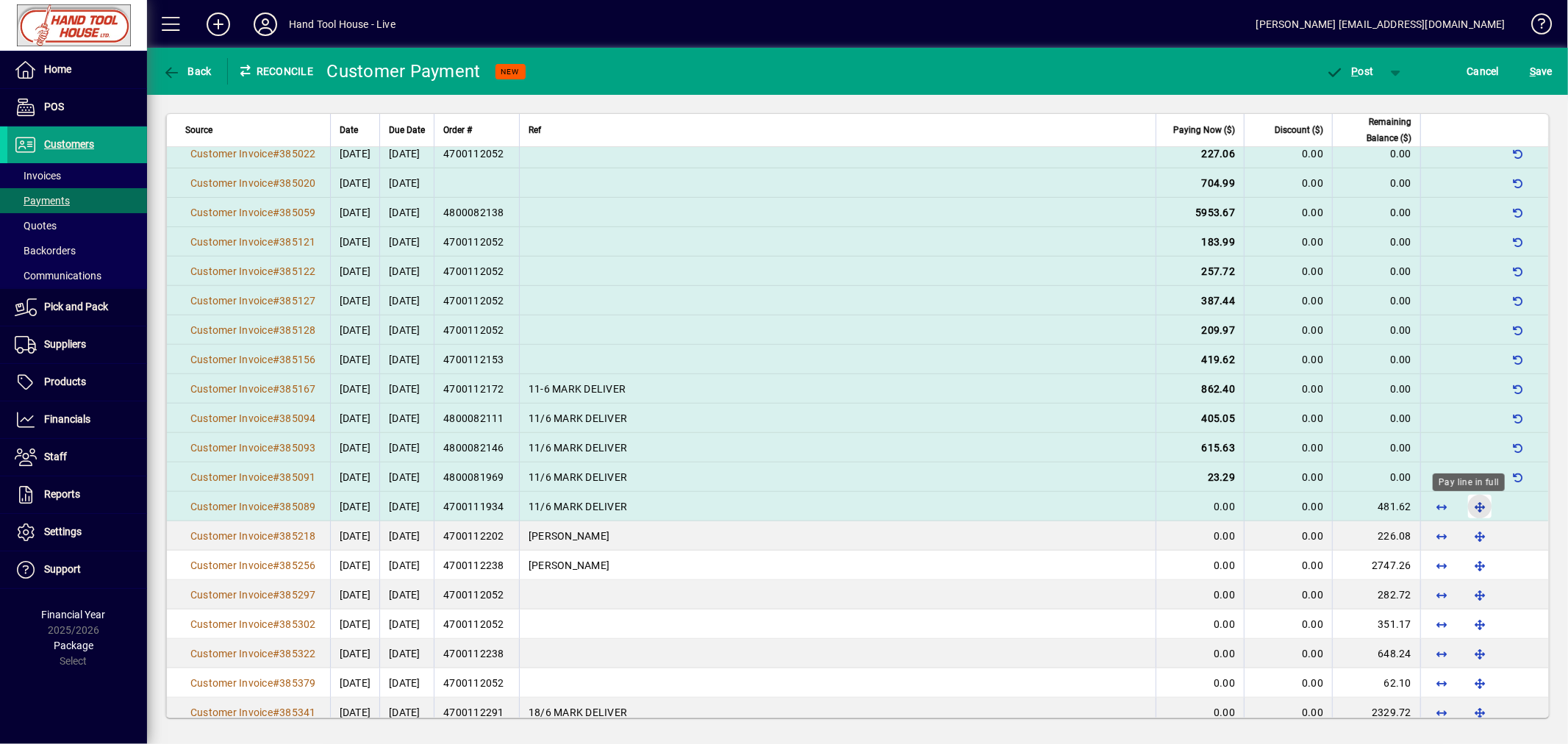
click at [1468, 503] on span "button" at bounding box center [1479, 506] width 35 height 35
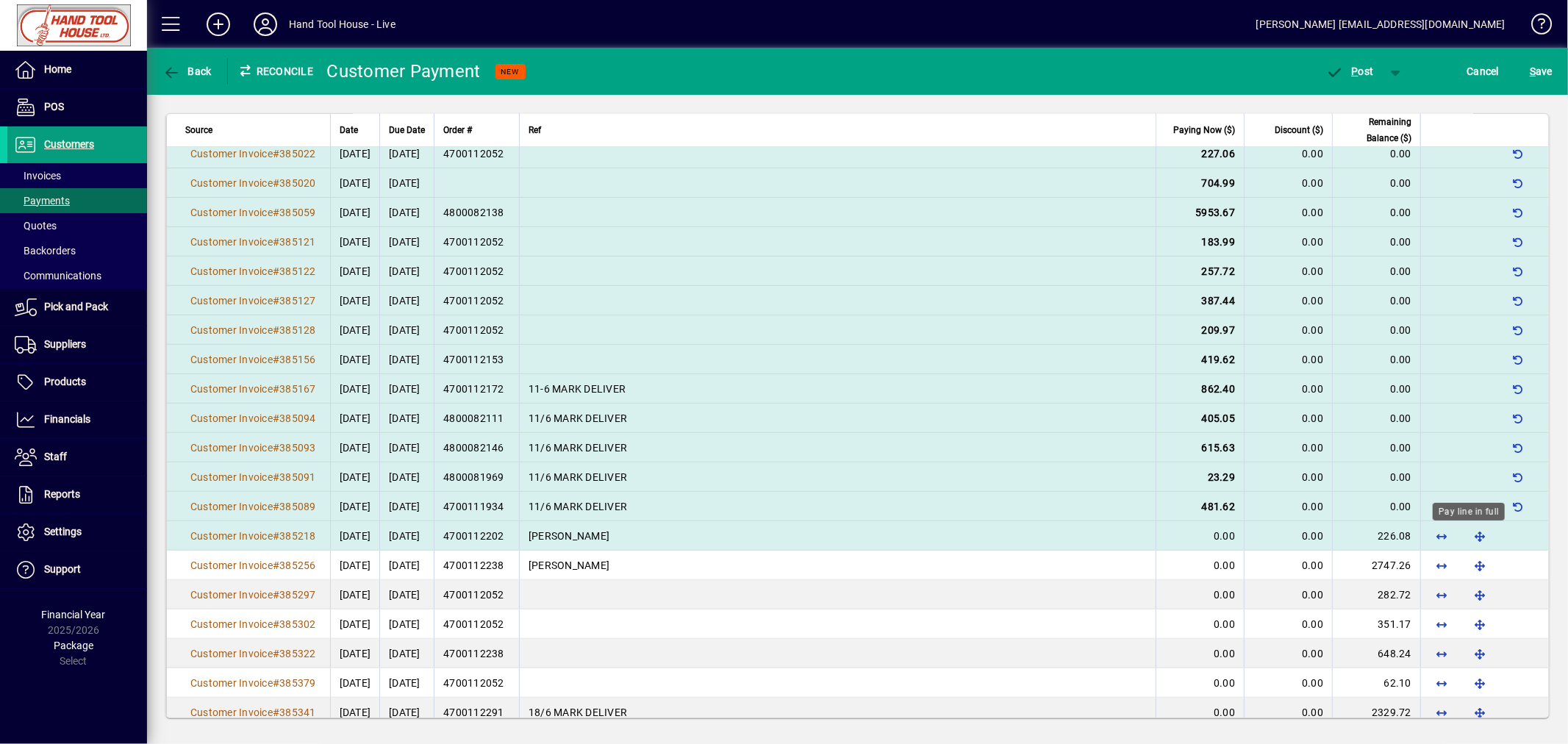
click at [1464, 529] on span "button" at bounding box center [1479, 535] width 35 height 35
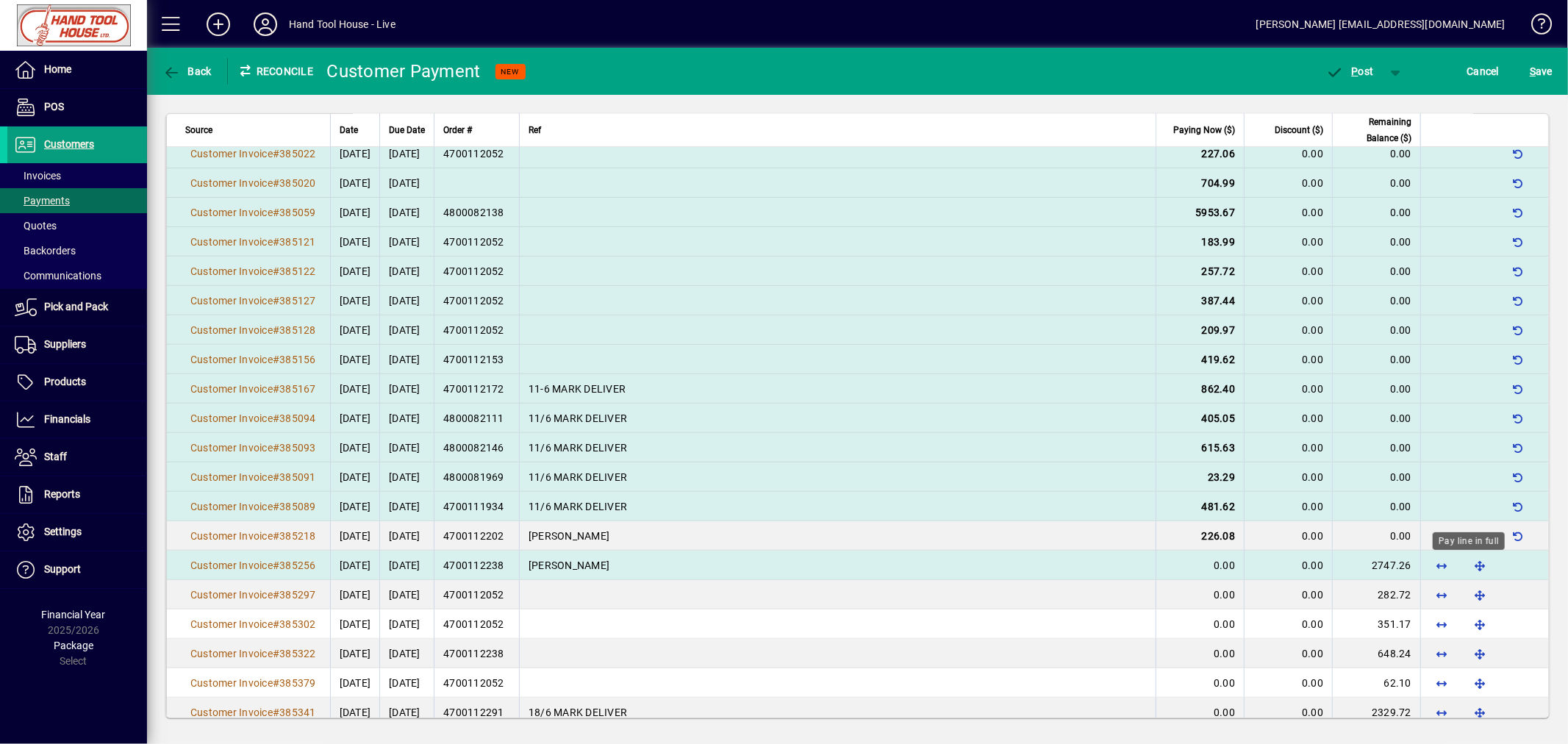
drag, startPoint x: 1465, startPoint y: 561, endPoint x: 1466, endPoint y: 568, distance: 7.1
click at [1465, 561] on span "button" at bounding box center [1479, 565] width 35 height 35
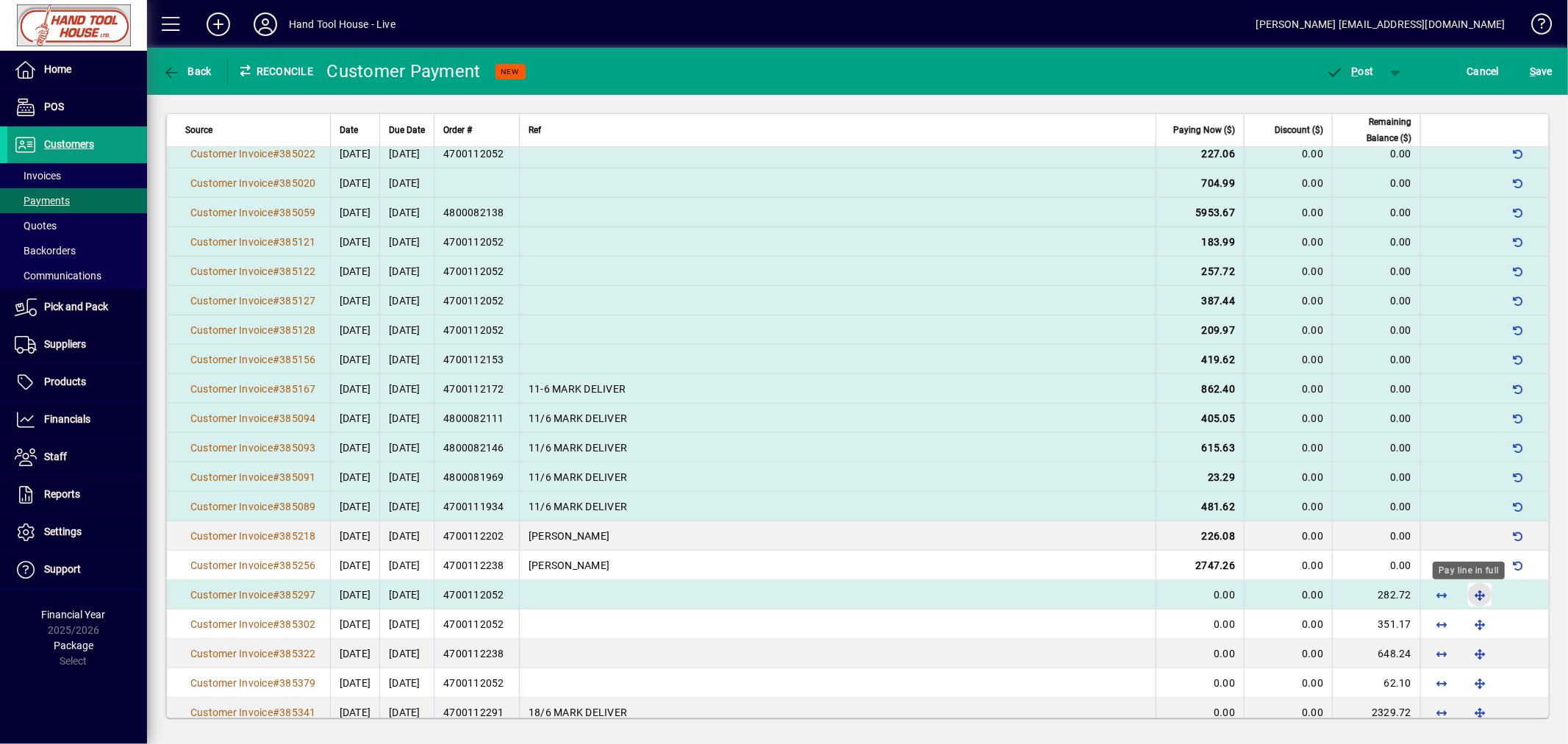
click at [1466, 593] on span "button" at bounding box center [1479, 594] width 35 height 35
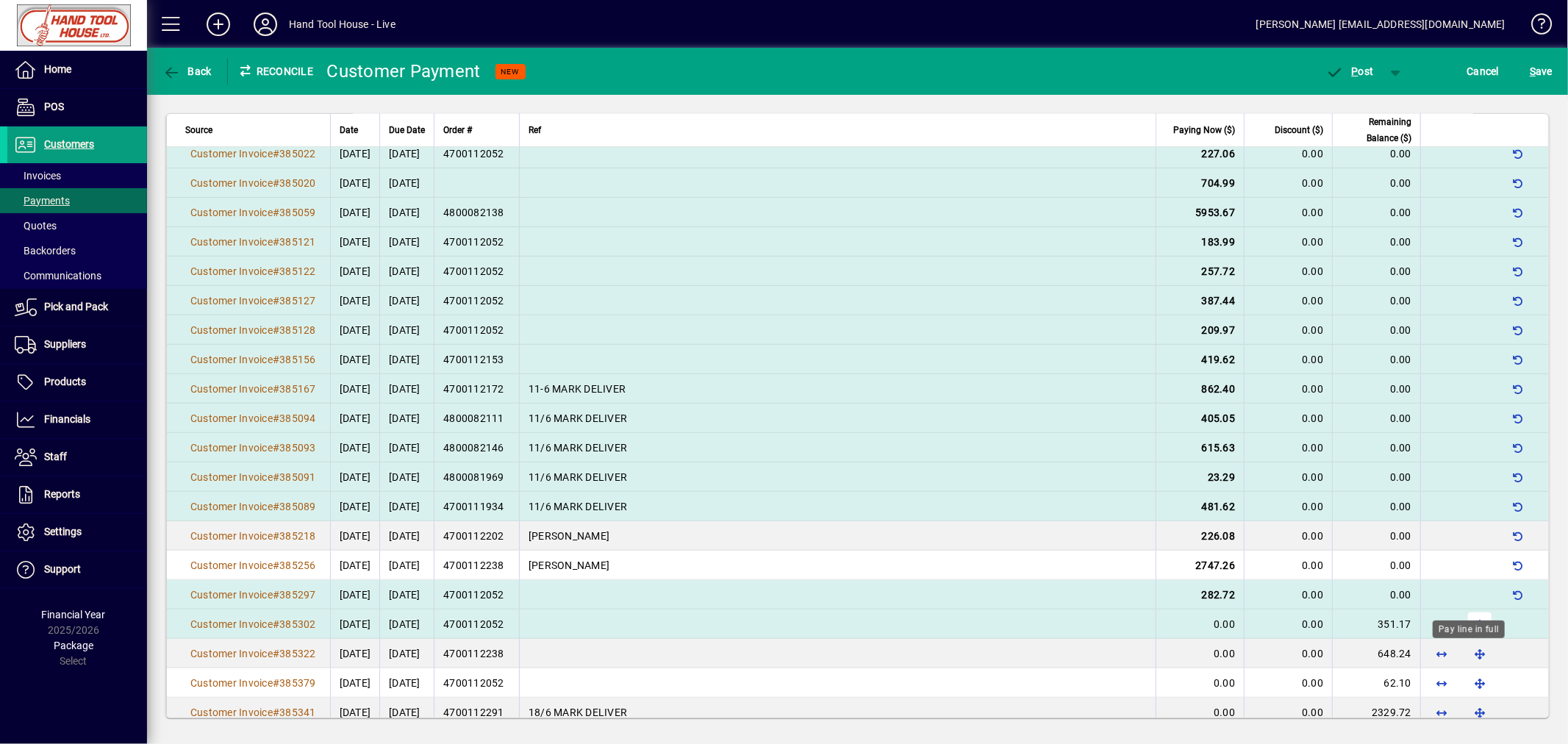
click at [1468, 620] on span "button" at bounding box center [1479, 623] width 35 height 35
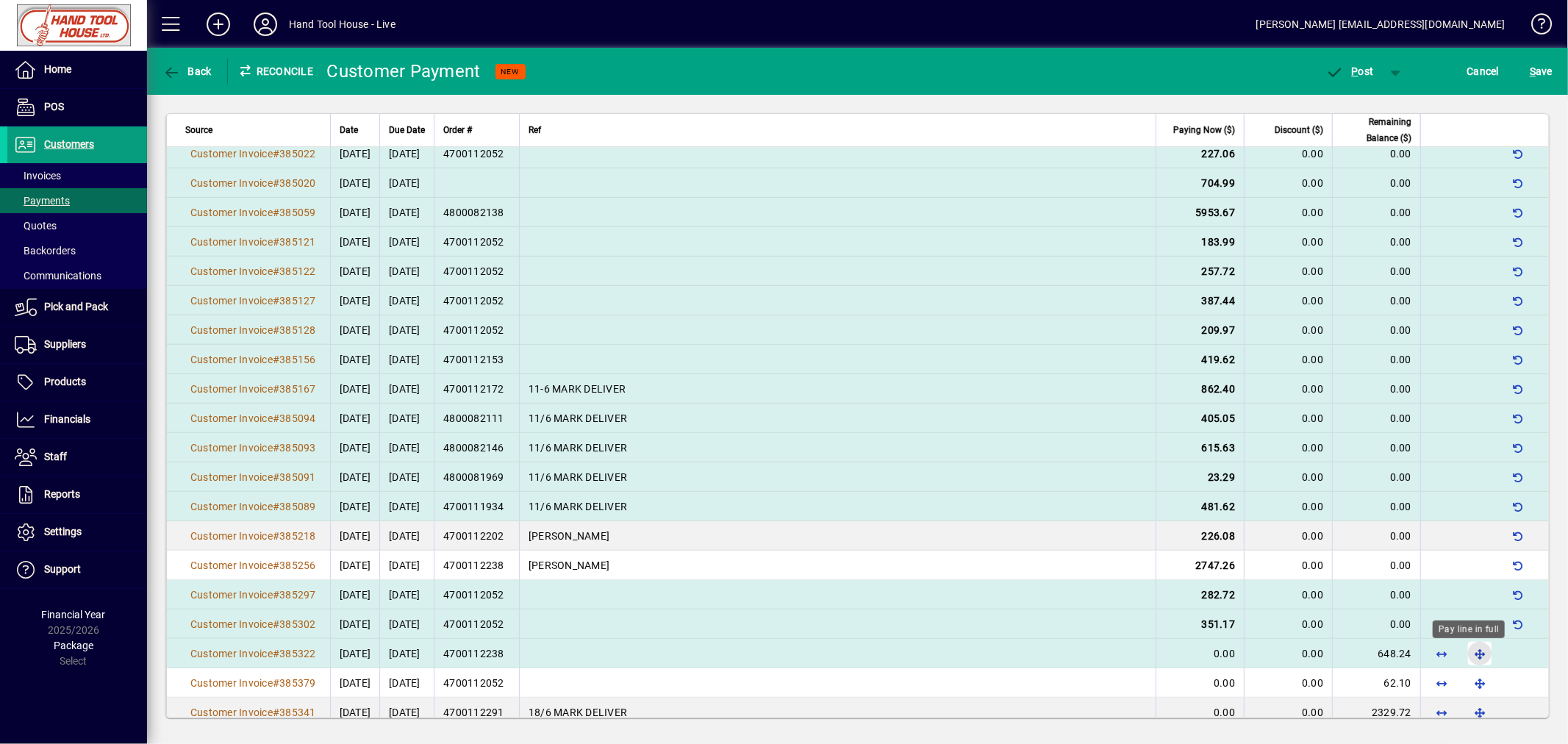
click at [1471, 651] on span "button" at bounding box center [1479, 653] width 35 height 35
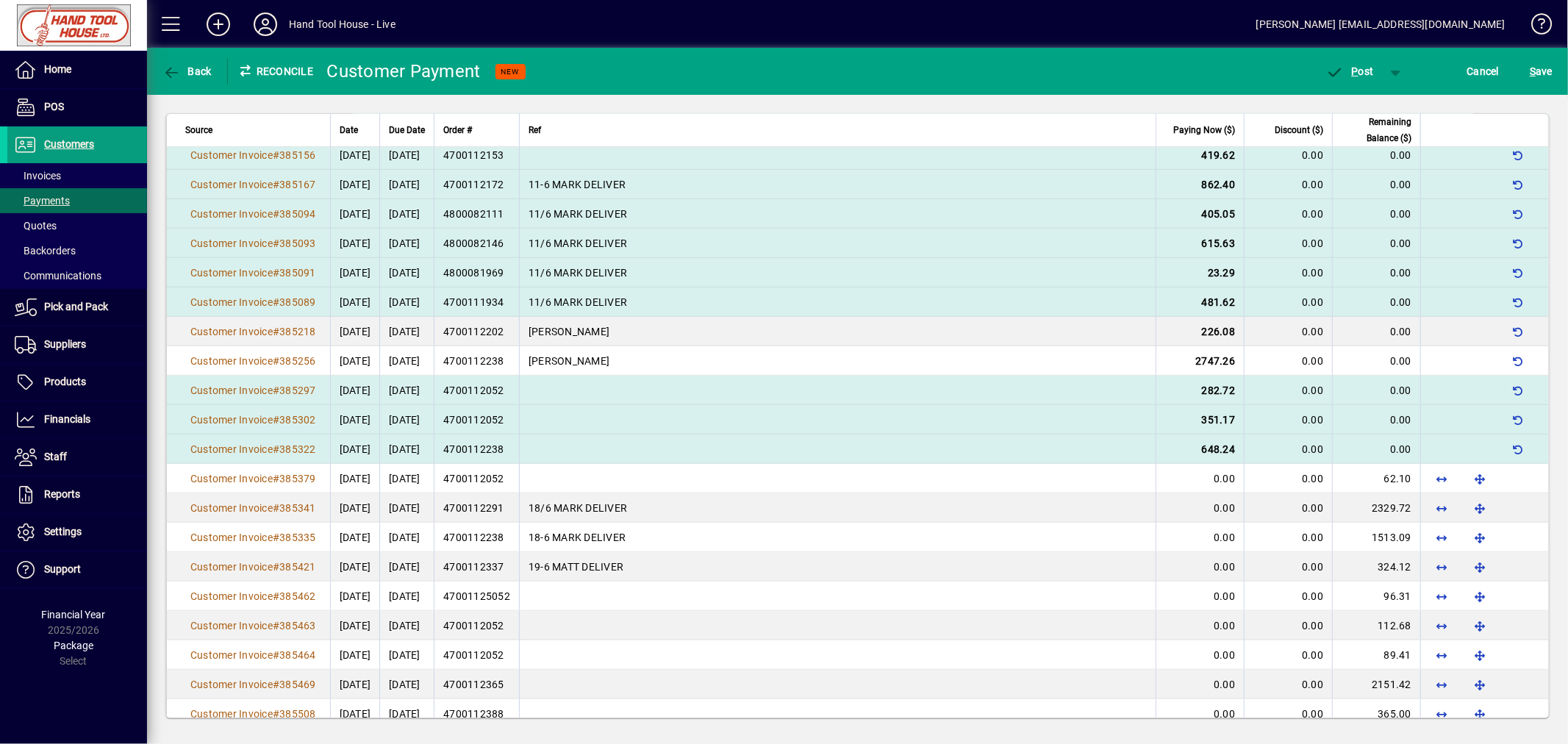
scroll to position [796, 0]
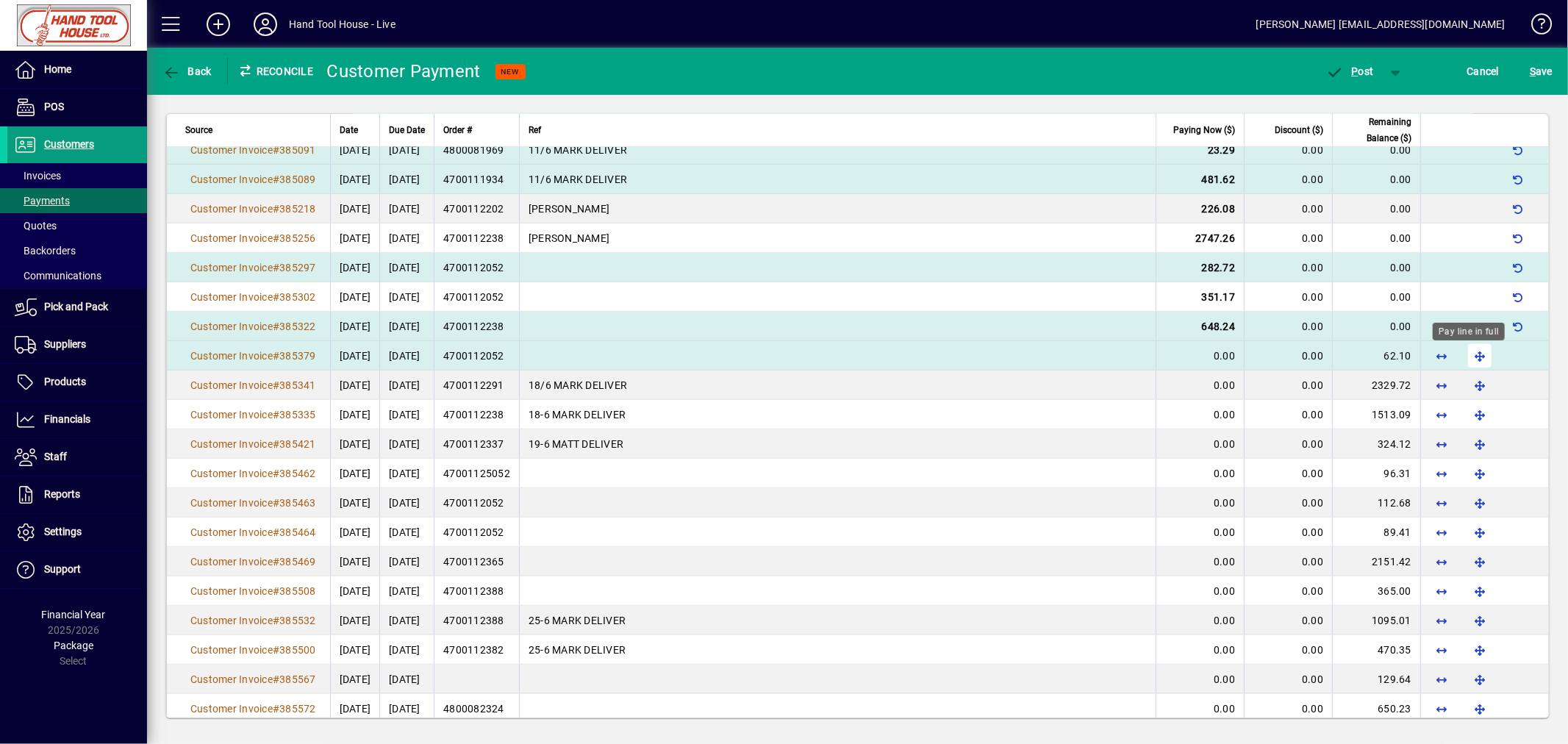
click at [1465, 355] on span "button" at bounding box center [1479, 355] width 35 height 35
click at [1474, 393] on div "Pay line in full" at bounding box center [1469, 390] width 72 height 18
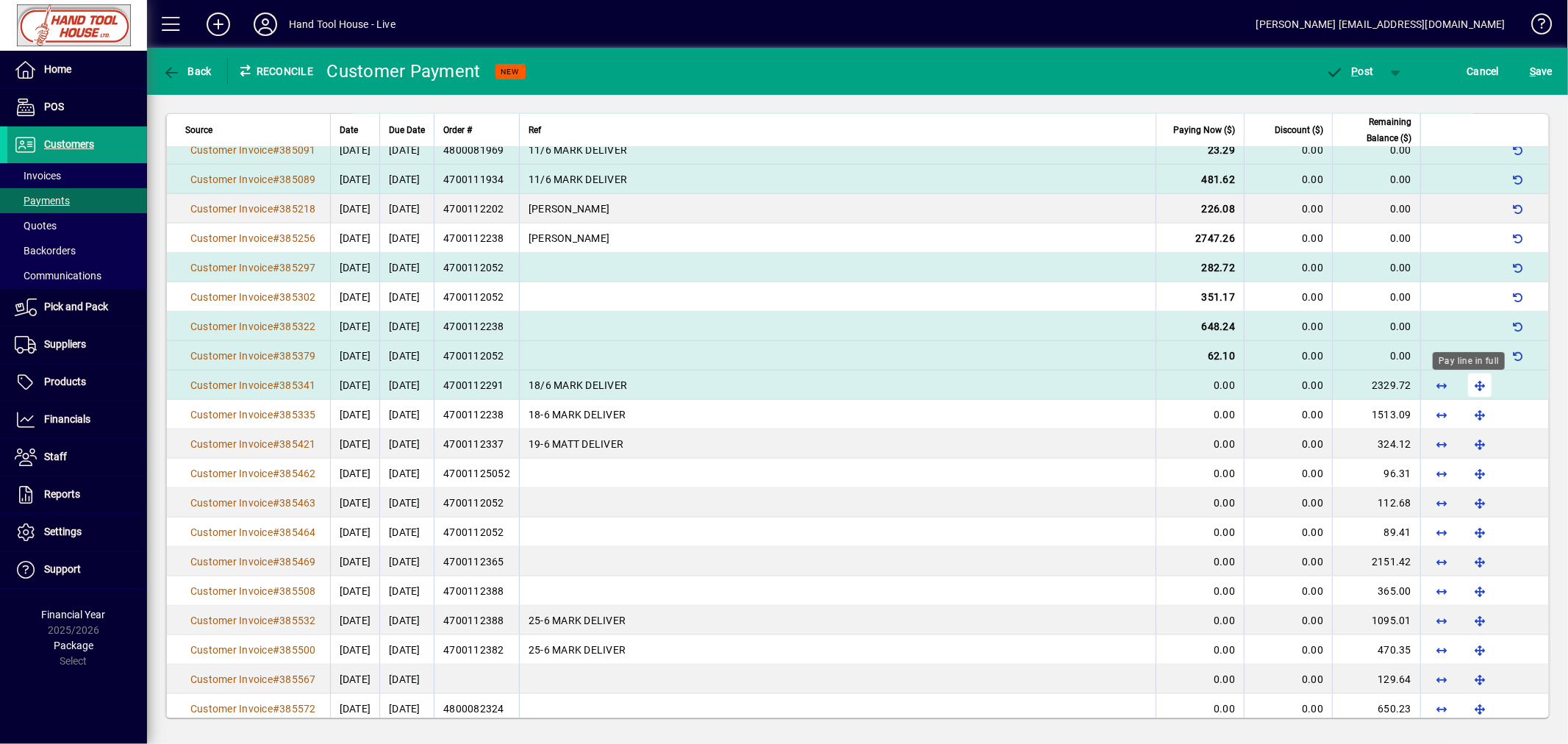
click at [1470, 388] on span "button" at bounding box center [1479, 385] width 35 height 35
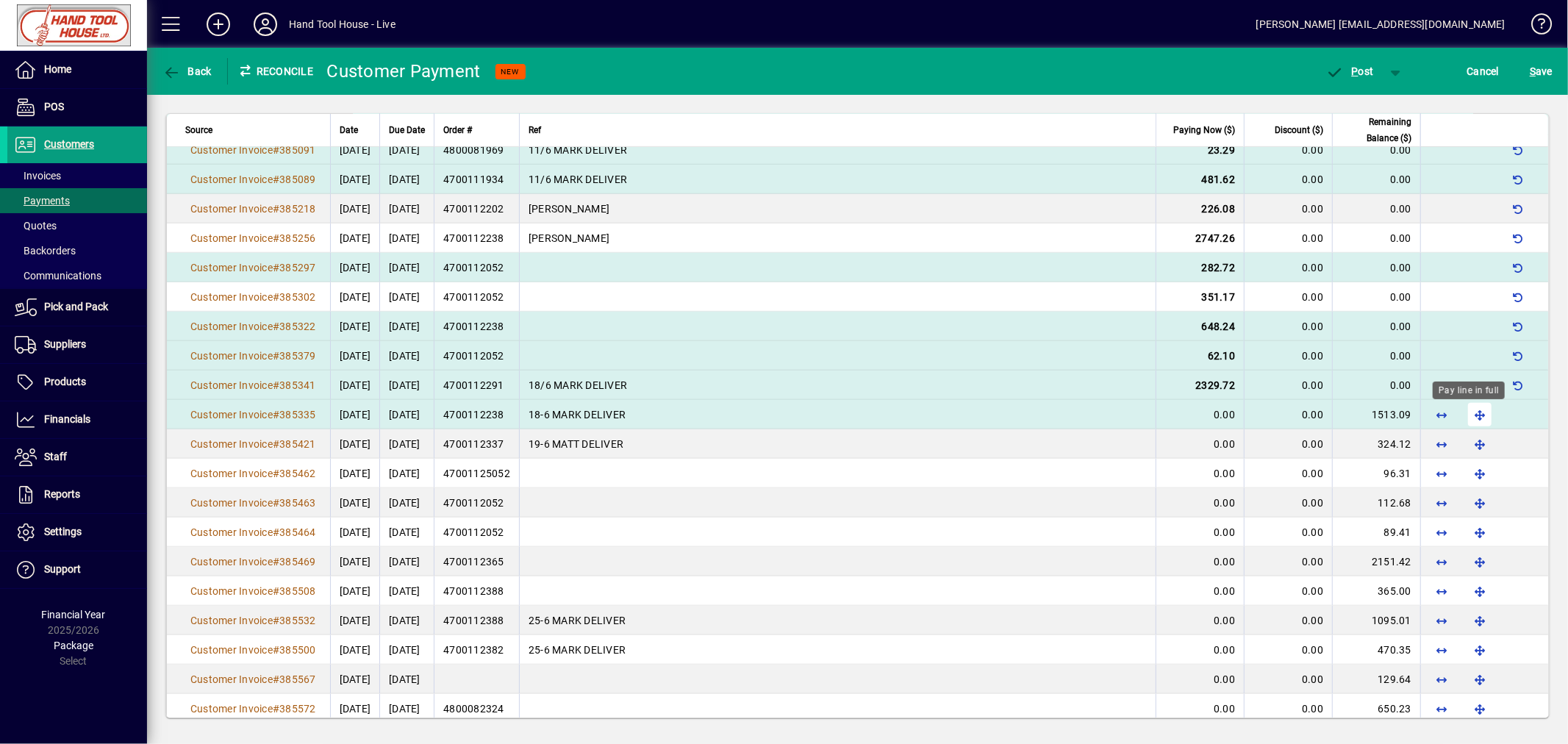
click at [1468, 423] on span "button" at bounding box center [1479, 414] width 35 height 35
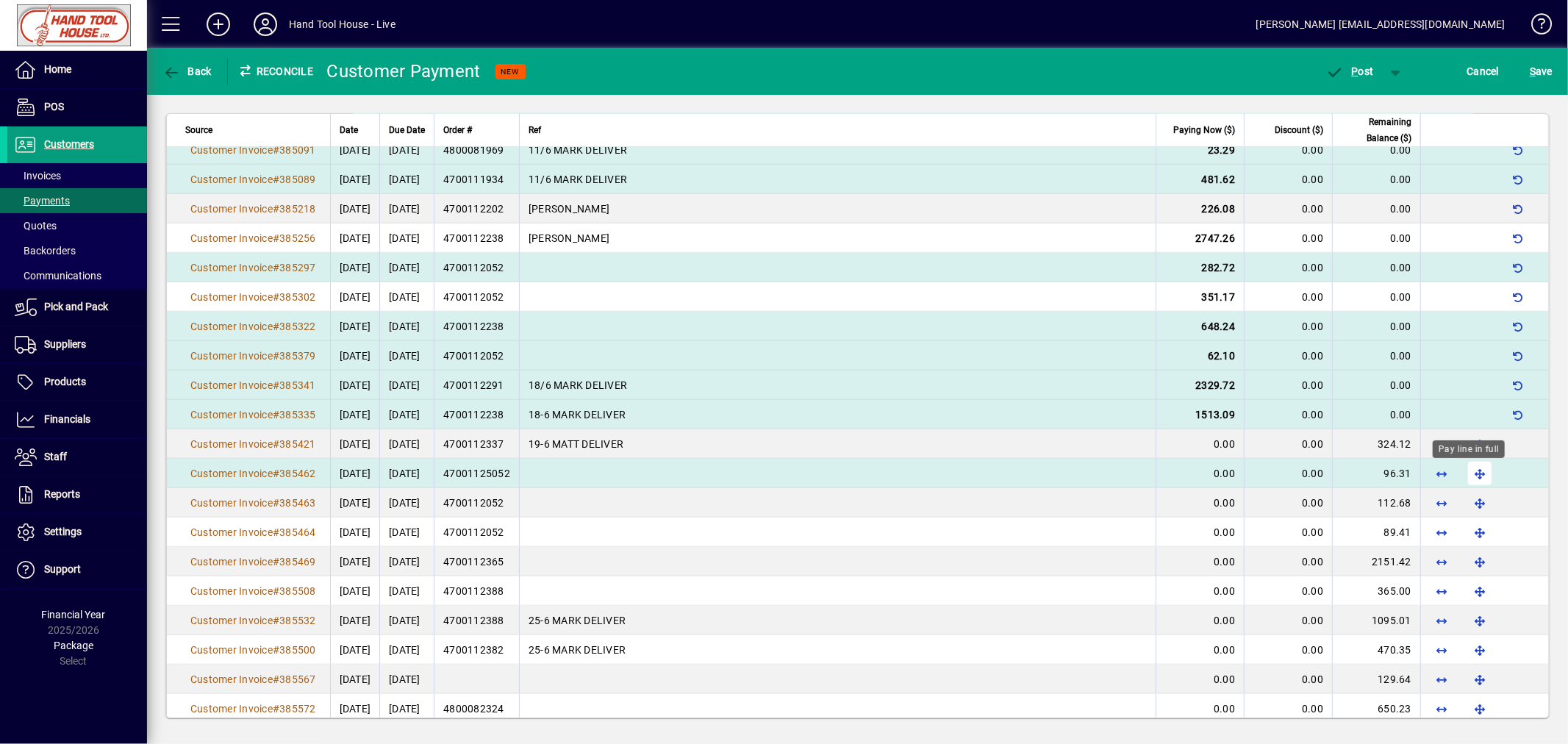
click at [1468, 458] on div "Pay line in full" at bounding box center [1469, 449] width 72 height 18
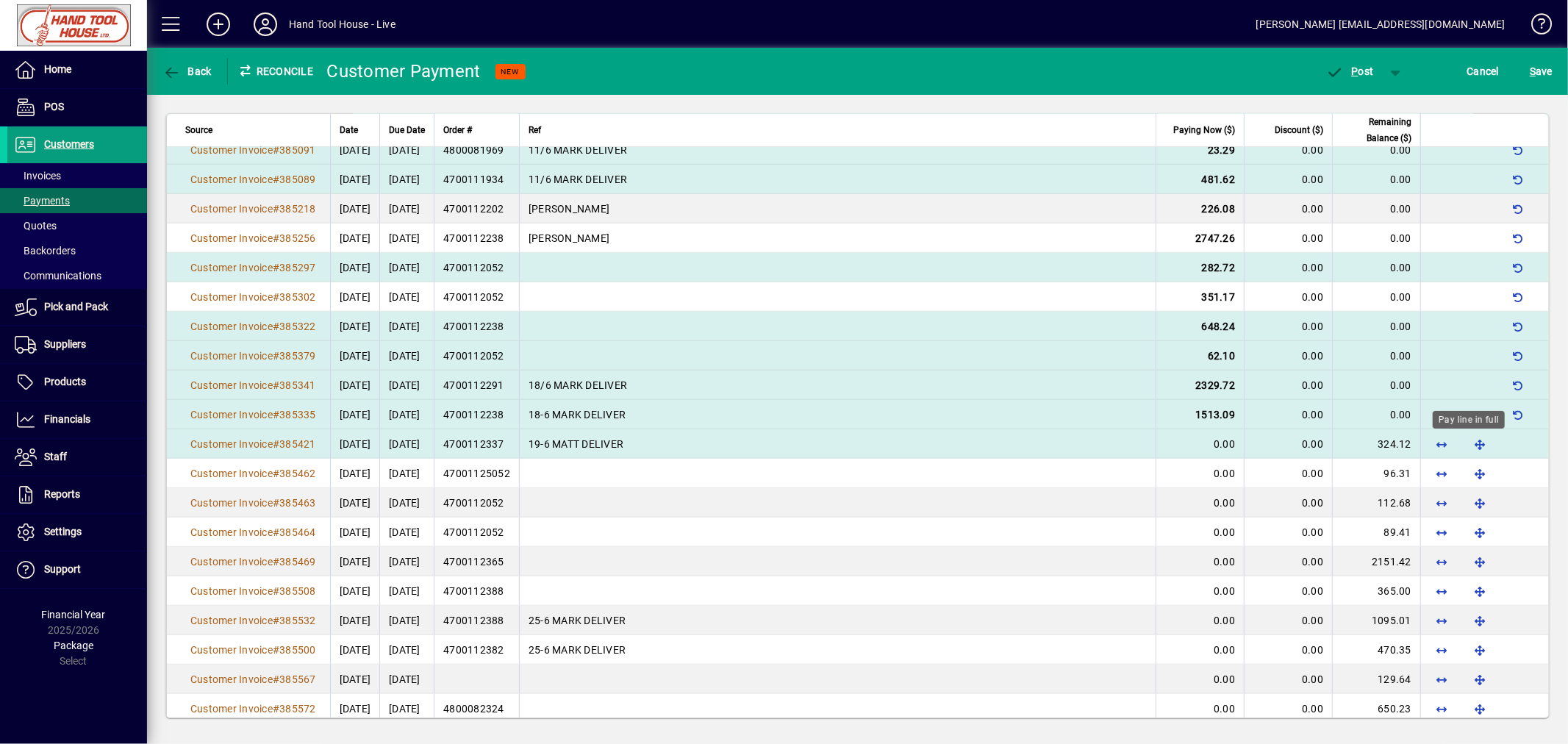
click at [1468, 449] on span "button" at bounding box center [1479, 443] width 35 height 35
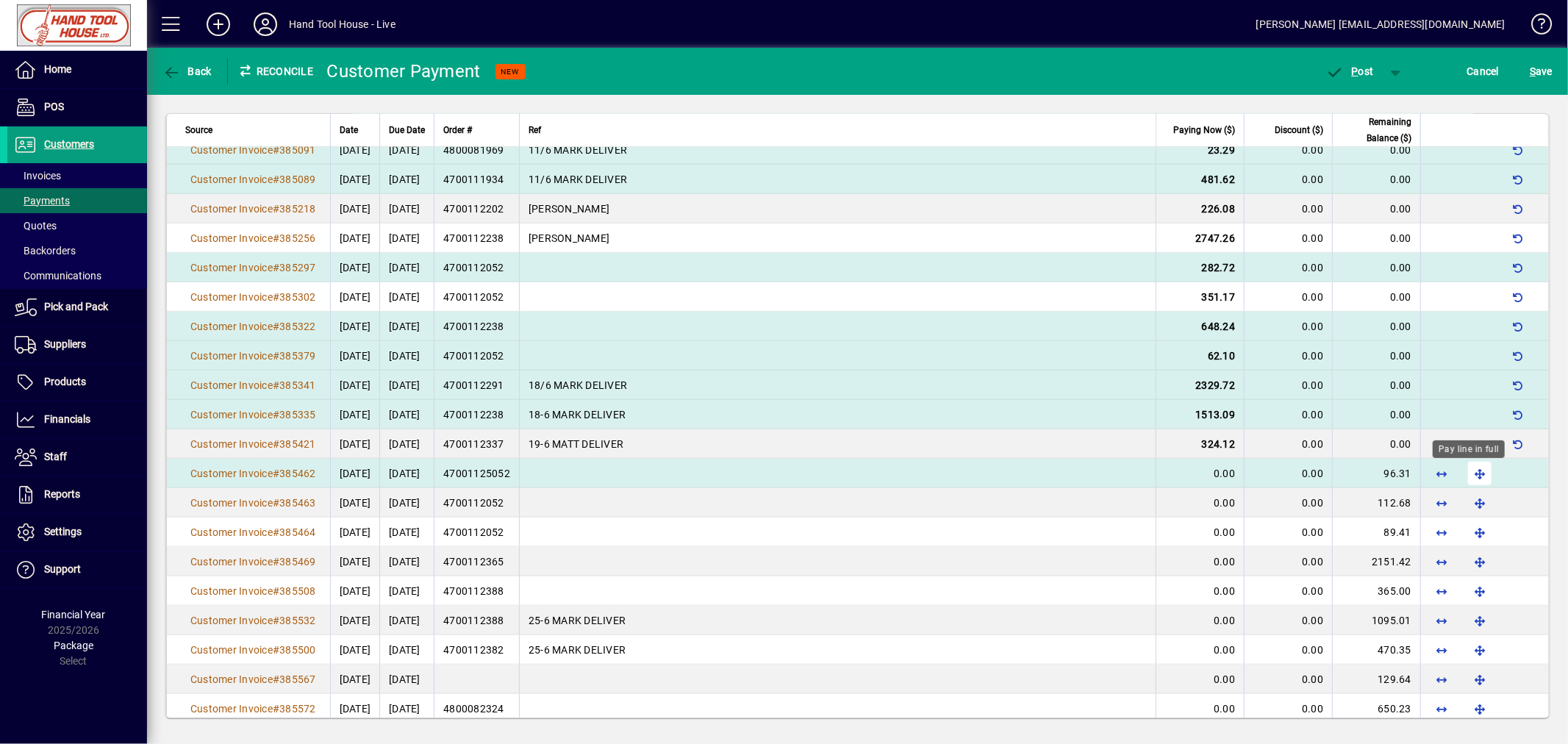
click at [1466, 473] on span "button" at bounding box center [1479, 473] width 35 height 35
drag, startPoint x: 1465, startPoint y: 507, endPoint x: 1472, endPoint y: 513, distance: 9.2
click at [1466, 507] on div "Pay line in full" at bounding box center [1469, 508] width 72 height 18
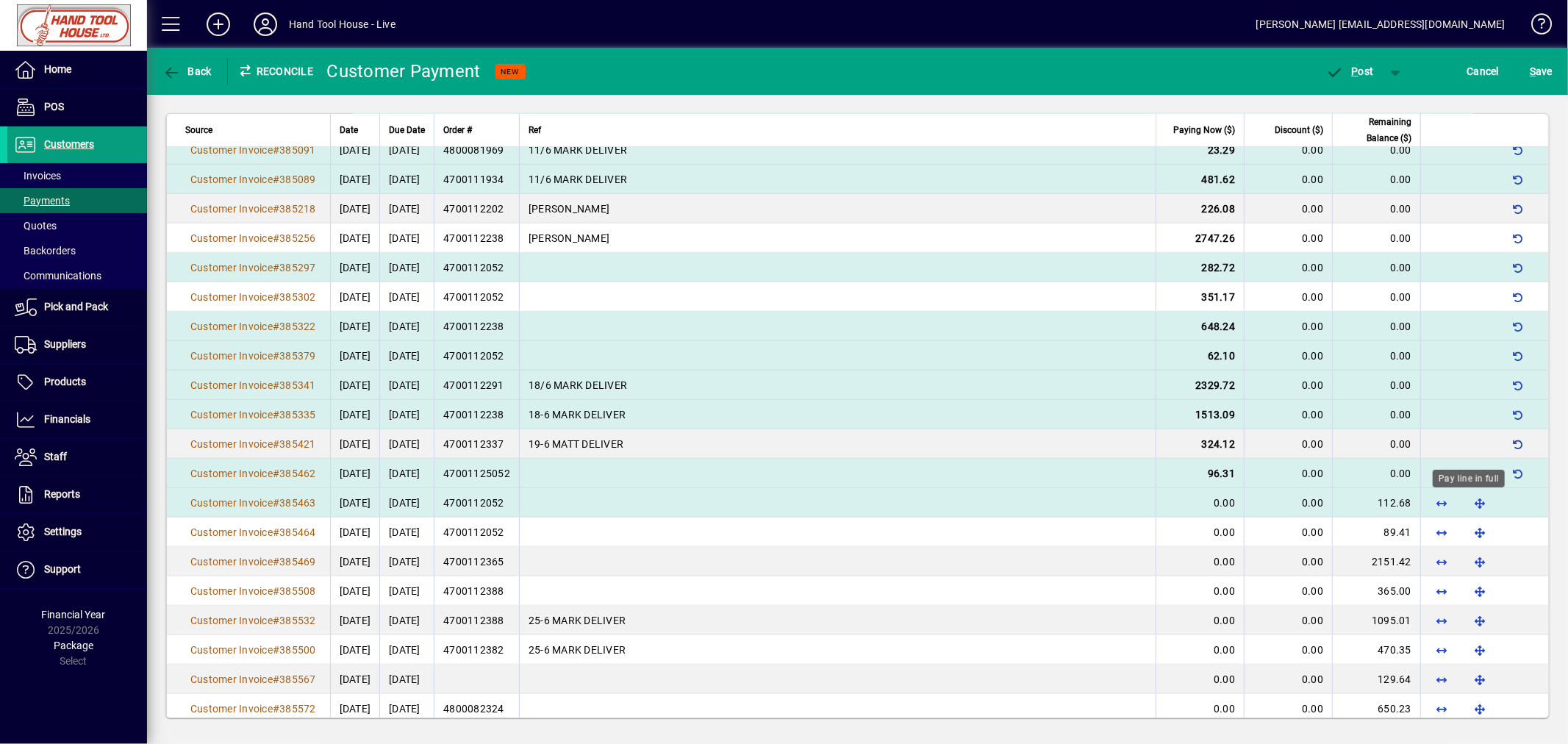
click at [1464, 503] on span "button" at bounding box center [1479, 502] width 35 height 35
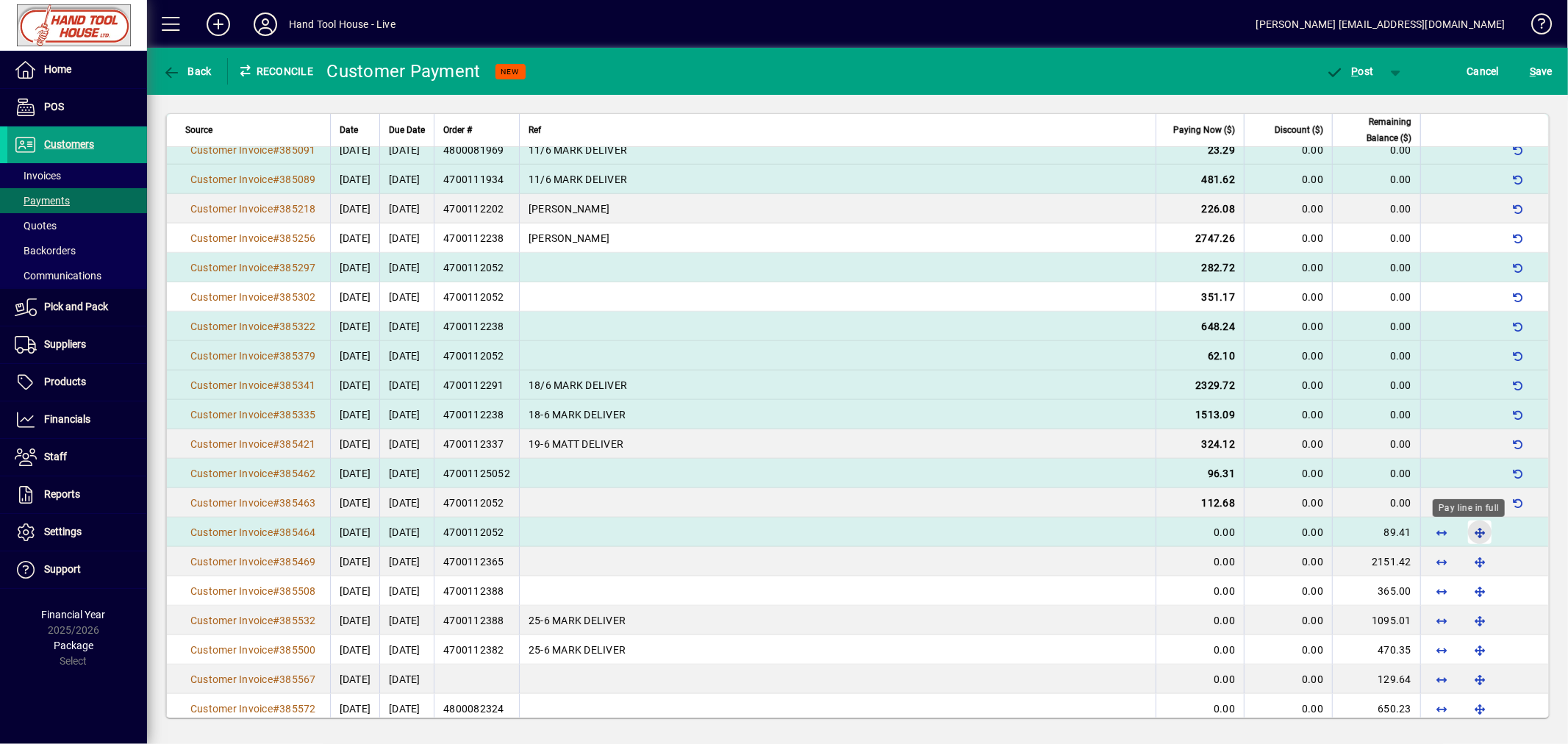
click at [1472, 534] on span "button" at bounding box center [1479, 532] width 35 height 35
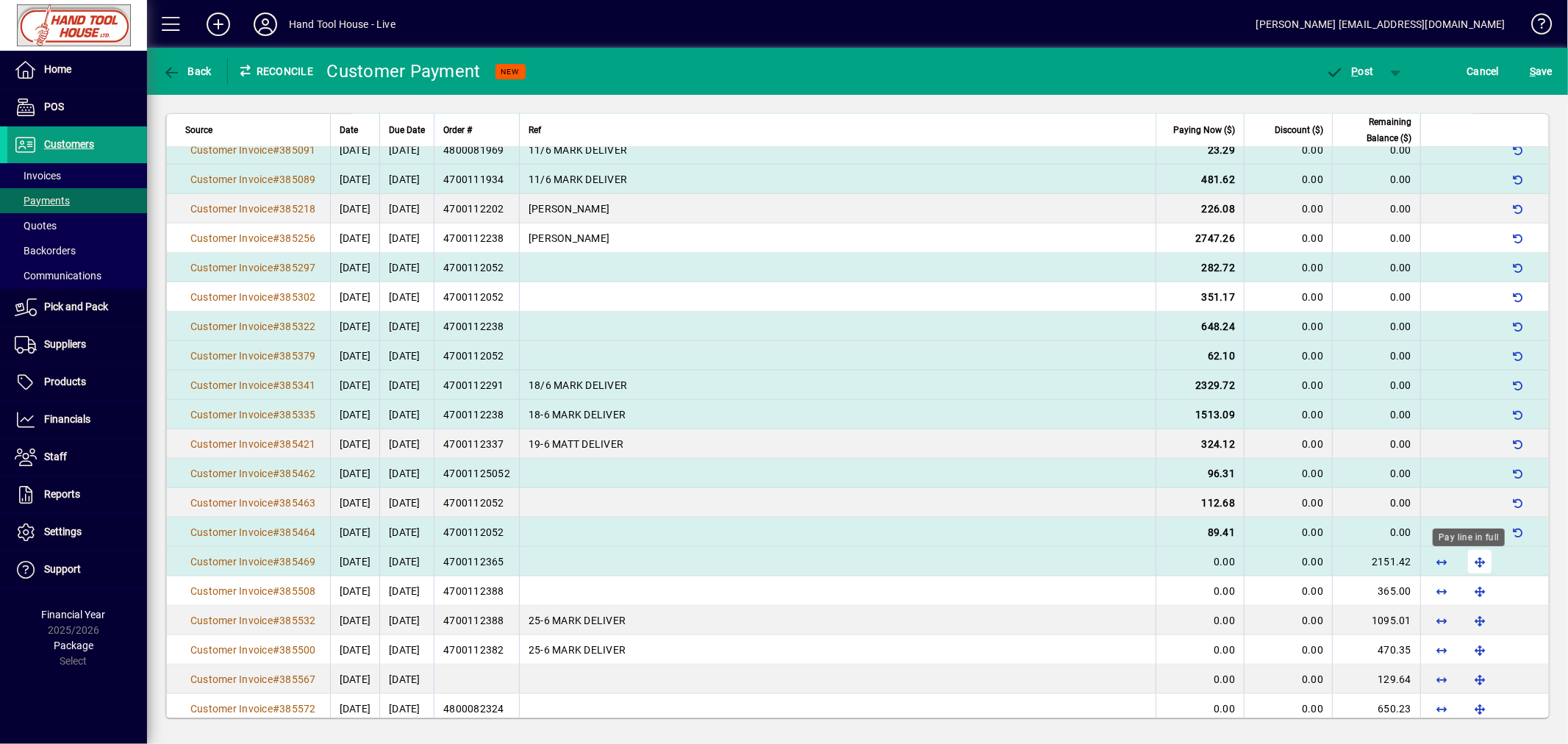
click at [1472, 563] on span "button" at bounding box center [1479, 561] width 35 height 35
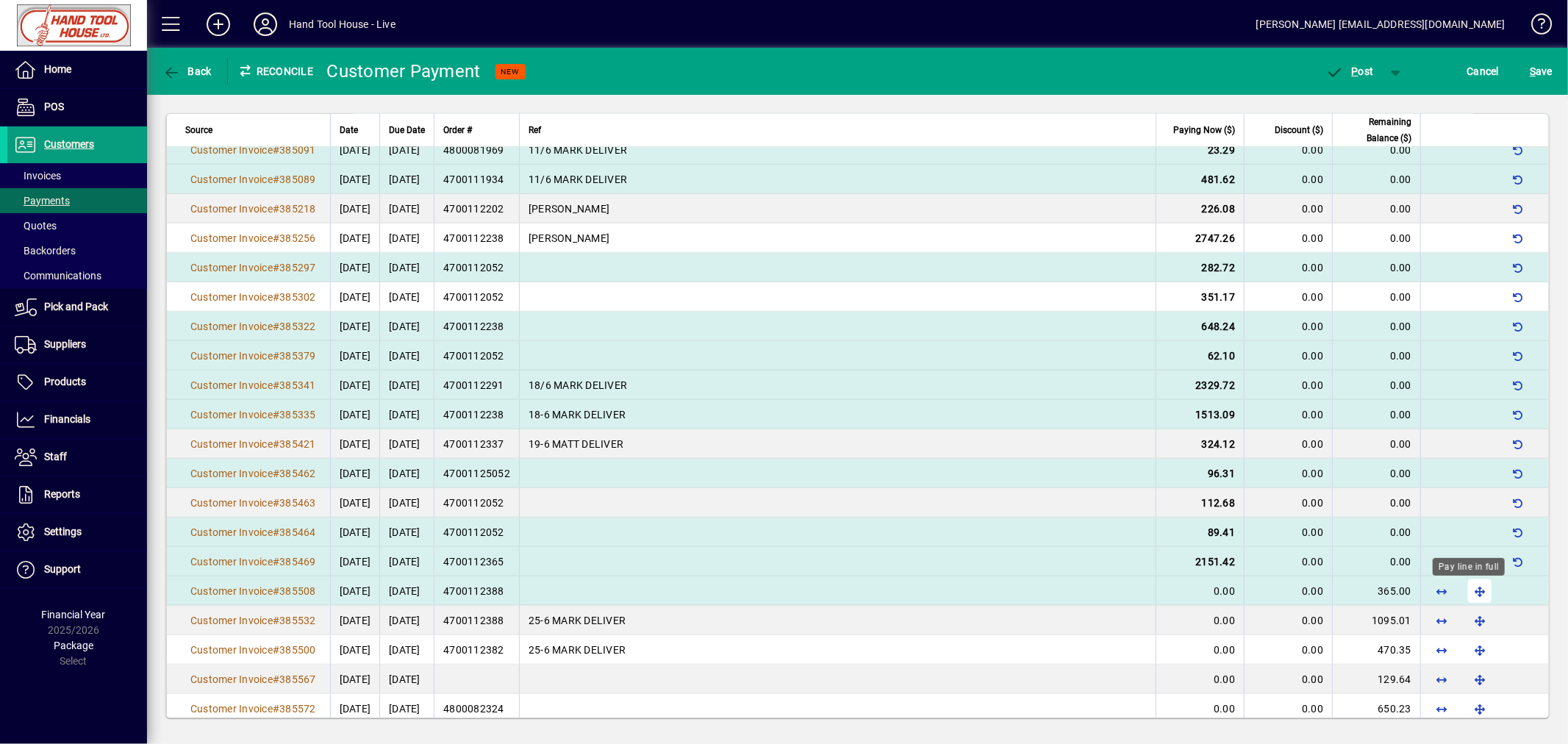
click at [1473, 592] on span "button" at bounding box center [1479, 591] width 35 height 35
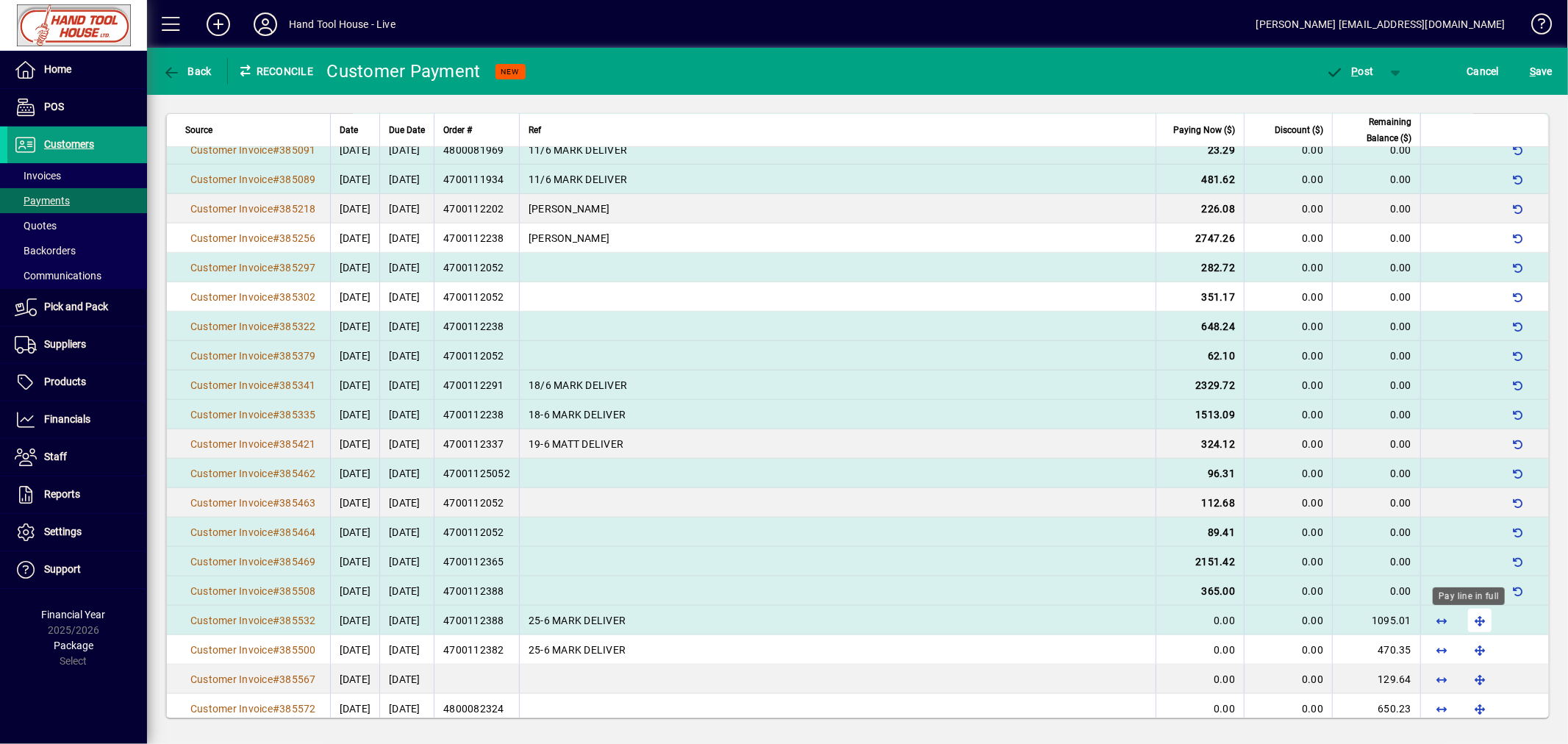
click at [1467, 618] on span "button" at bounding box center [1479, 620] width 35 height 35
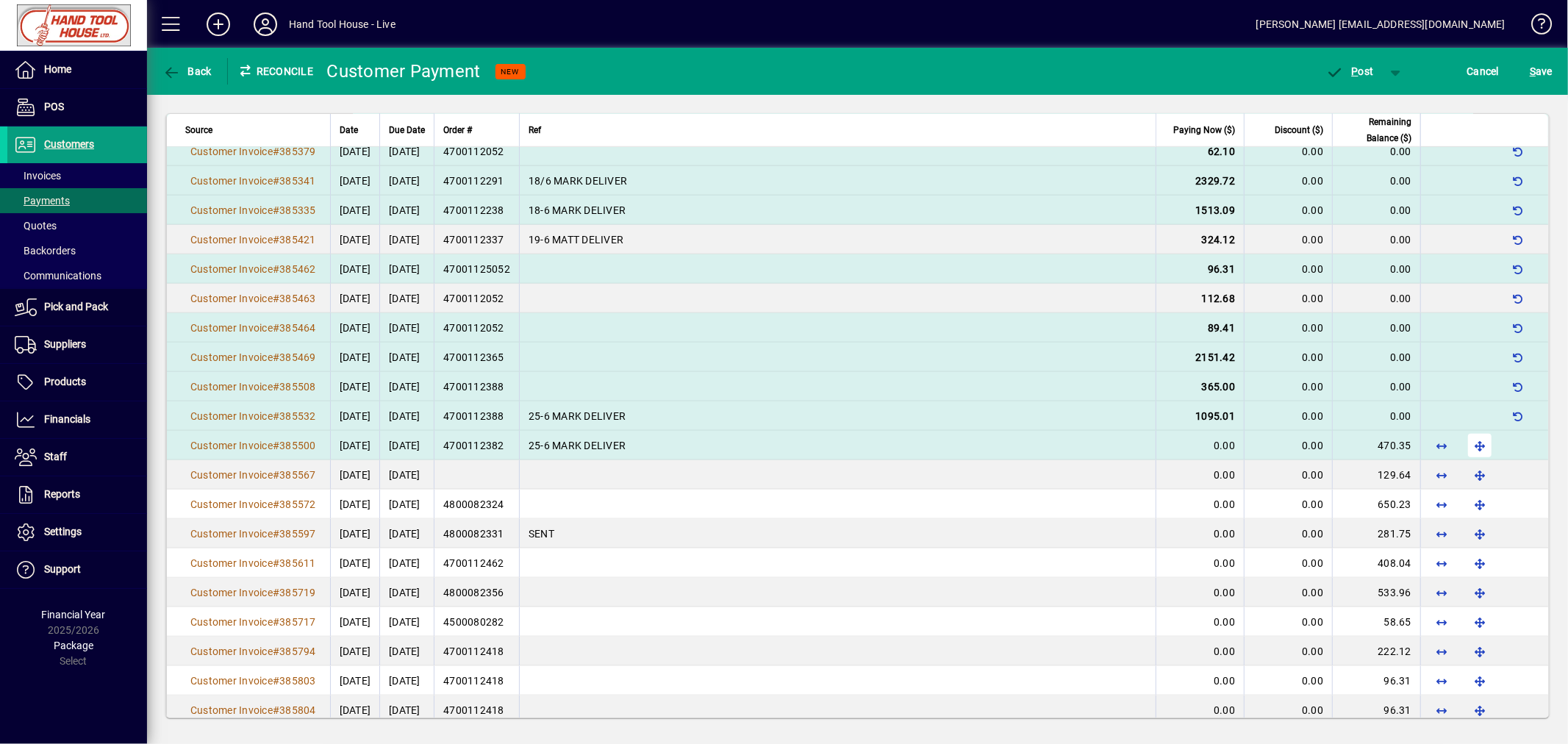
scroll to position [1040, 0]
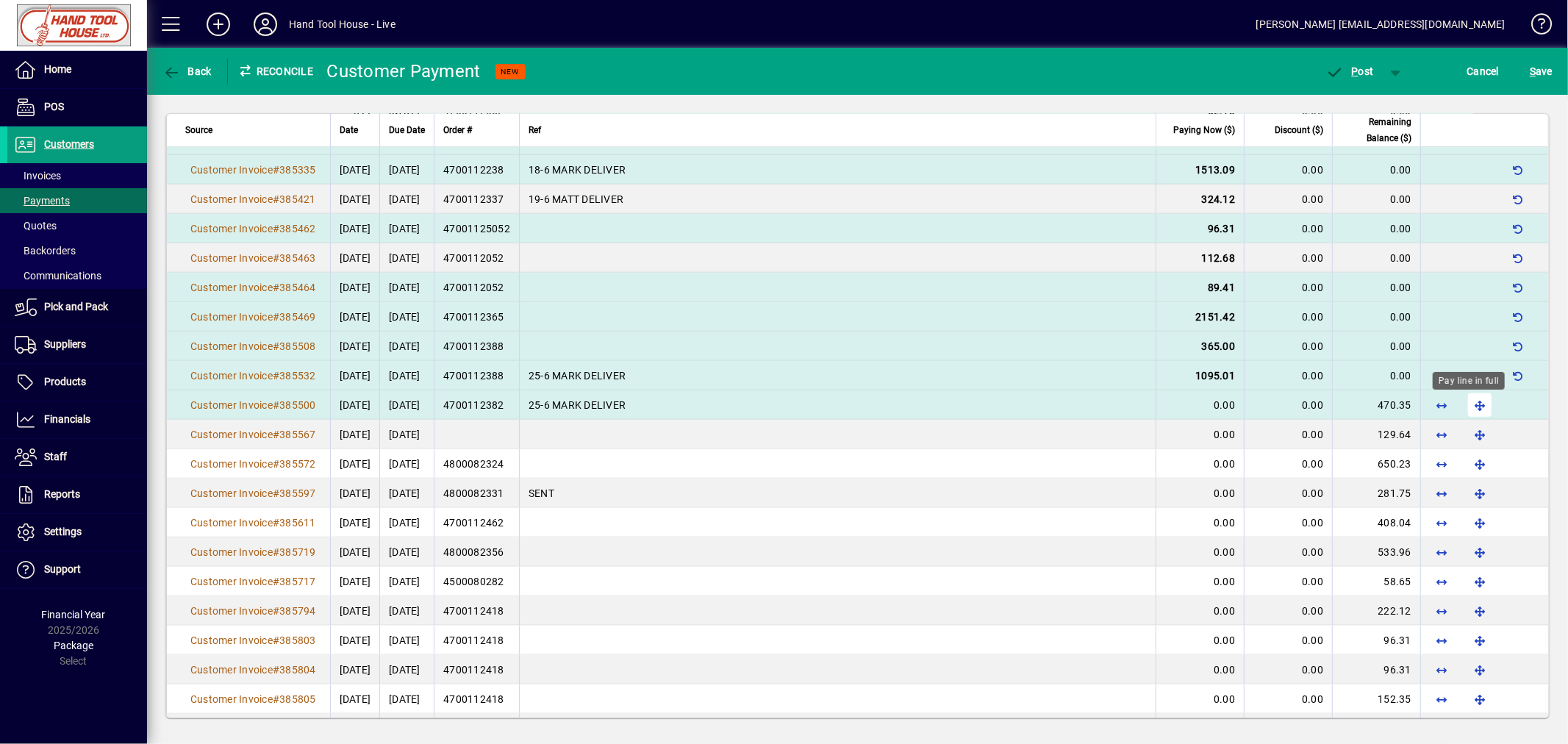
click at [1468, 407] on span "button" at bounding box center [1479, 405] width 35 height 35
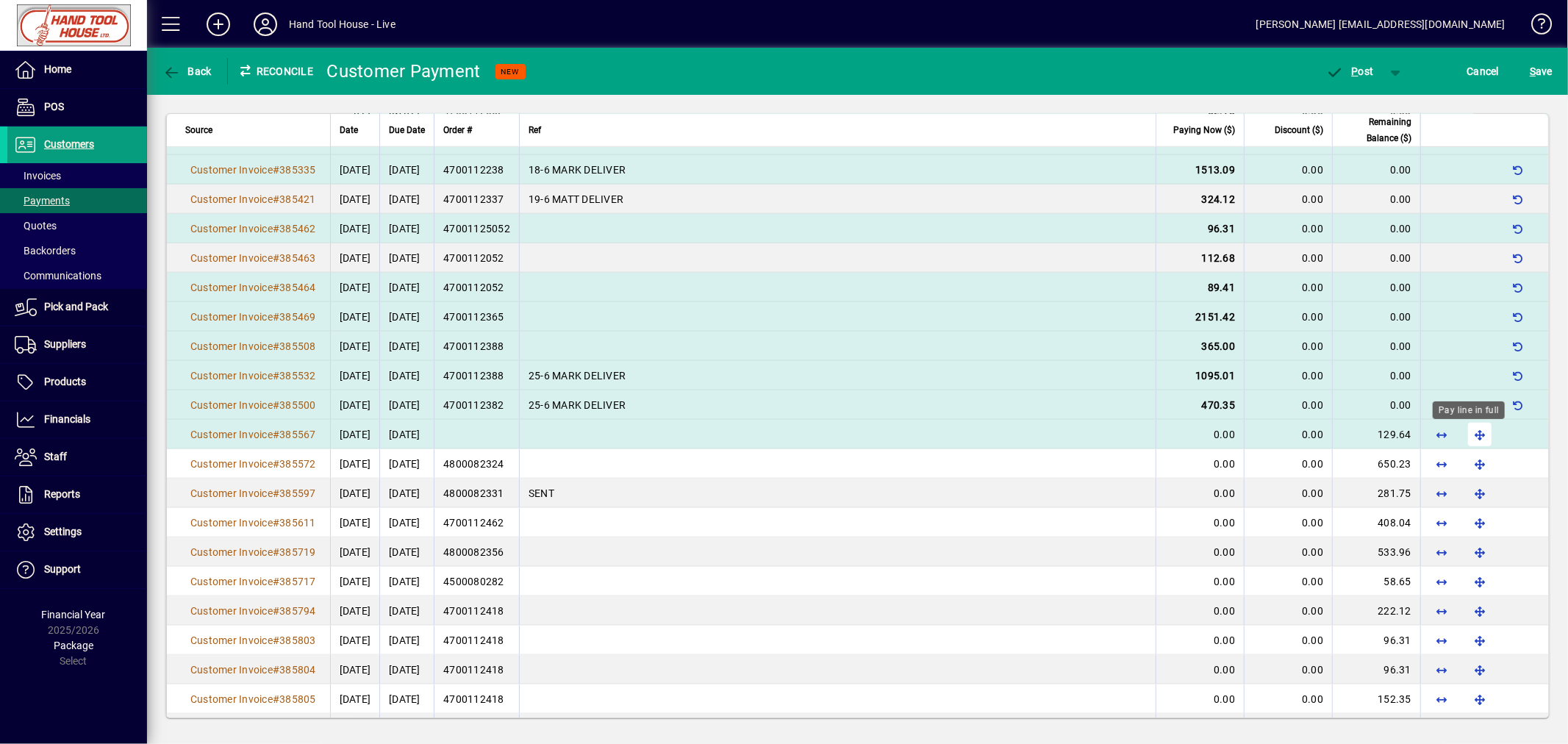
click at [1471, 433] on span "button" at bounding box center [1479, 433] width 35 height 35
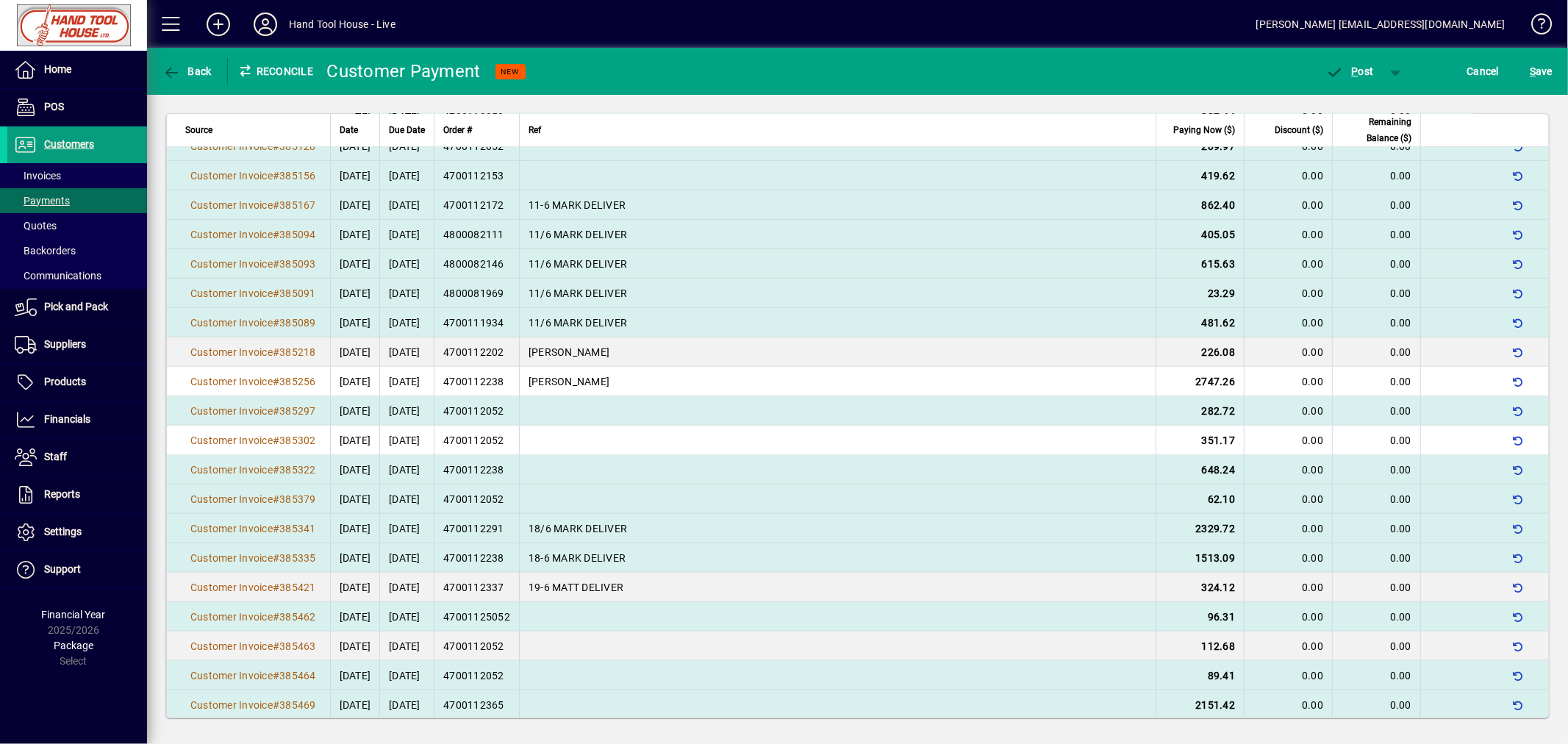
scroll to position [979, 0]
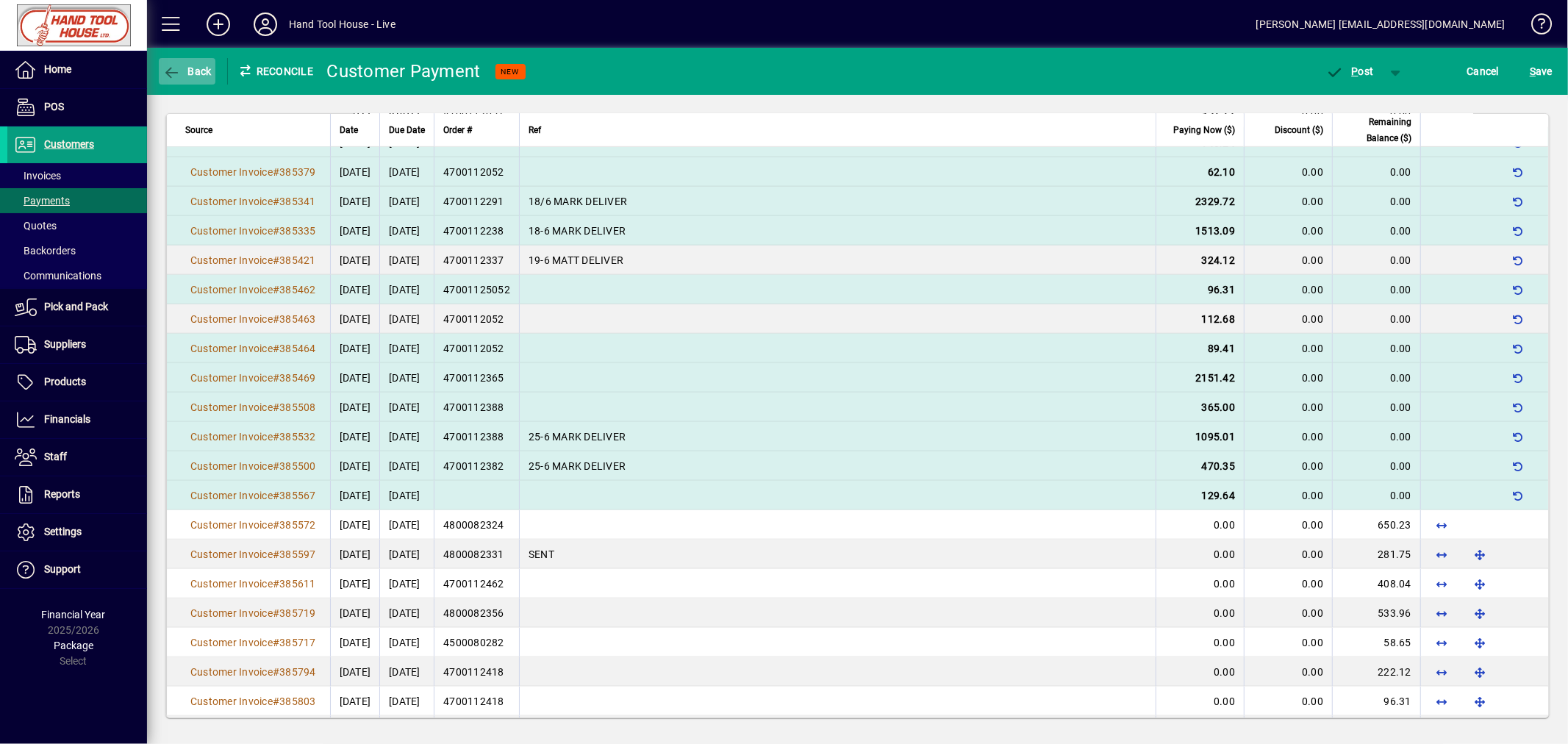
click at [194, 77] on span "button" at bounding box center [187, 70] width 56 height 35
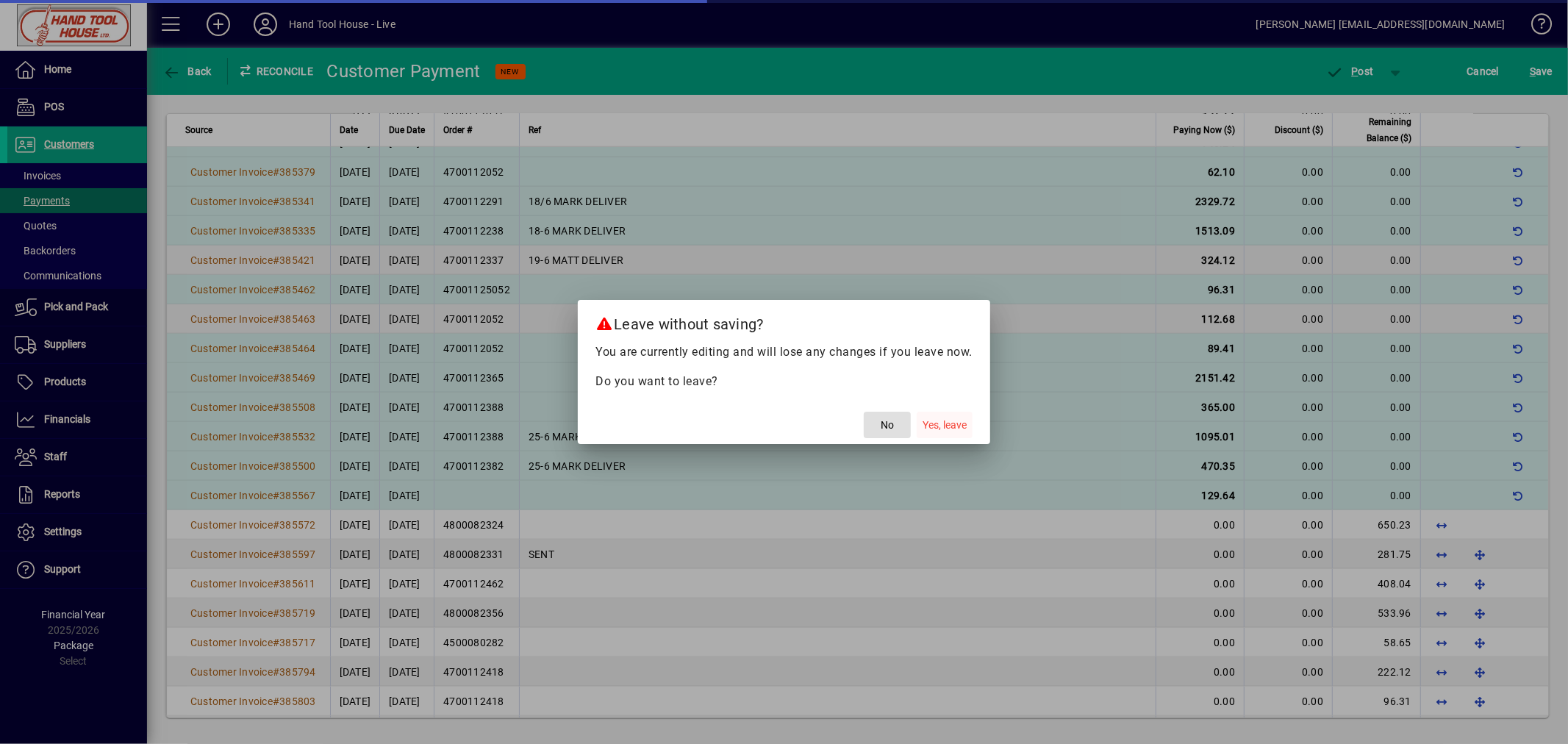
click at [939, 424] on span "Yes, leave" at bounding box center [944, 425] width 44 height 15
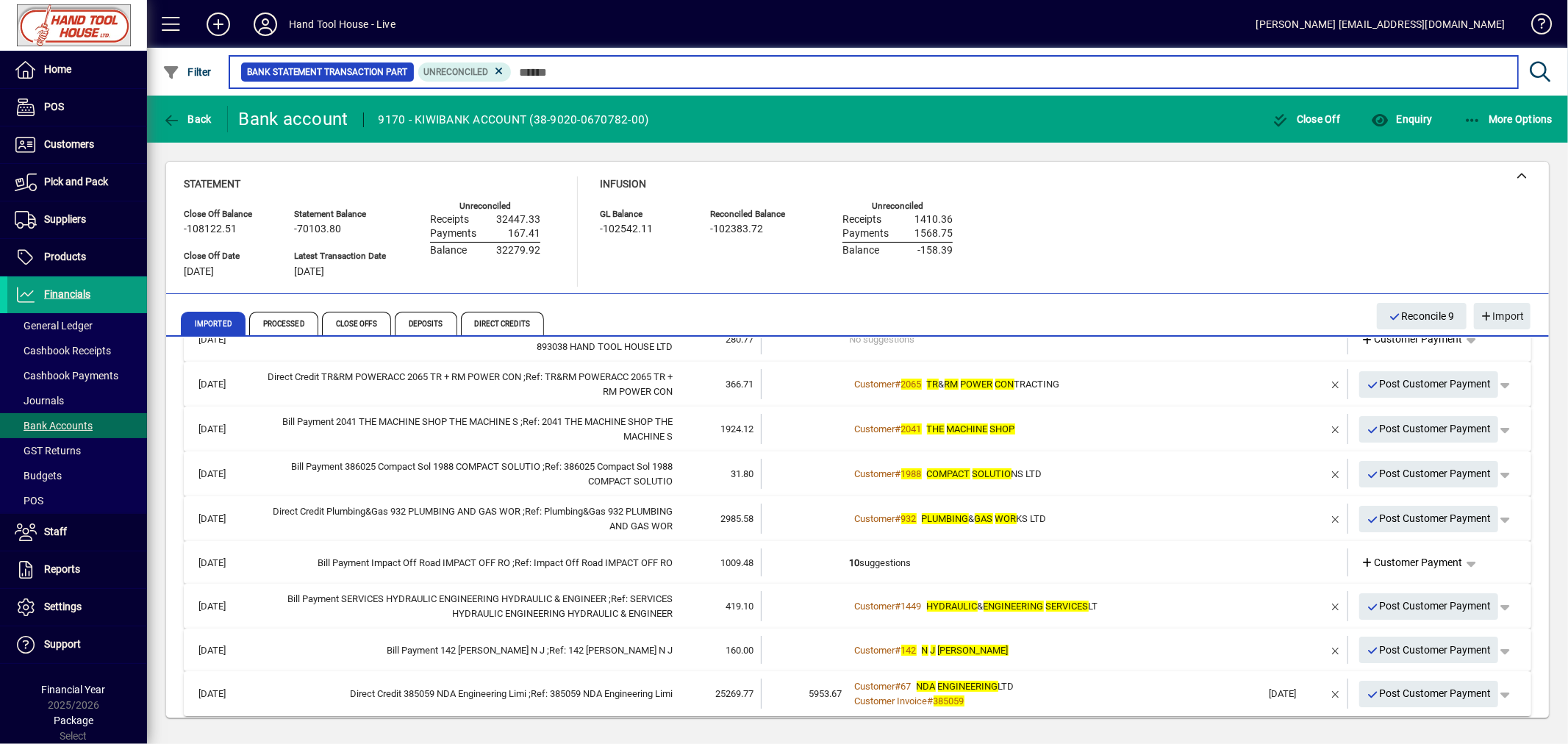
scroll to position [131, 0]
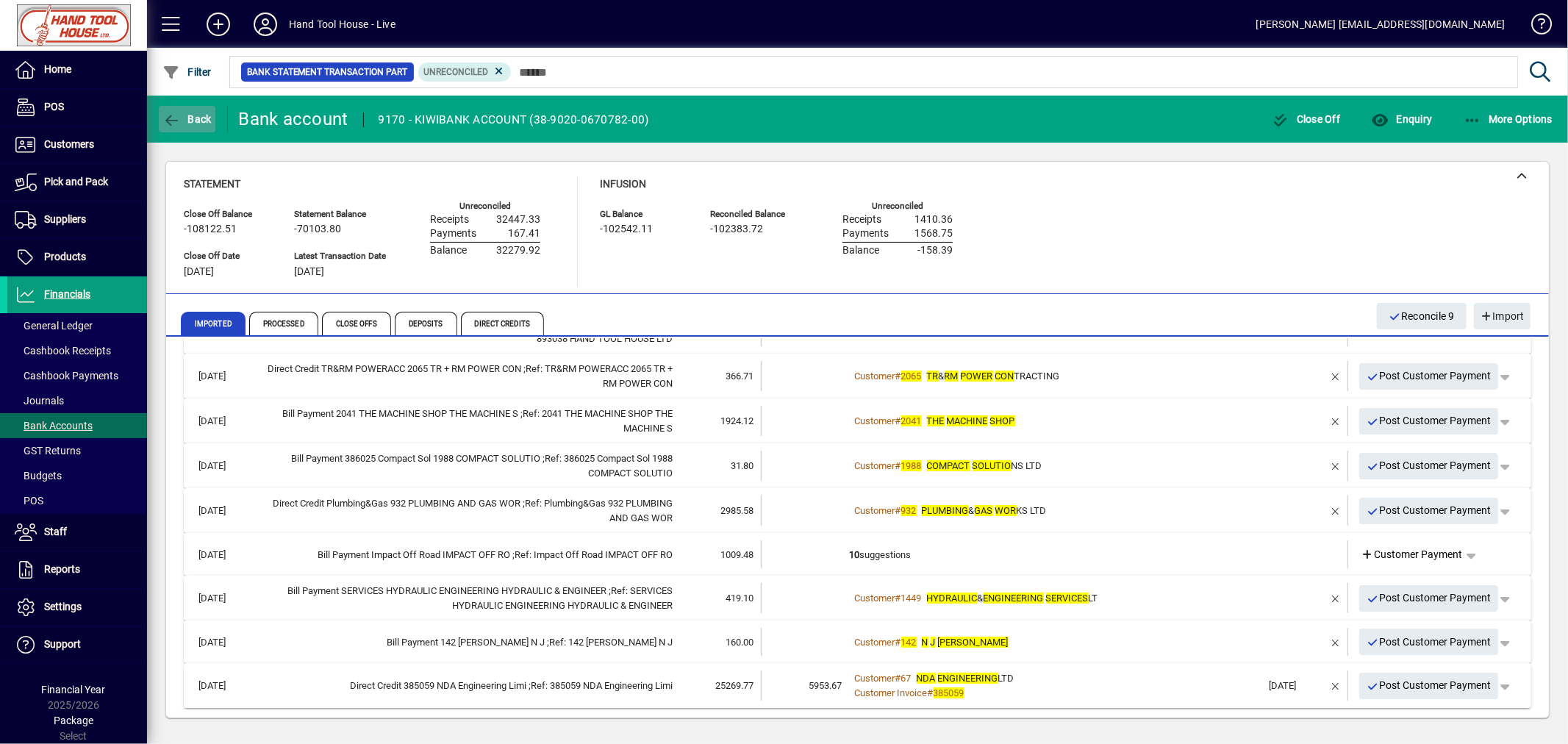
click at [187, 114] on span "Back" at bounding box center [188, 119] width 50 height 11
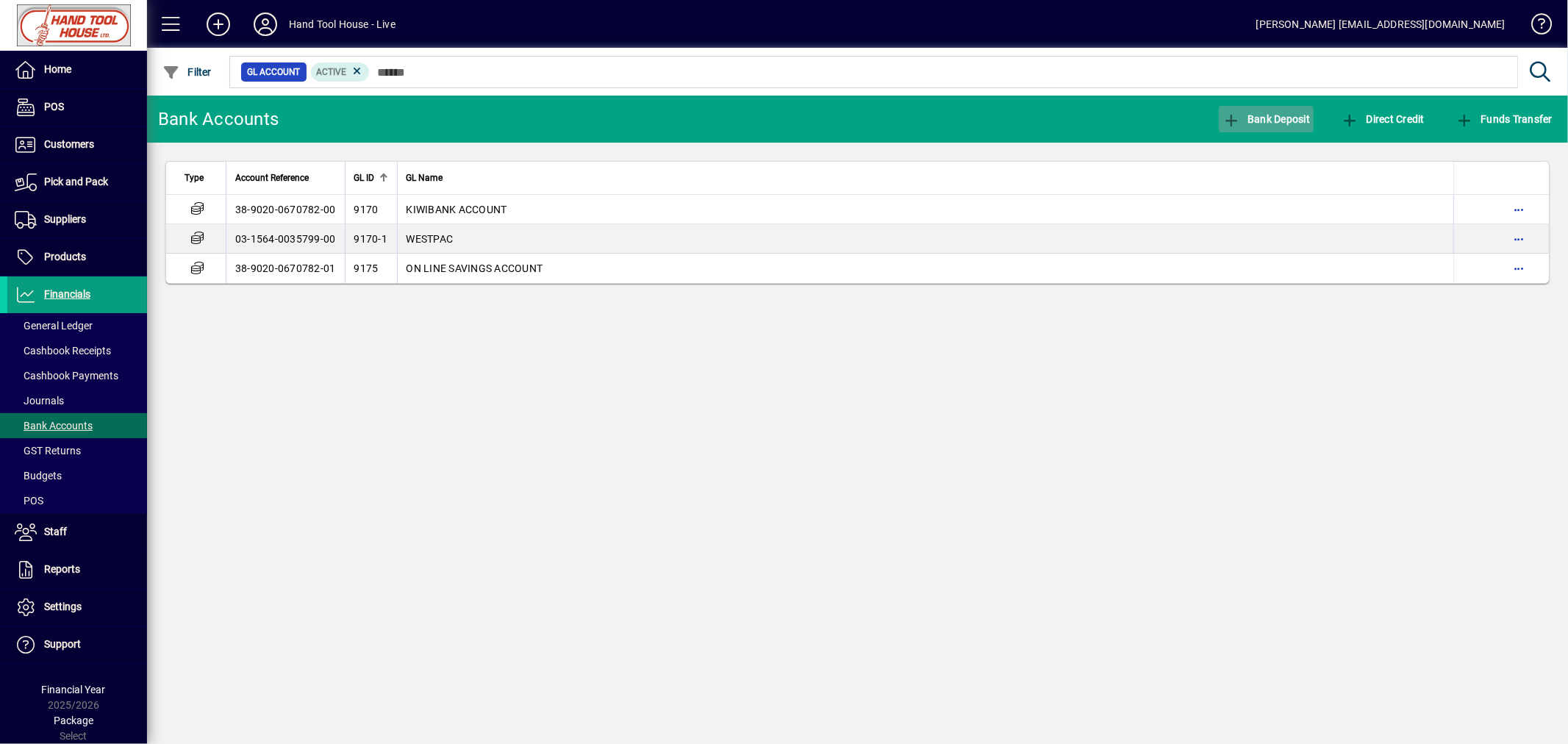
click at [1267, 111] on span "button" at bounding box center [1266, 118] width 95 height 35
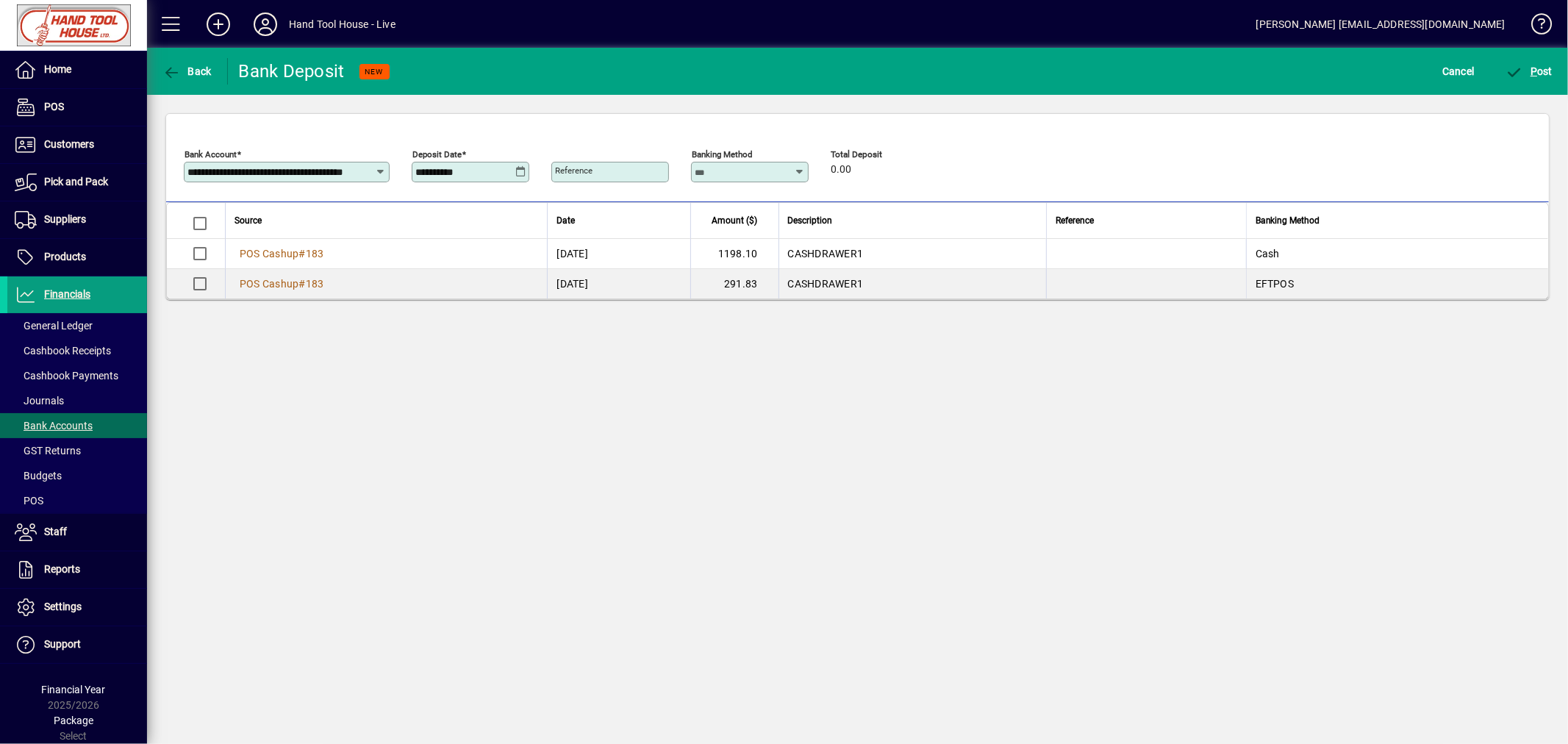
click at [297, 258] on span "POS Cashup" at bounding box center [270, 253] width 59 height 11
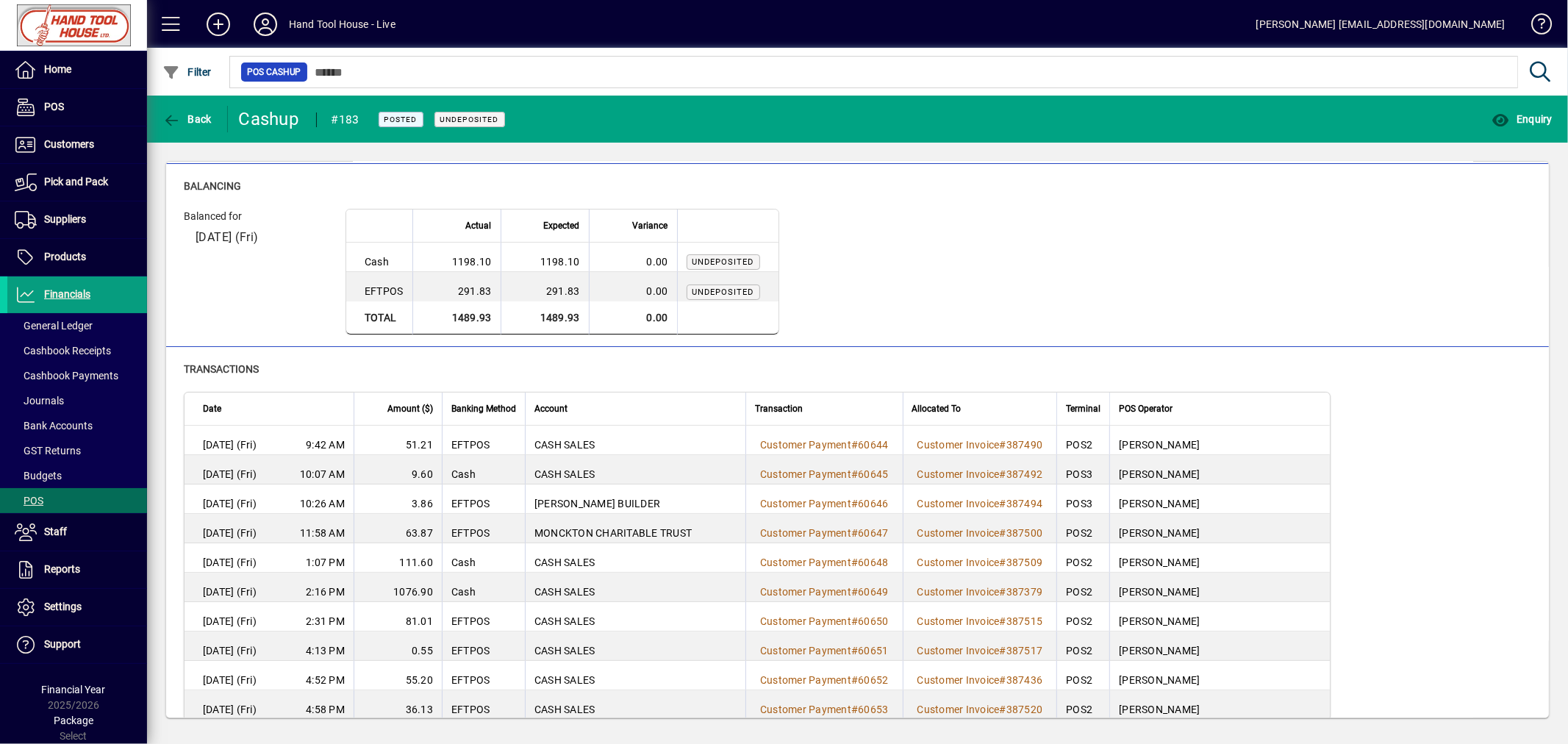
scroll to position [96, 0]
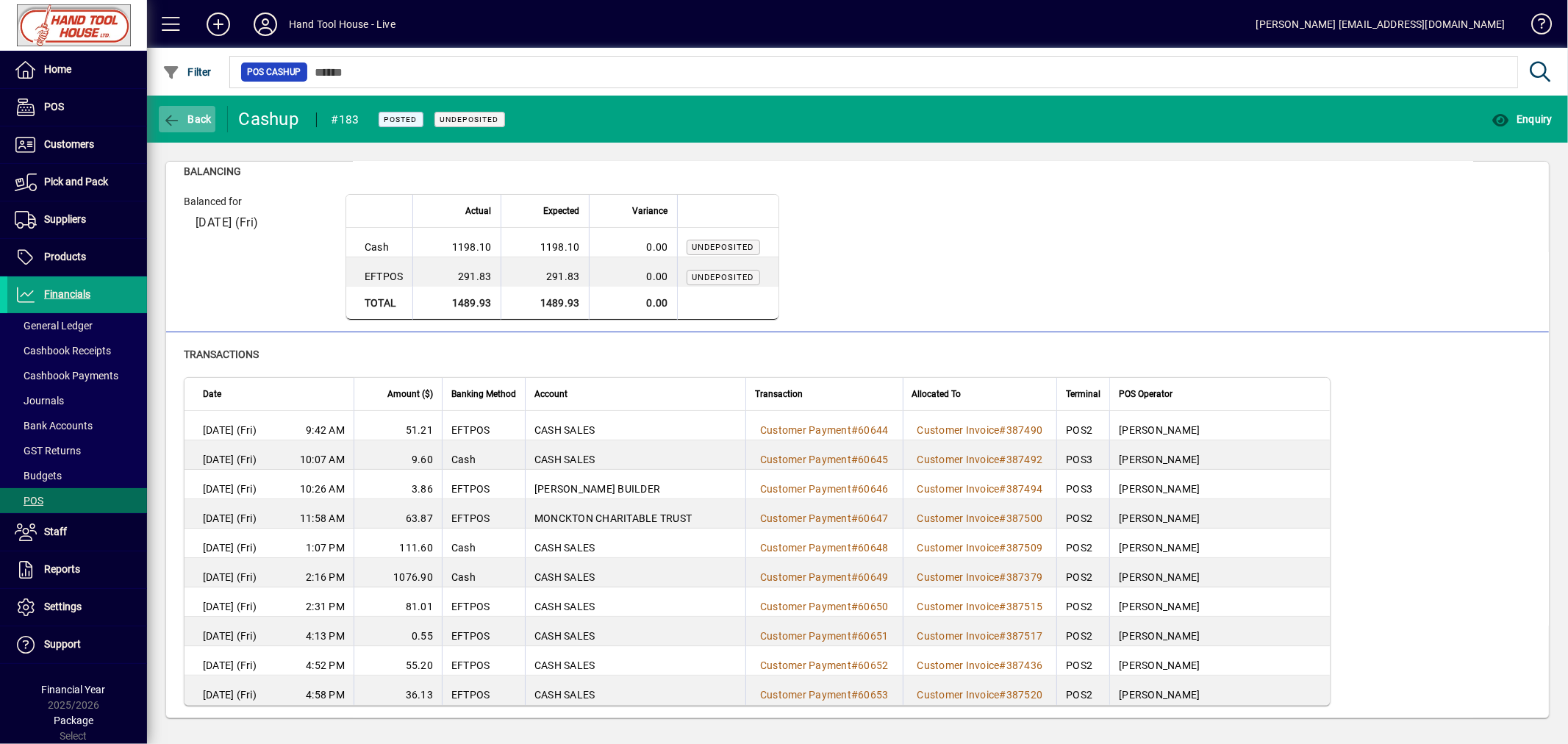
click at [187, 117] on span "Back" at bounding box center [188, 119] width 50 height 11
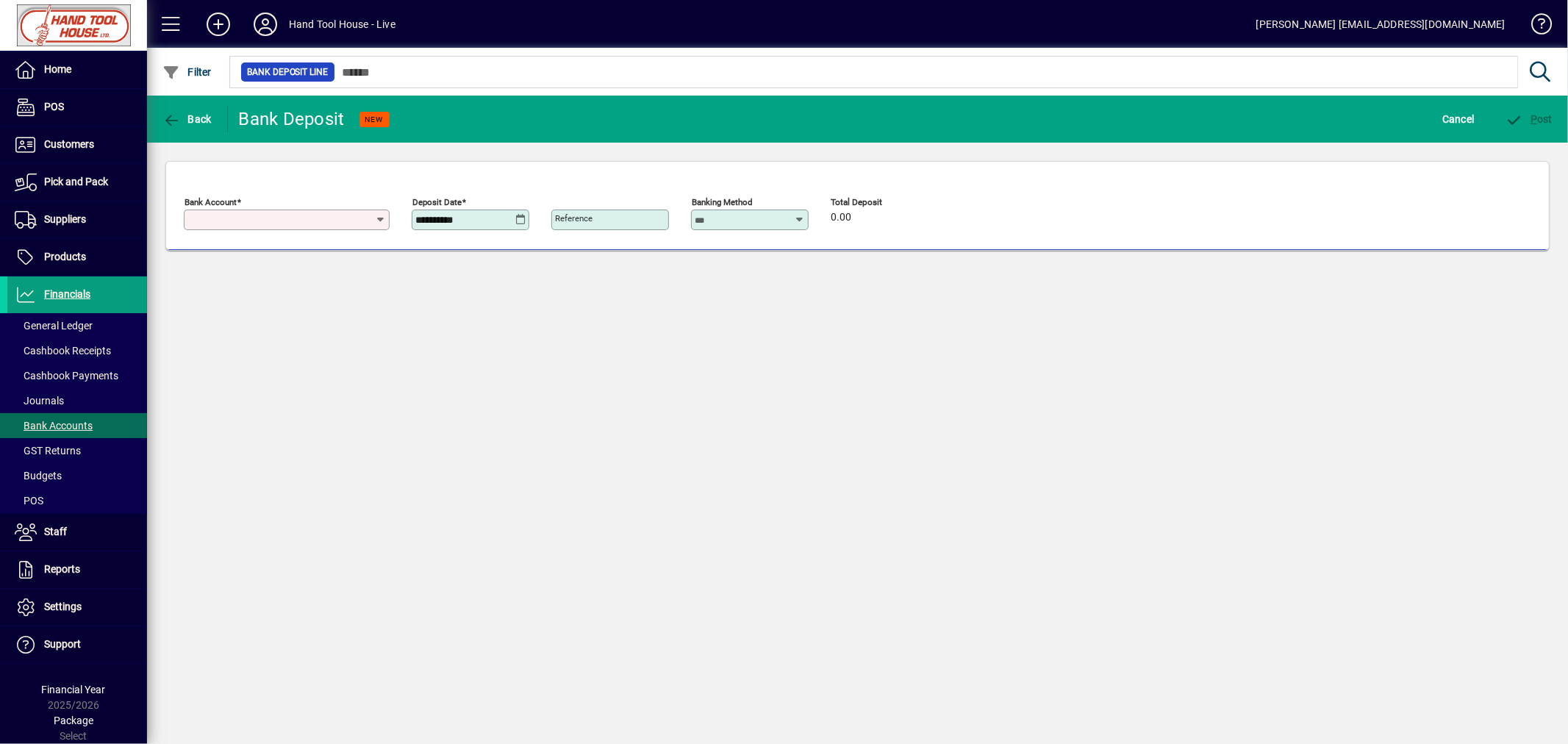
type input "**********"
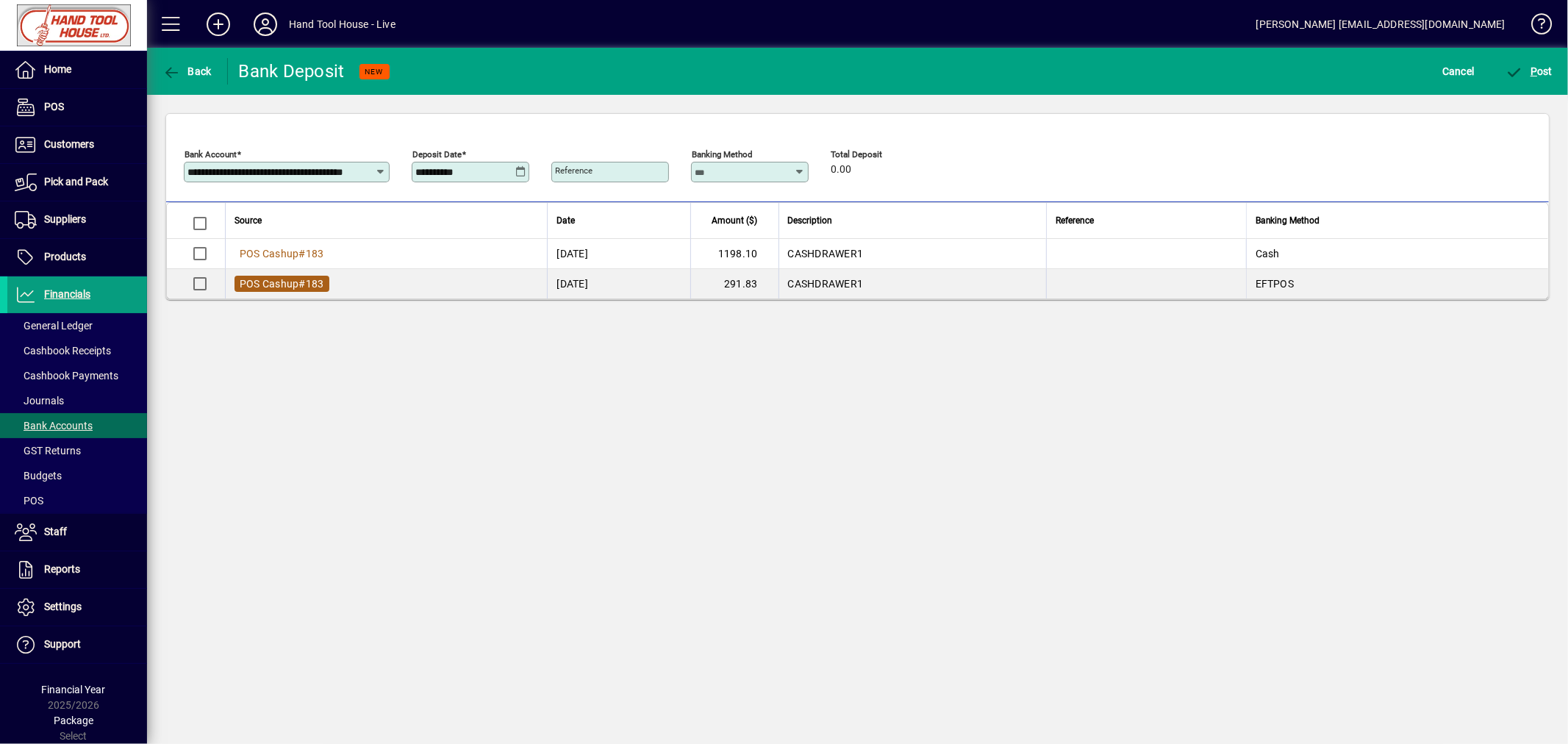
click at [292, 288] on span "POS Cashup" at bounding box center [270, 284] width 59 height 11
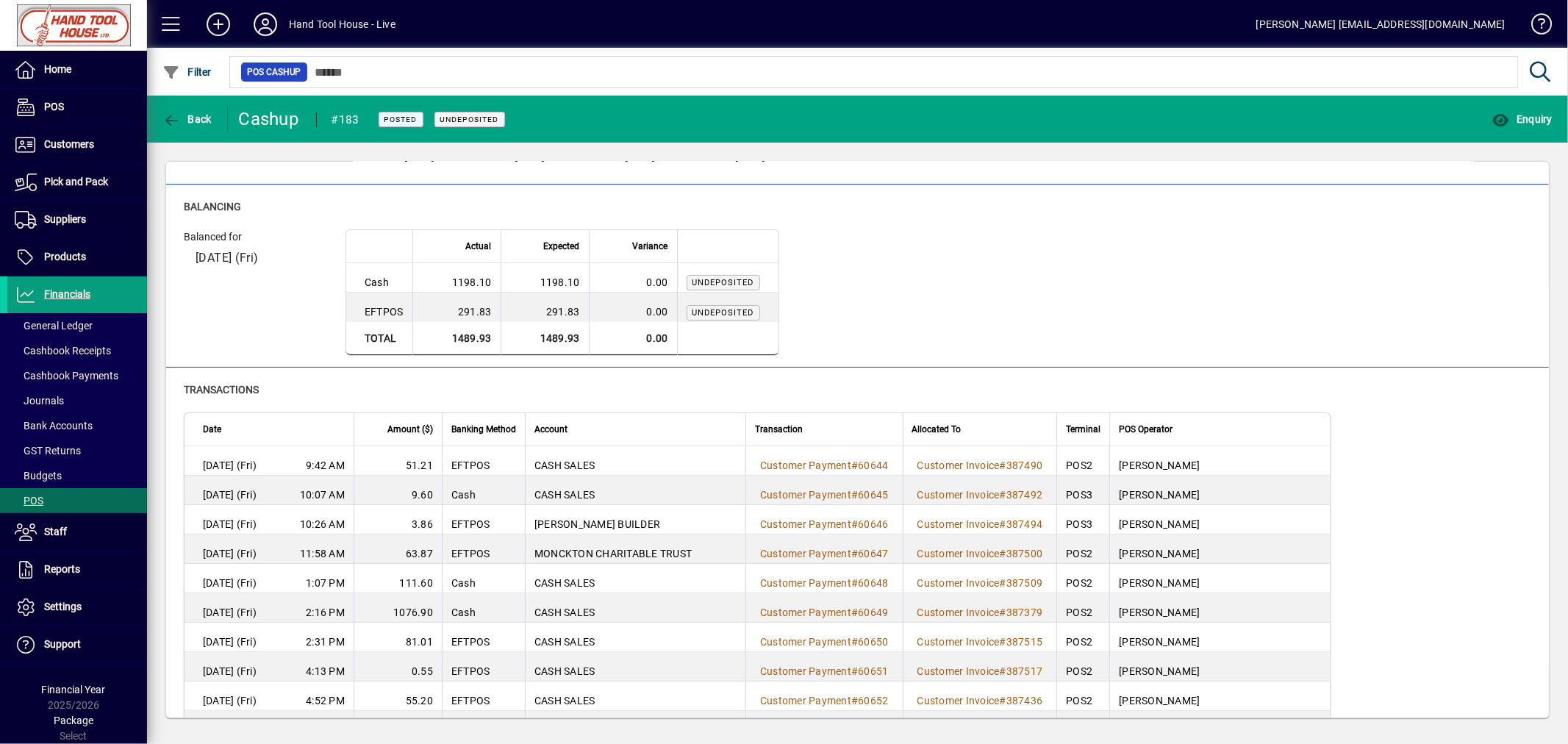
scroll to position [96, 0]
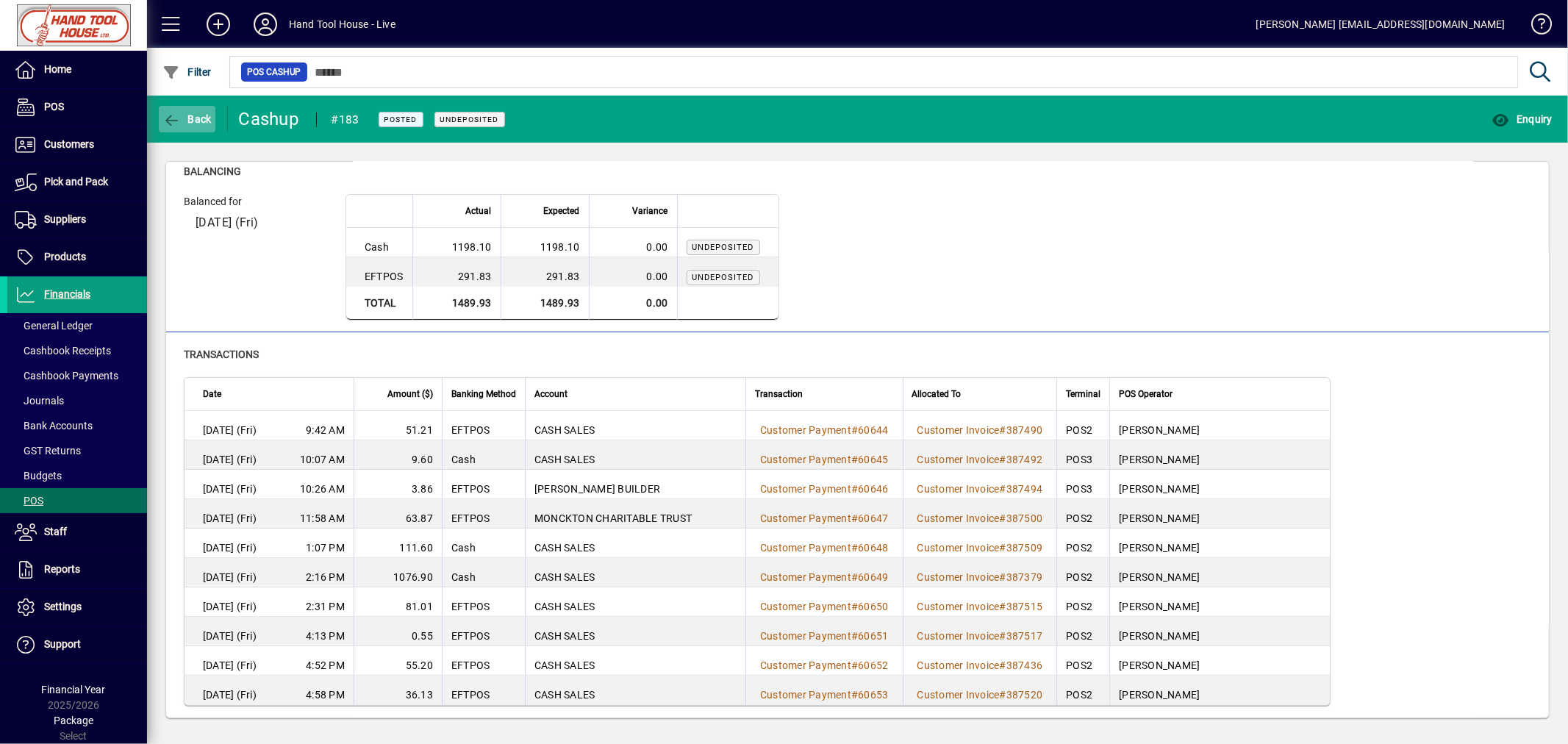
click at [182, 113] on span "Back" at bounding box center [188, 119] width 50 height 11
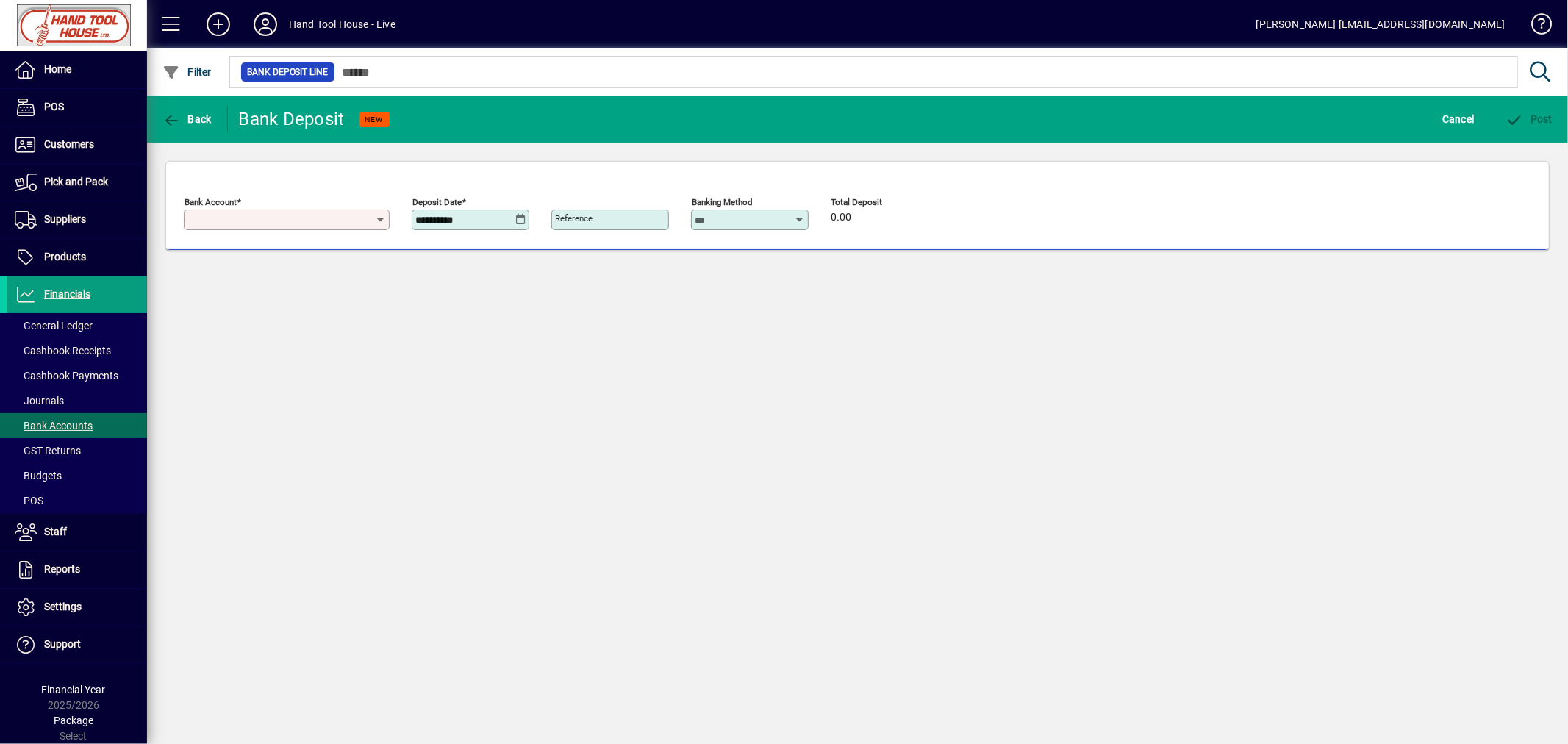
type input "**********"
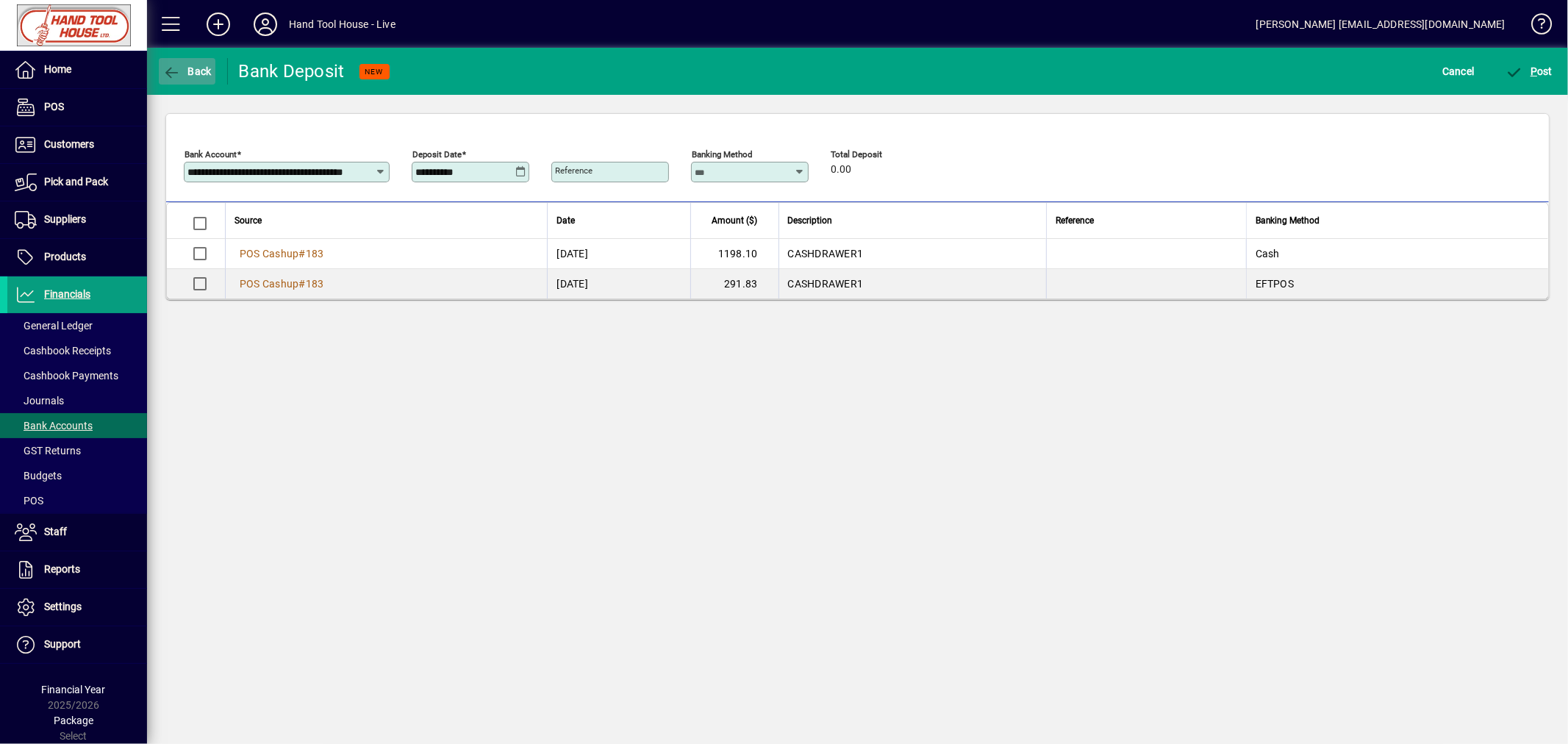
click at [191, 70] on span "Back" at bounding box center [188, 71] width 50 height 11
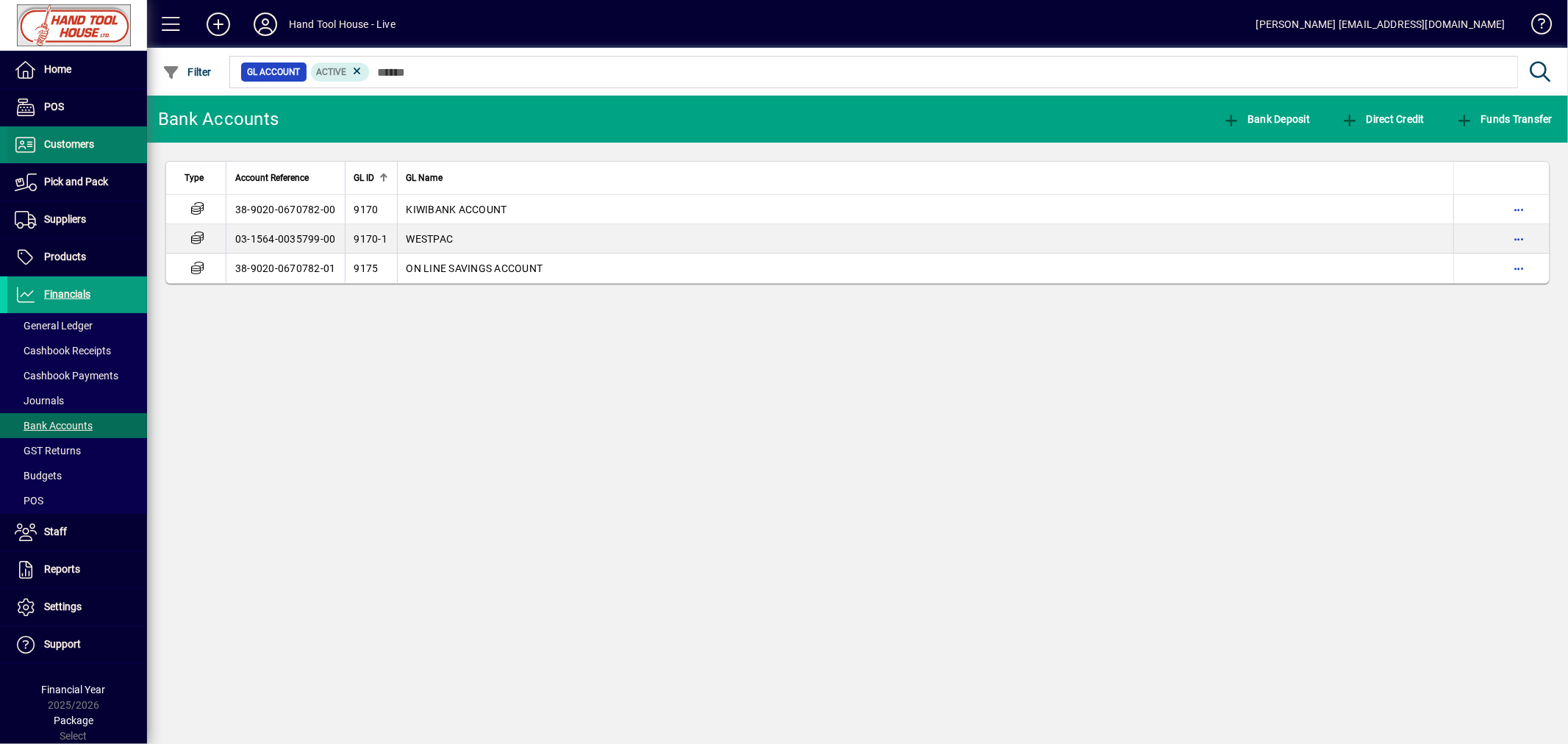
click at [78, 143] on span "Customers" at bounding box center [69, 144] width 50 height 11
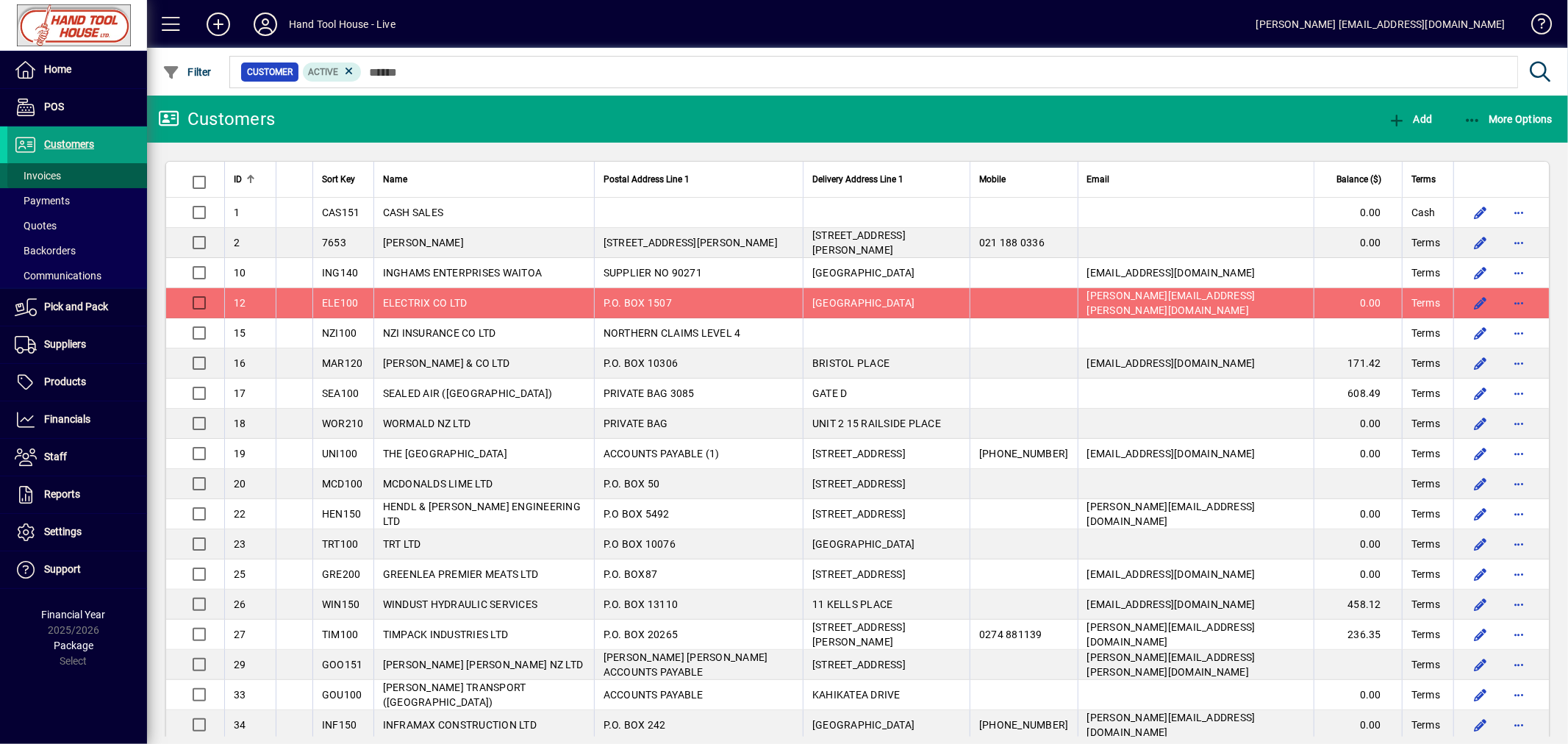
click at [47, 174] on span "Invoices" at bounding box center [37, 175] width 47 height 11
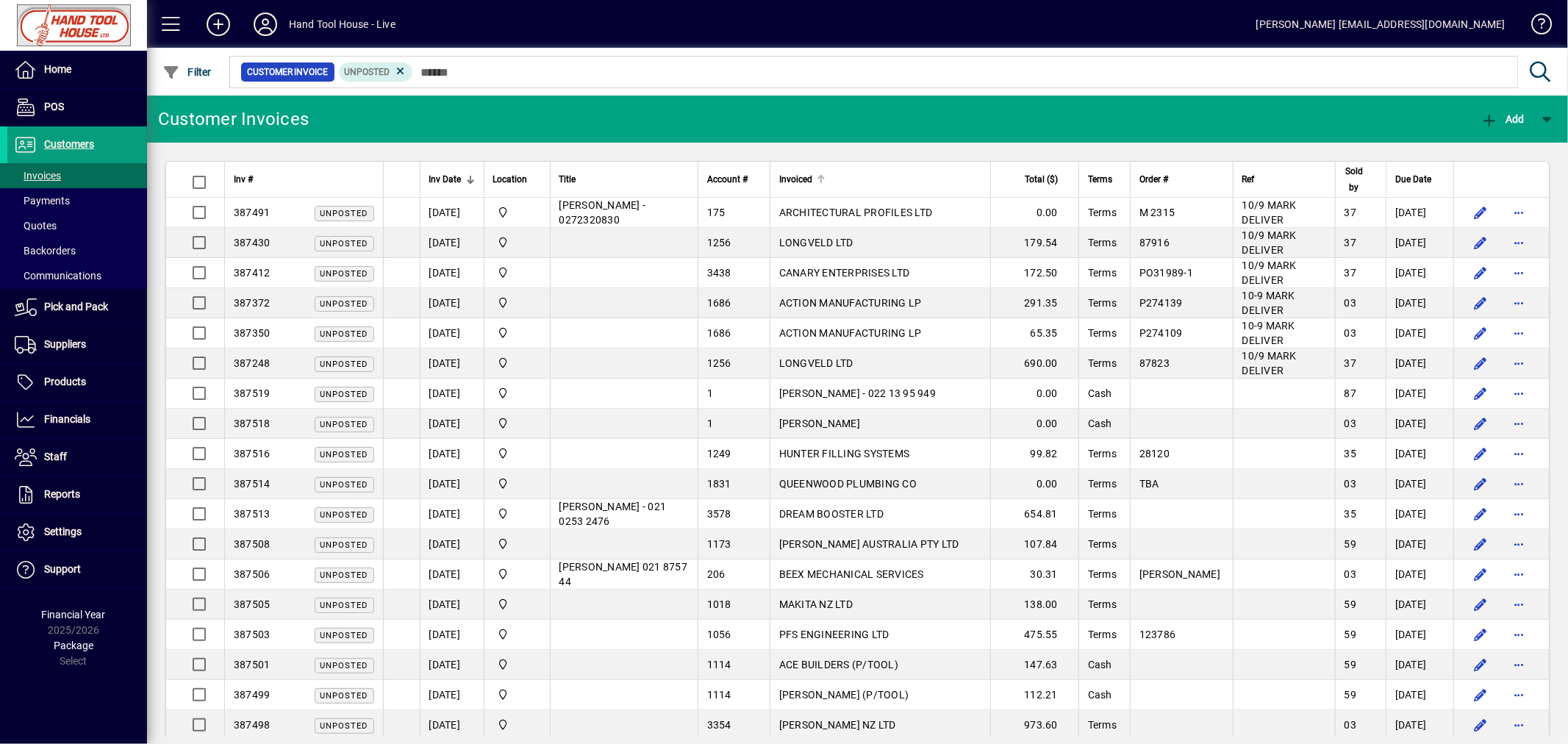
click at [822, 180] on div at bounding box center [821, 179] width 2 height 8
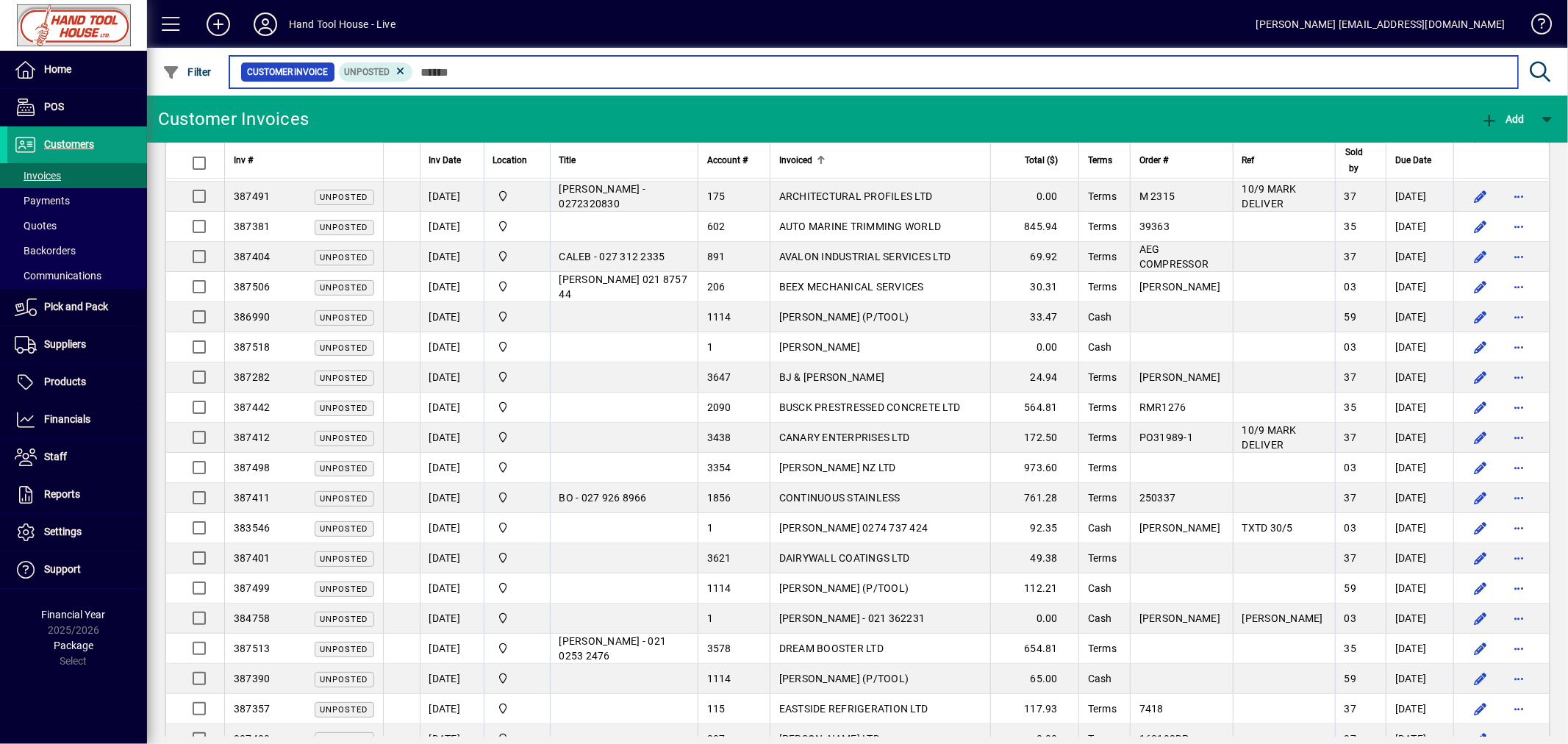
scroll to position [469, 0]
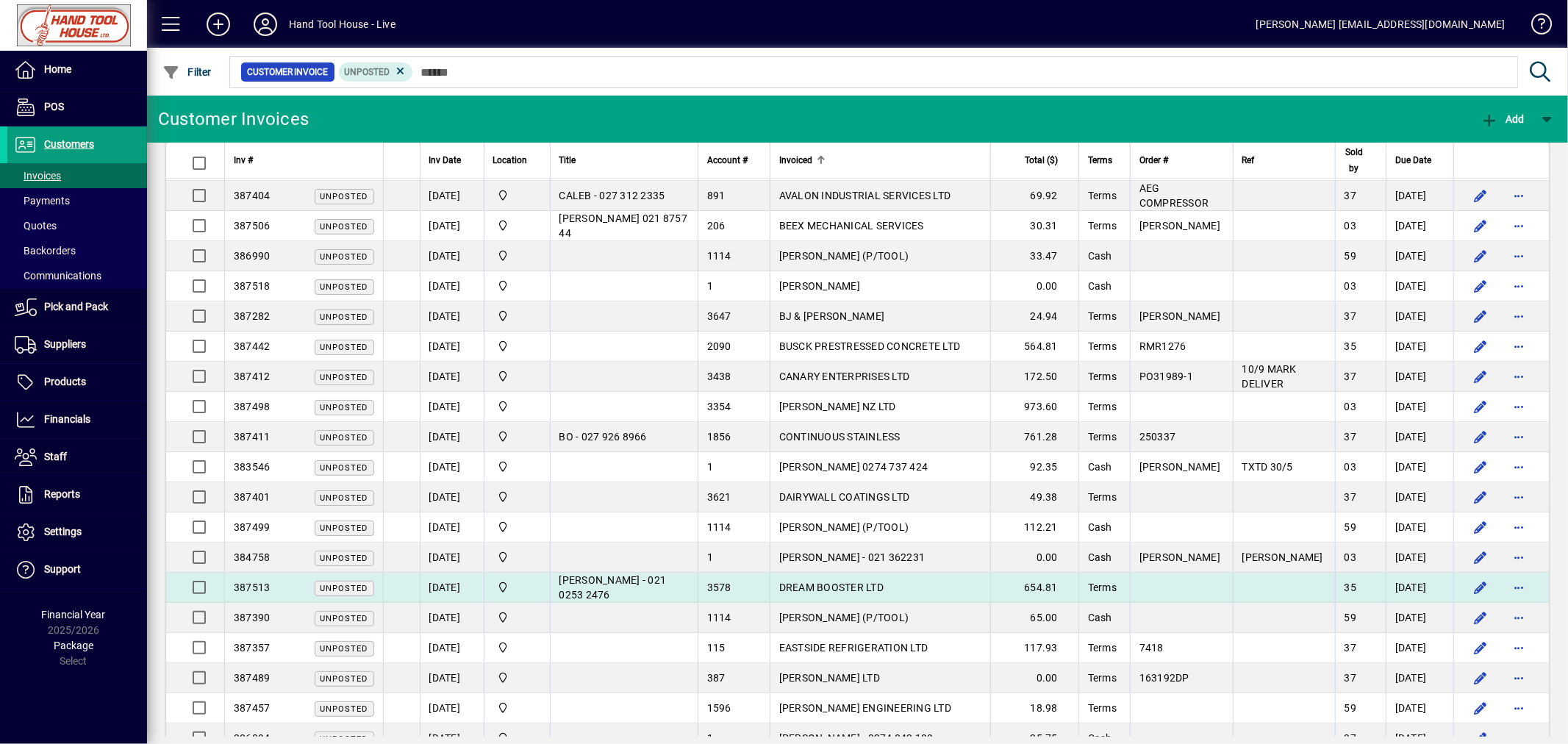
click at [871, 591] on span "DREAM BOOSTER LTD" at bounding box center [832, 587] width 105 height 11
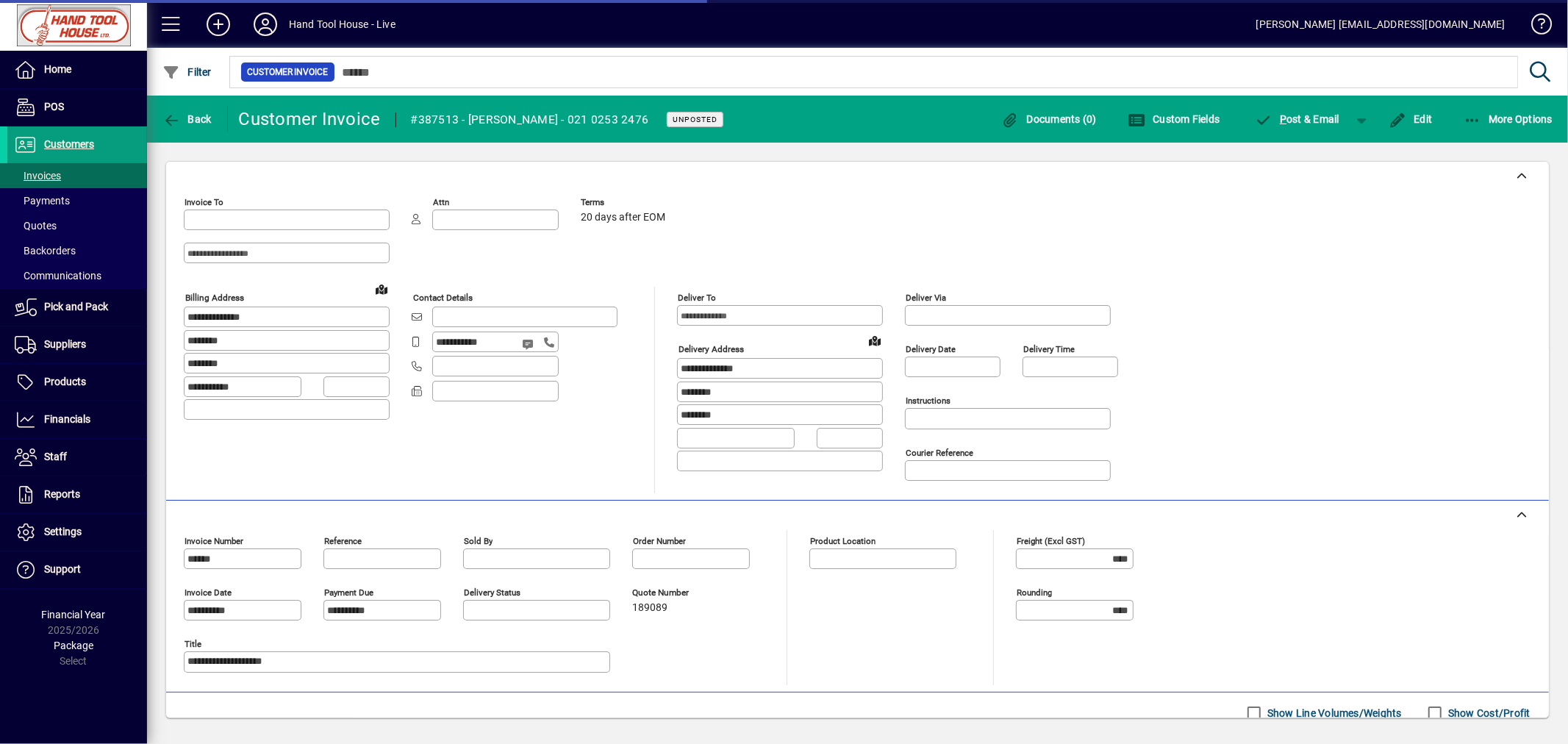
type input "********"
type input "**********"
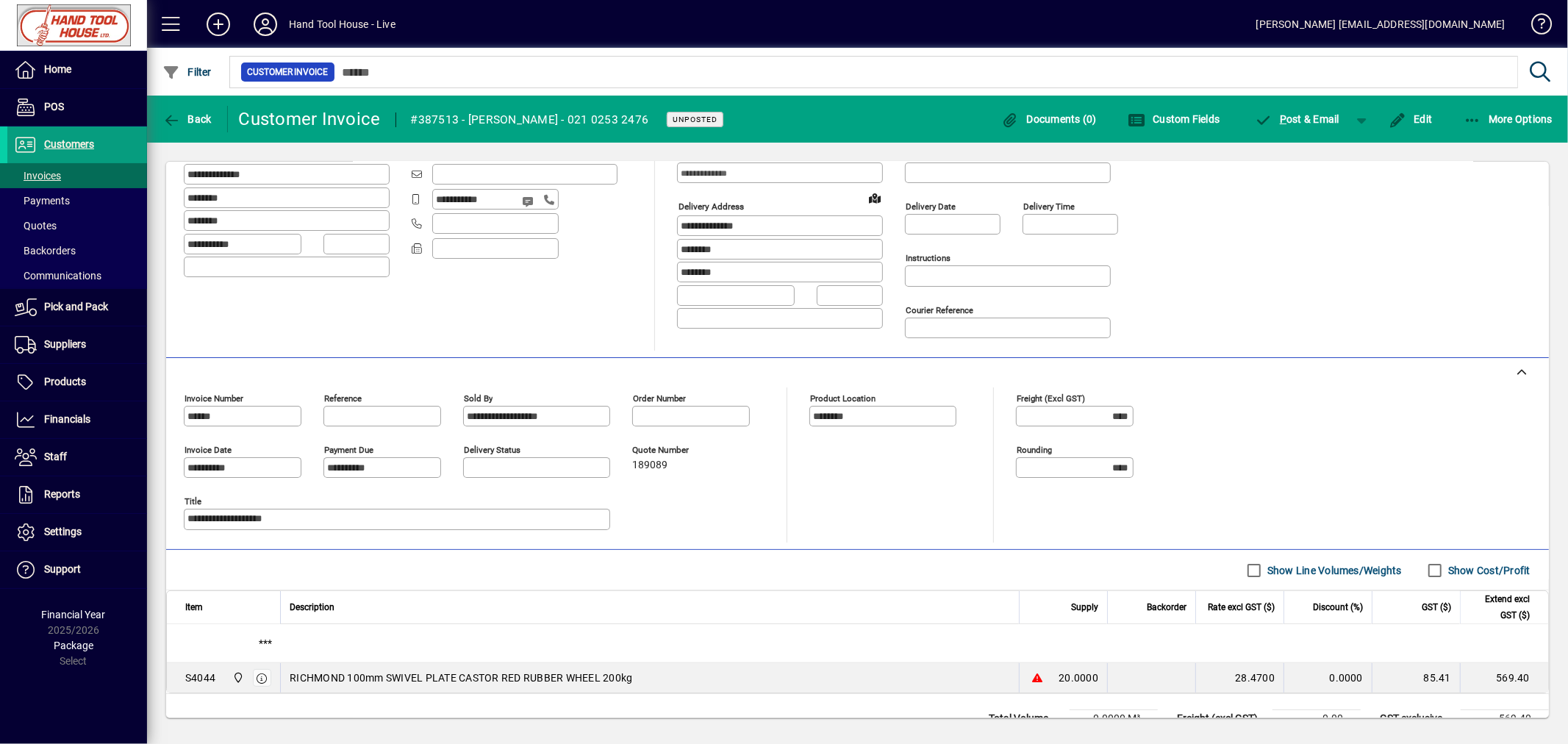
scroll to position [184, 0]
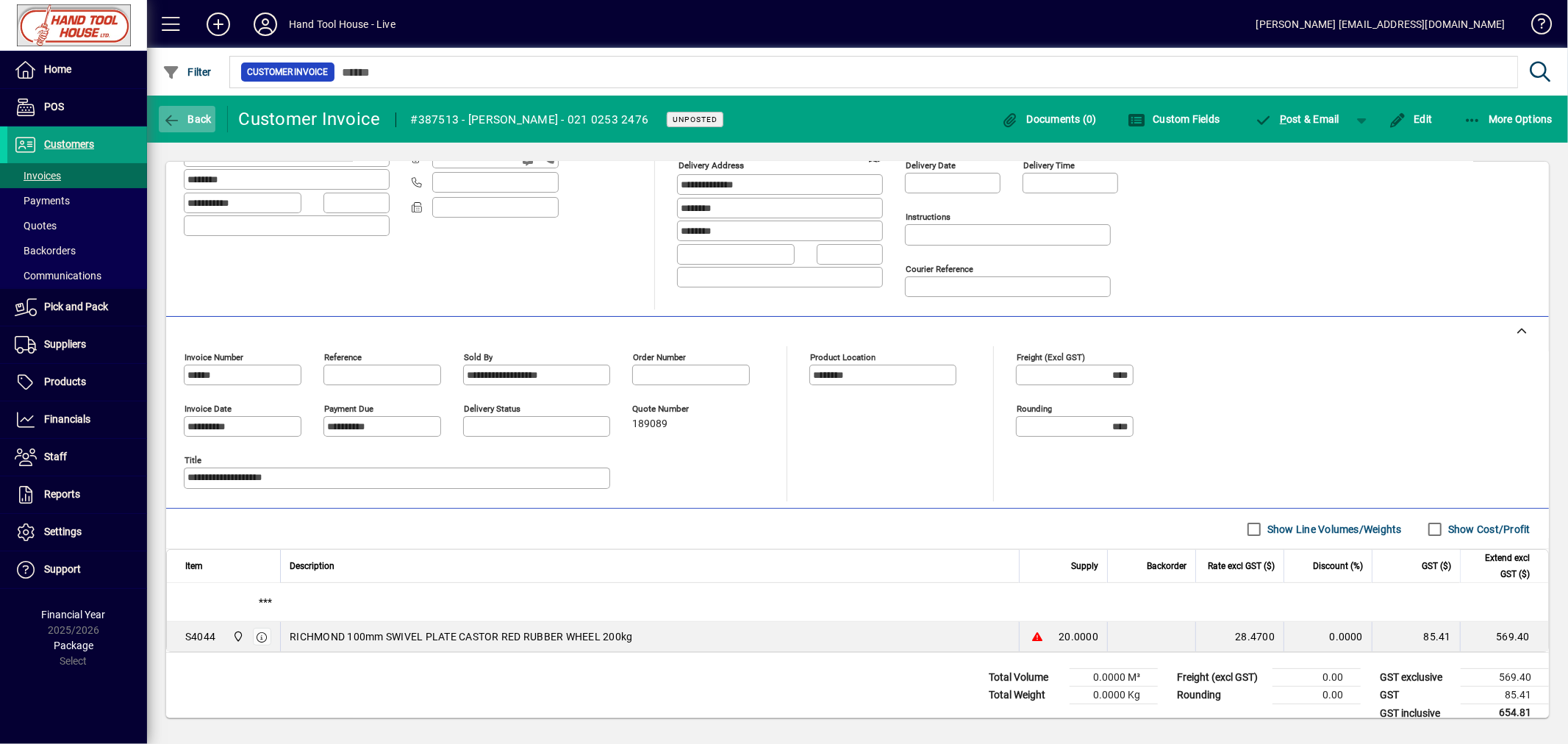
click at [185, 116] on span "Back" at bounding box center [188, 119] width 50 height 11
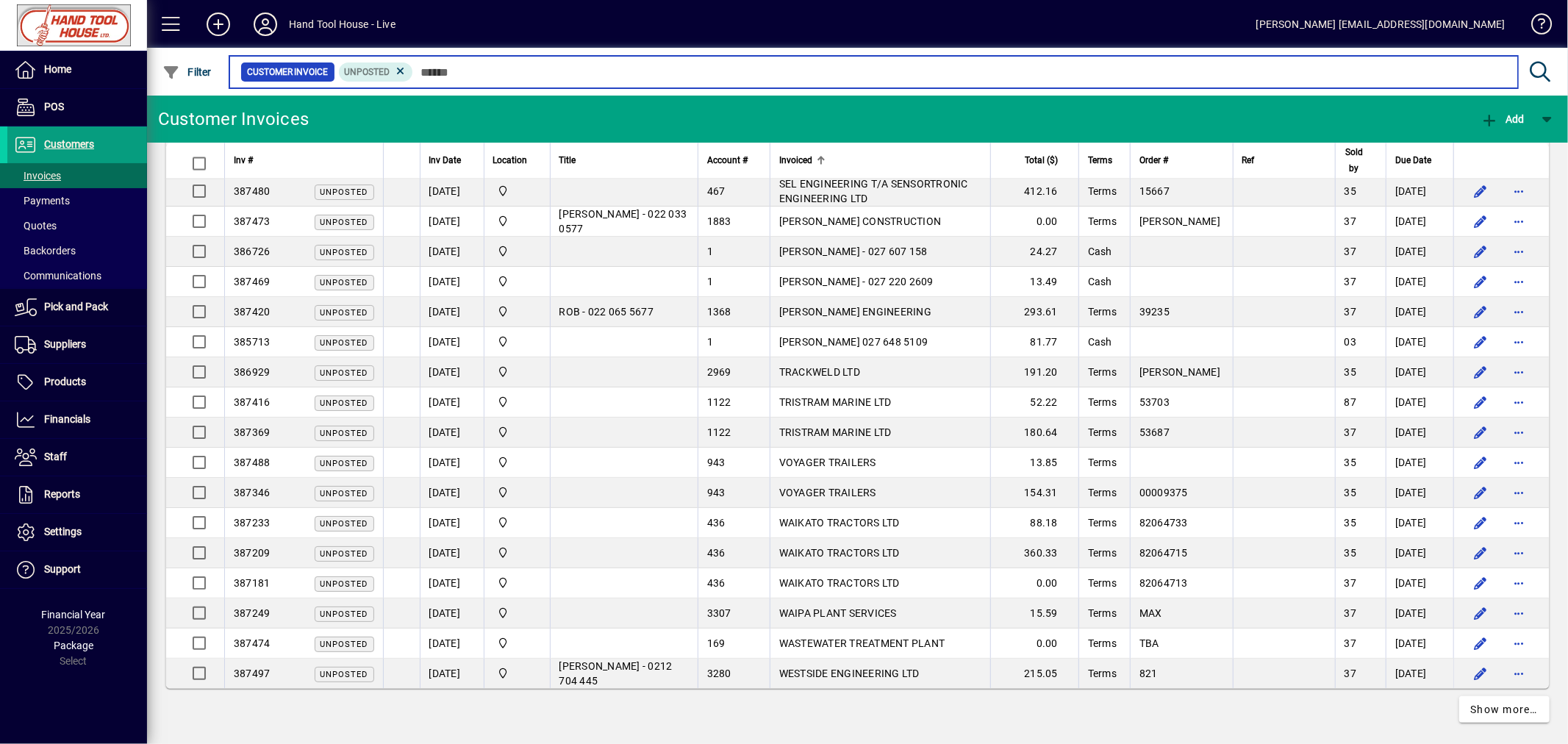
scroll to position [2554, 0]
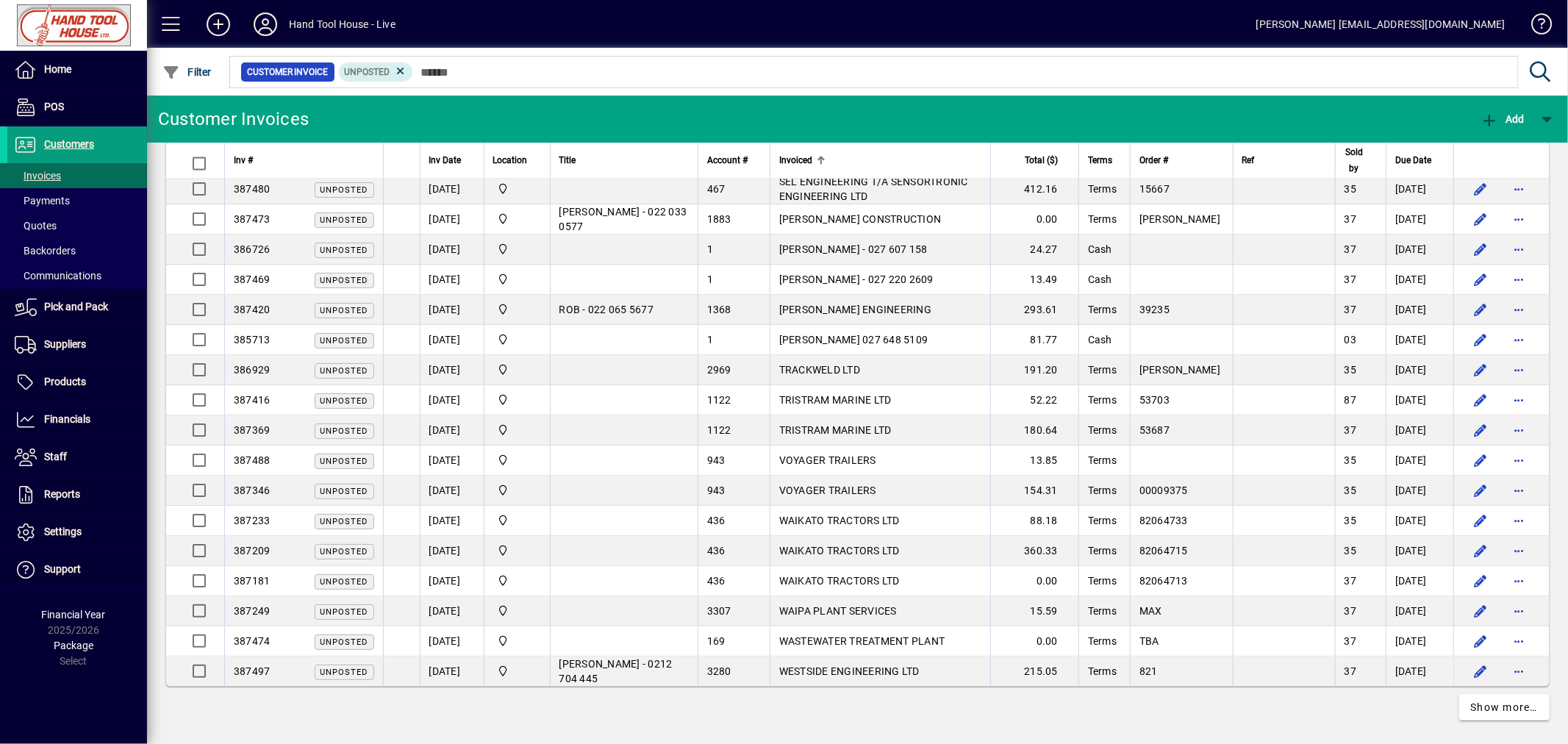
click at [906, 665] on span "WESTSIDE ENGINEERING LTD" at bounding box center [849, 671] width 140 height 11
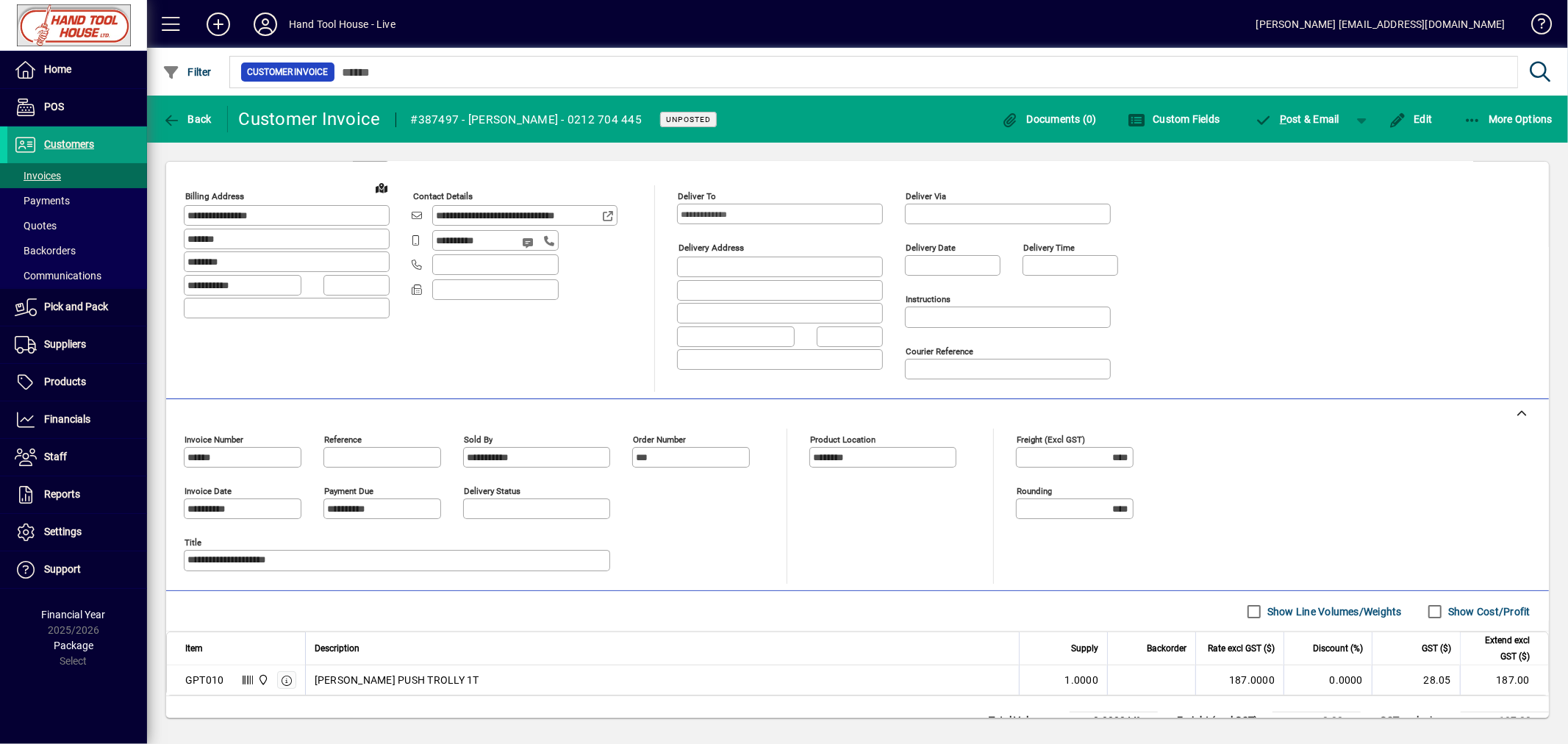
scroll to position [163, 0]
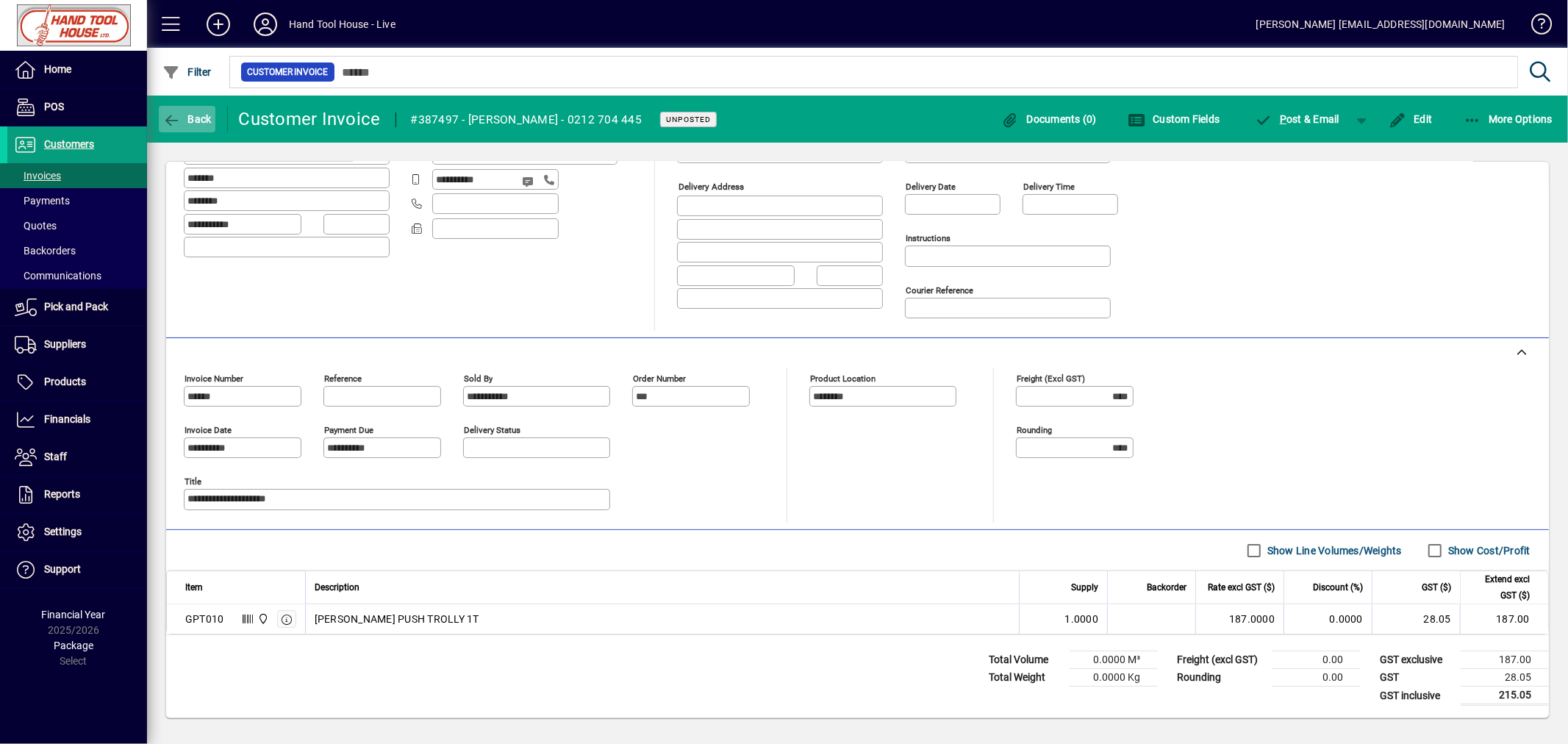
click at [177, 118] on icon "button" at bounding box center [171, 120] width 18 height 14
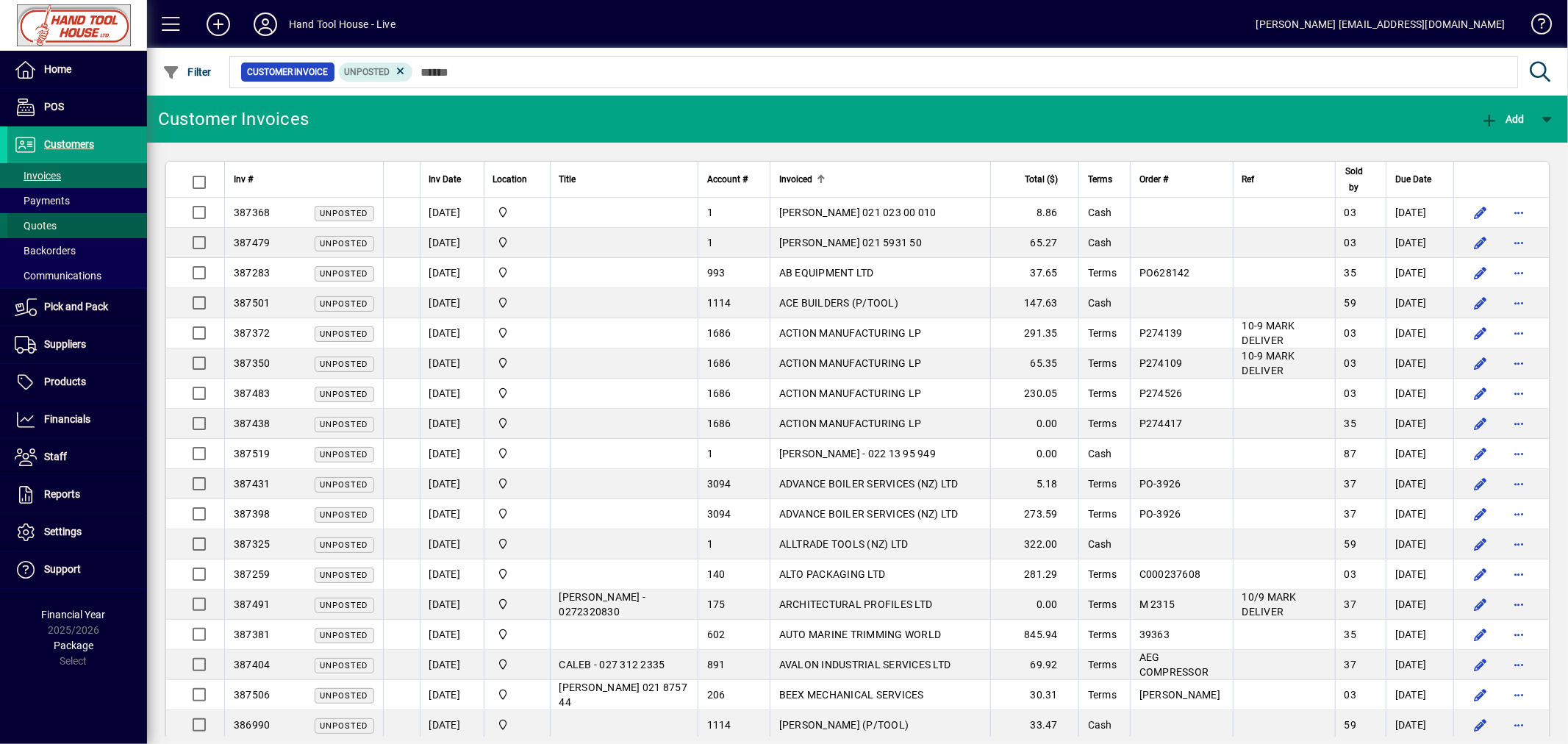
click at [48, 222] on span "Quotes" at bounding box center [35, 226] width 42 height 11
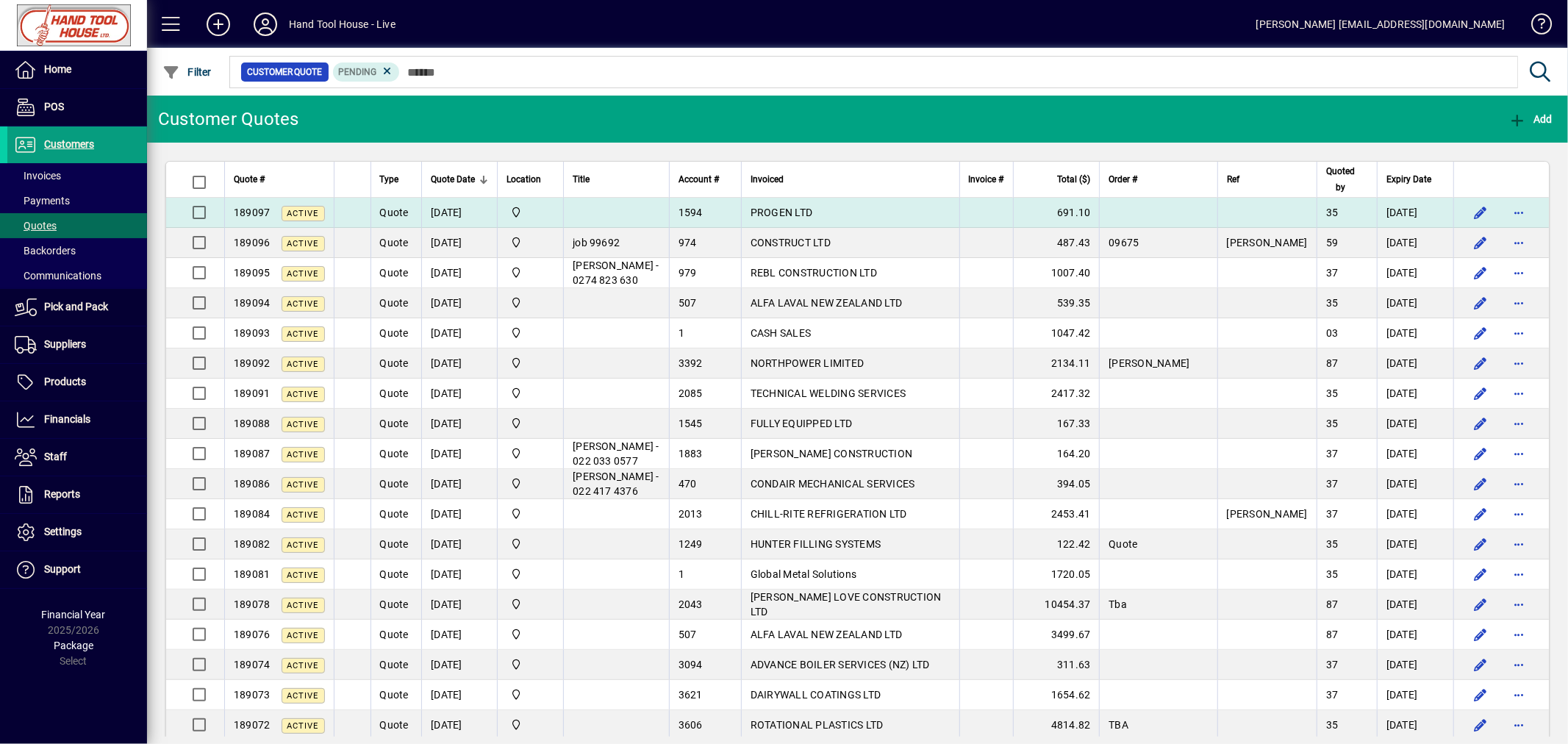
click at [813, 213] on span "PROGEN LTD" at bounding box center [782, 212] width 63 height 11
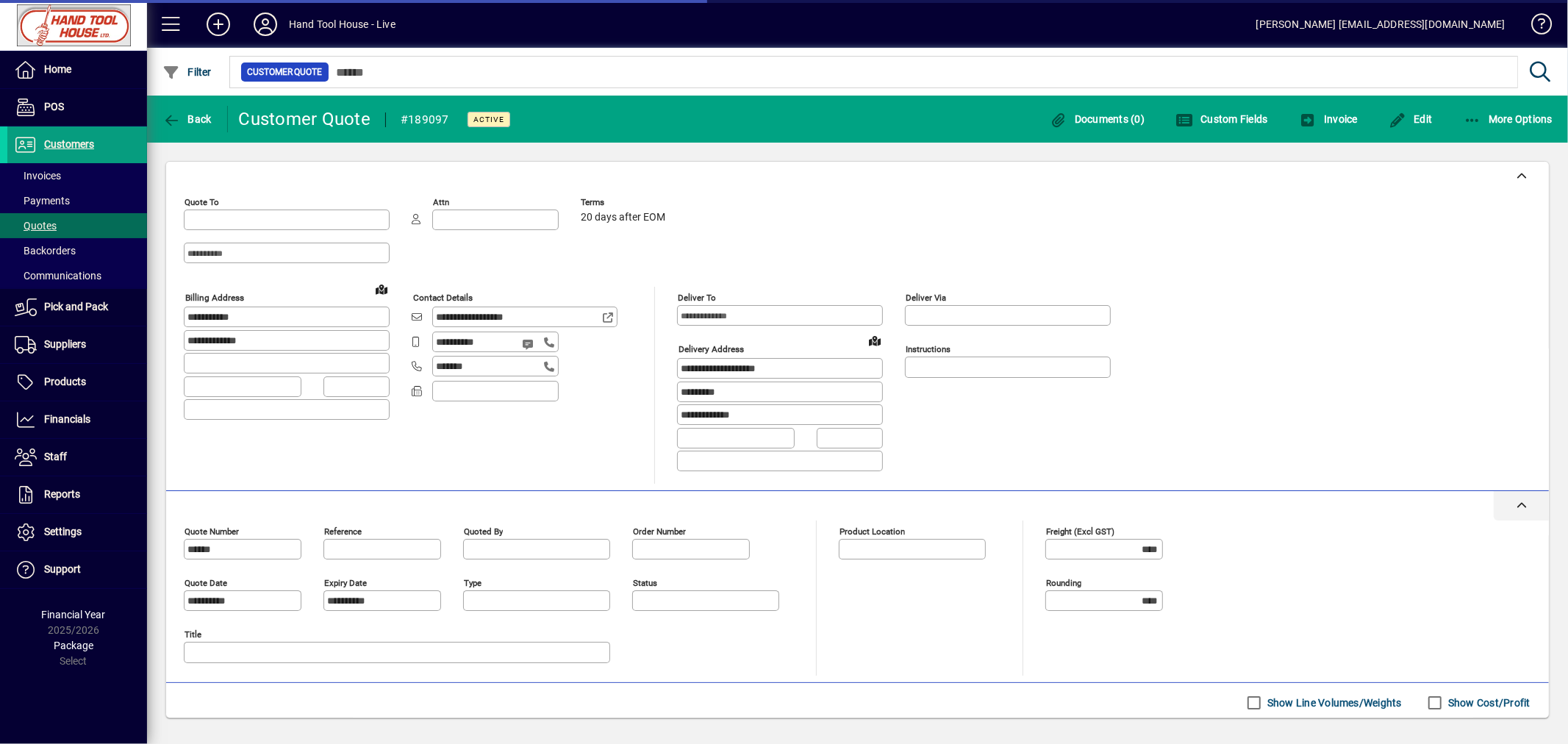
type input "*********"
type input "******"
type input "********"
type input "**********"
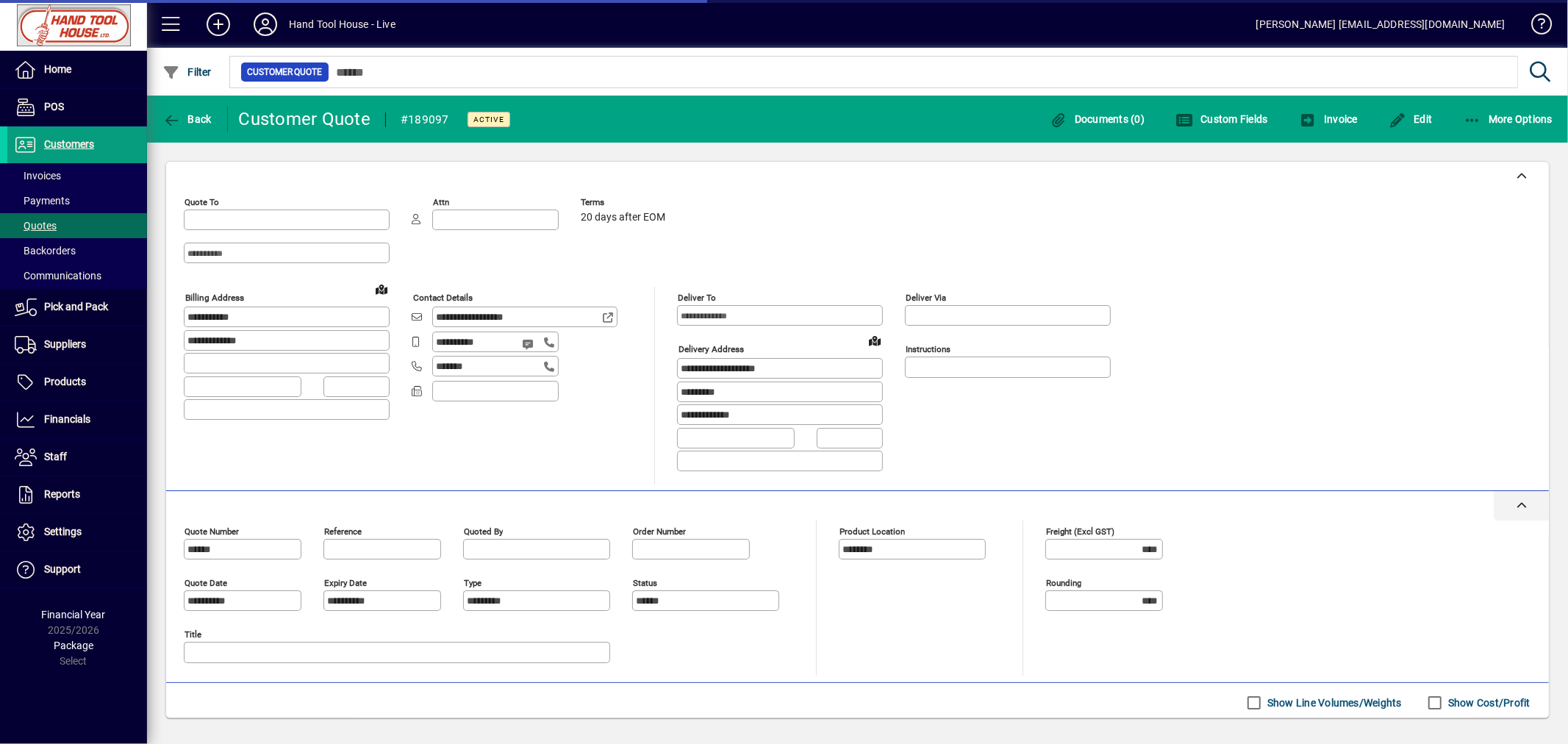
type input "**********"
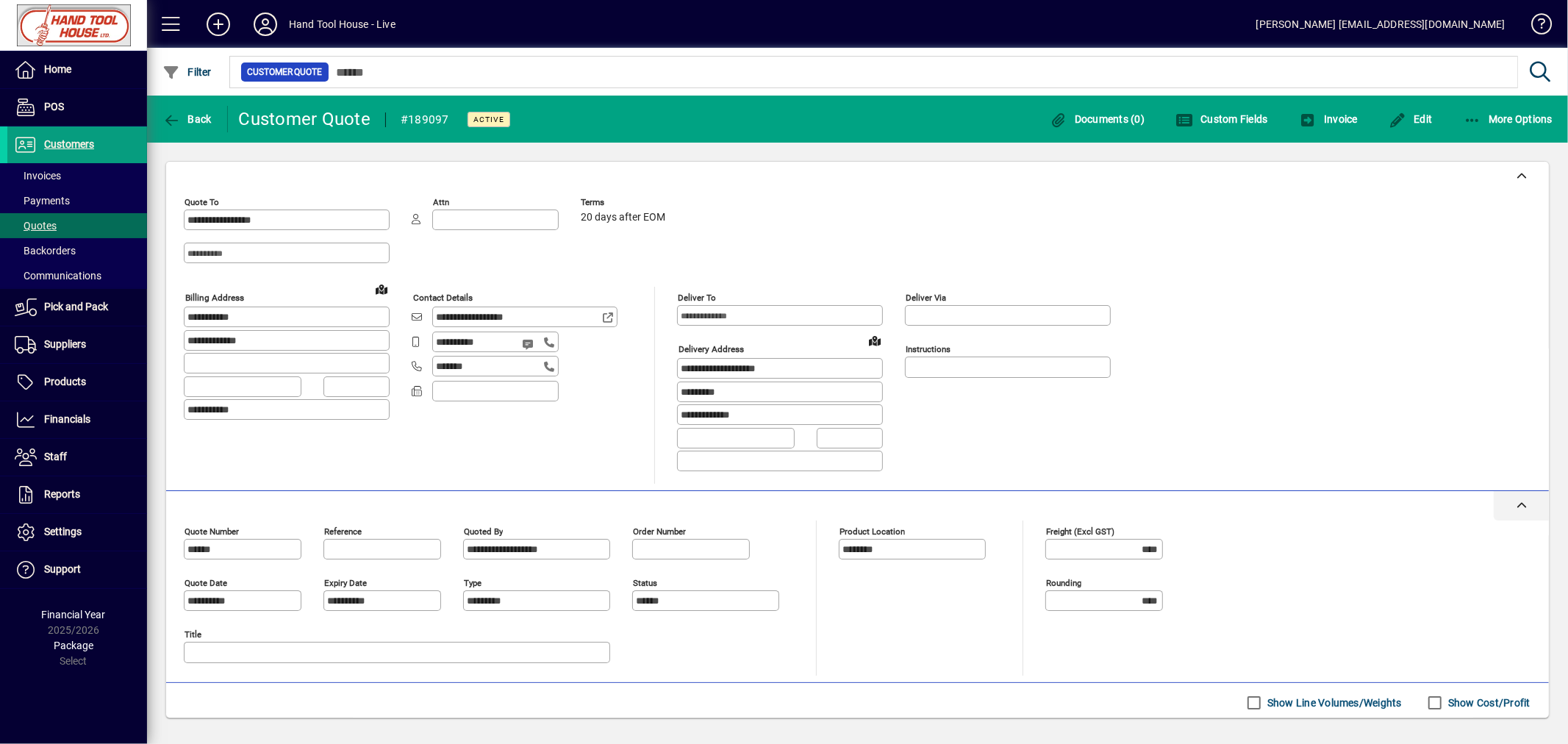
scroll to position [163, 0]
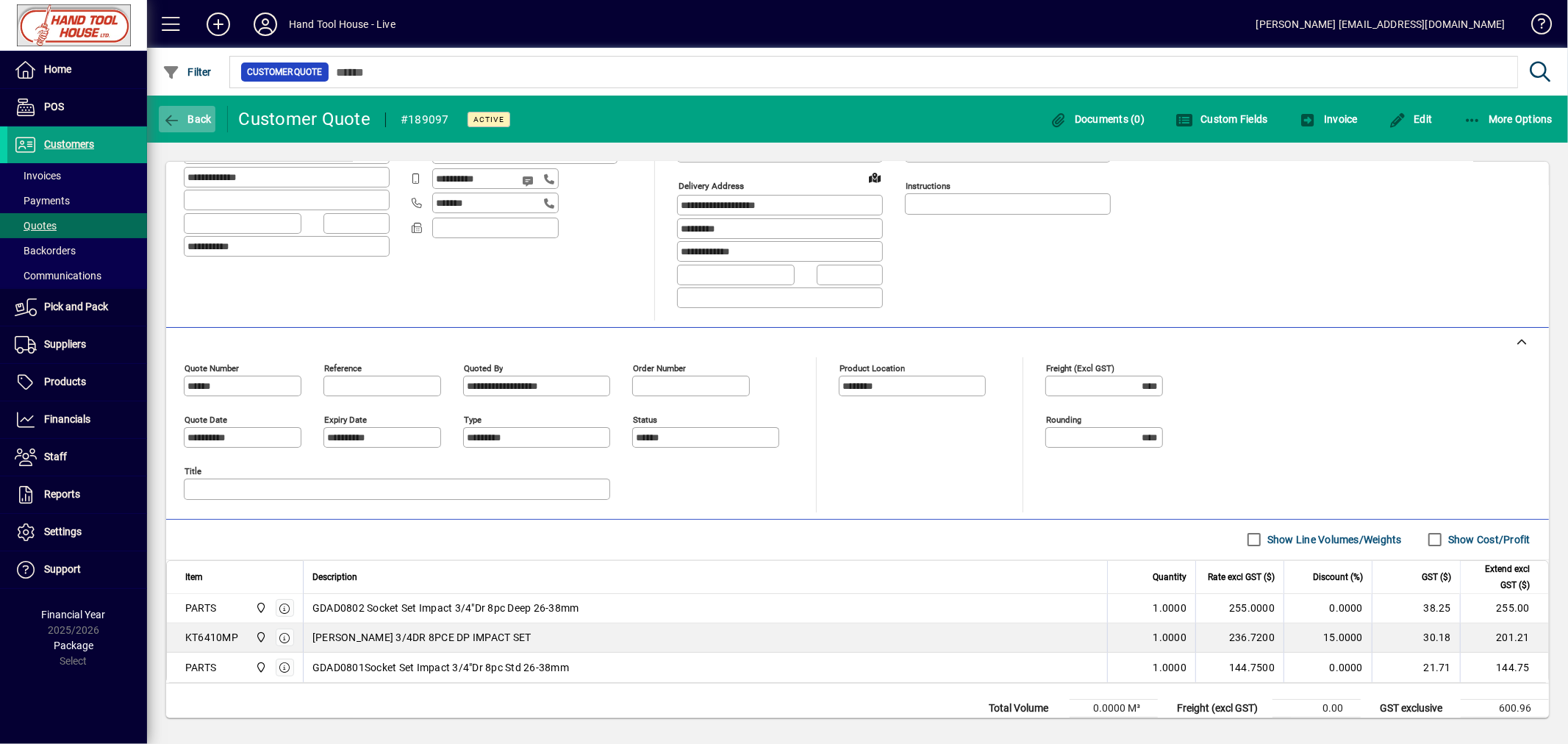
click at [174, 121] on icon "button" at bounding box center [171, 120] width 18 height 14
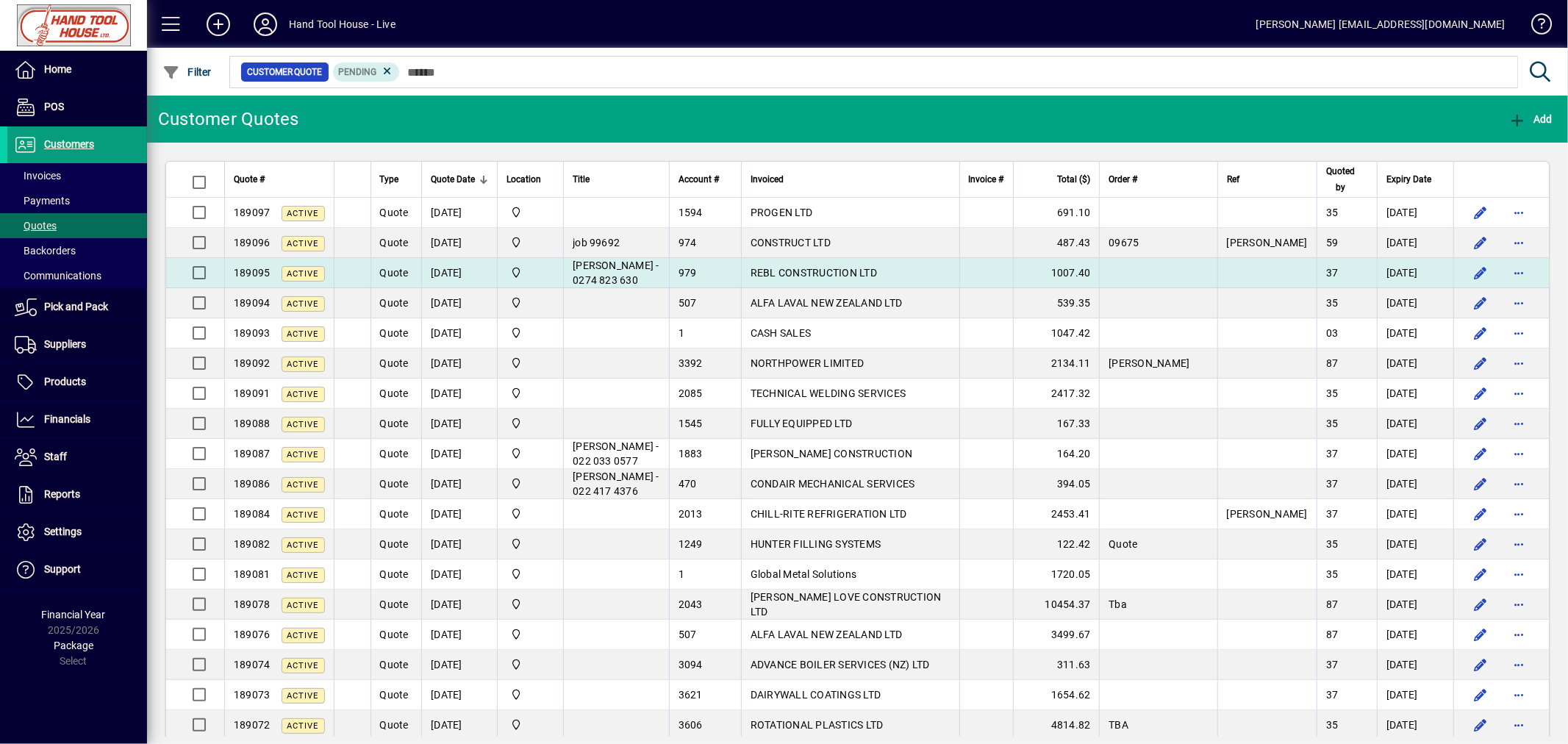
click at [865, 275] on span "REBL CONSTRUCTION LTD" at bounding box center [814, 272] width 127 height 11
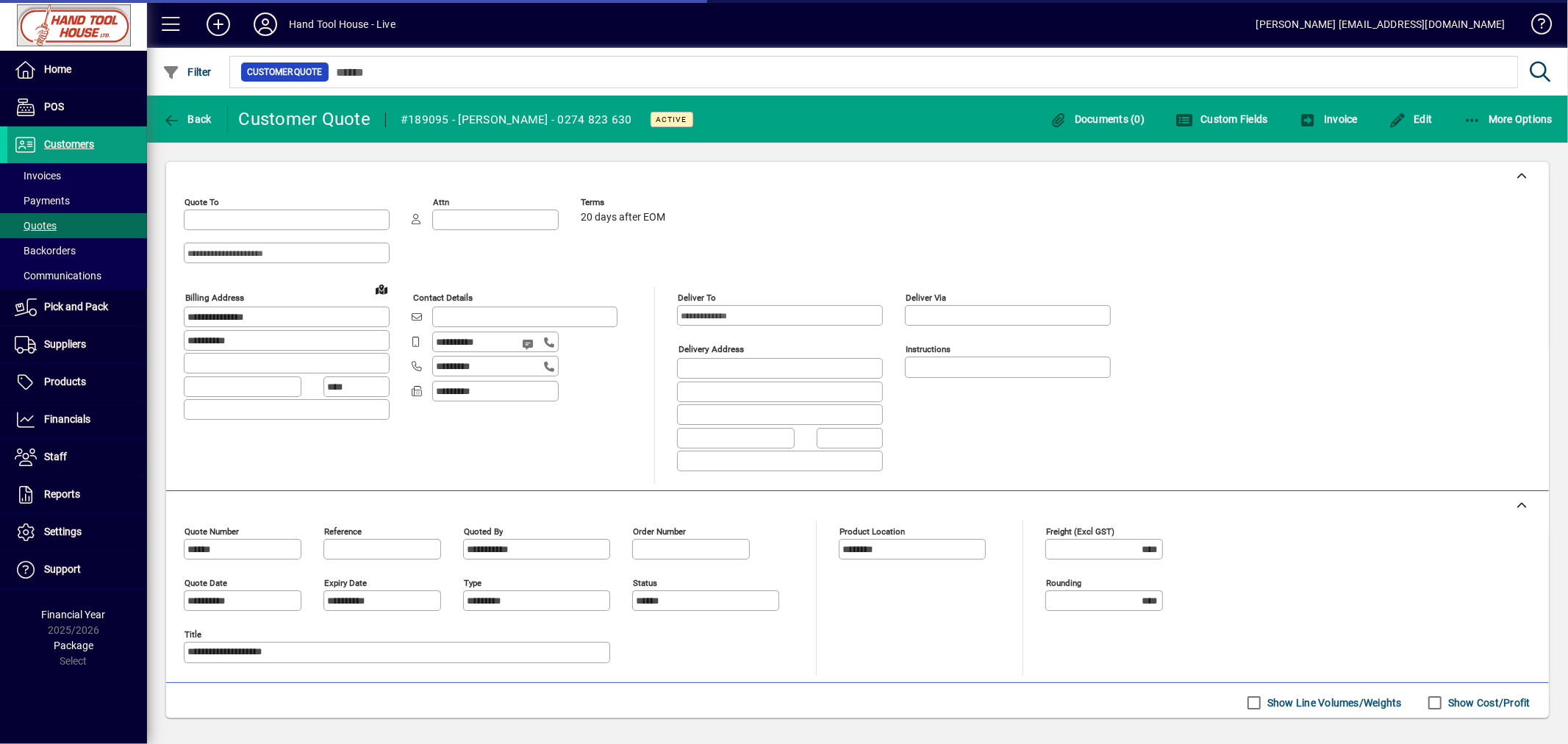
type input "**********"
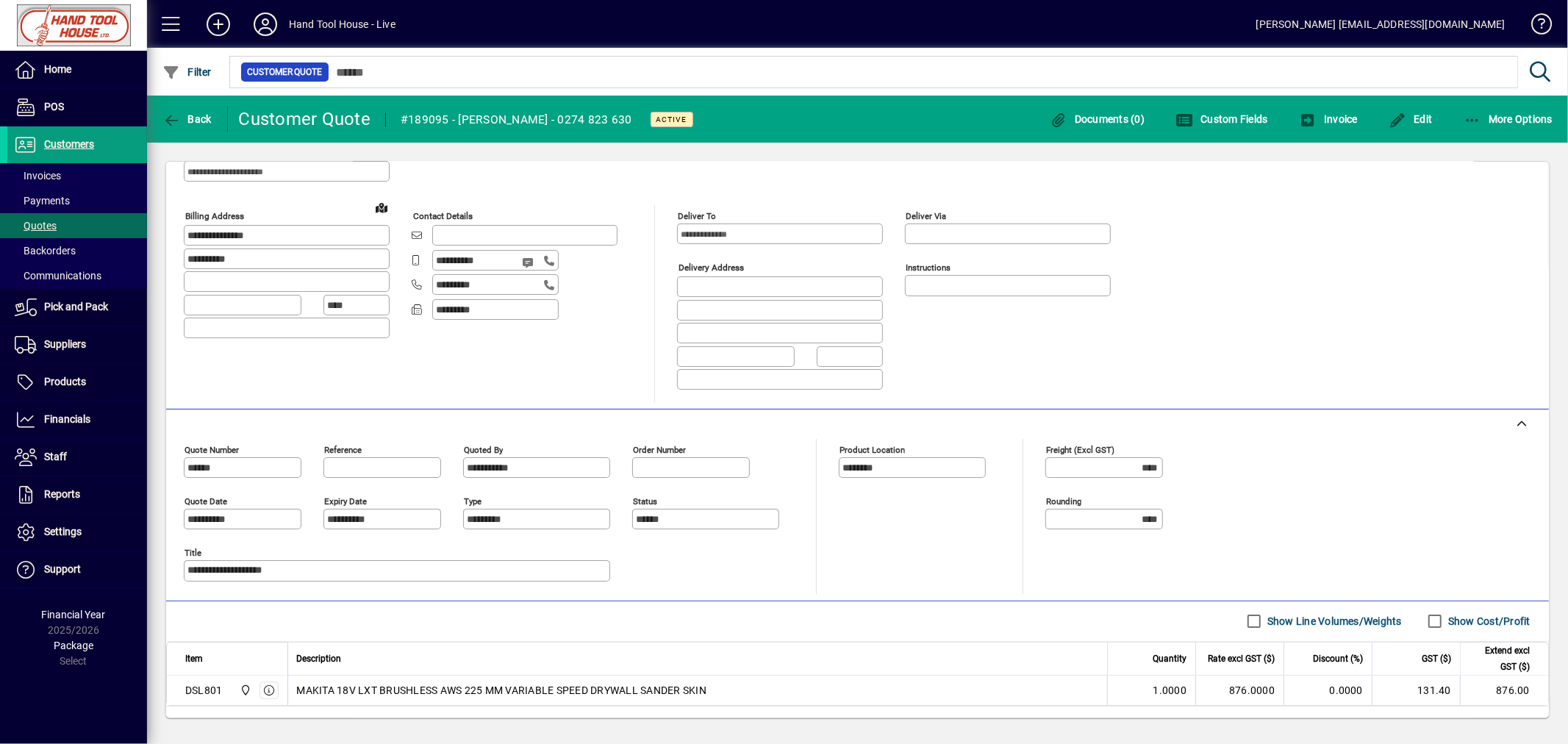
scroll to position [122, 0]
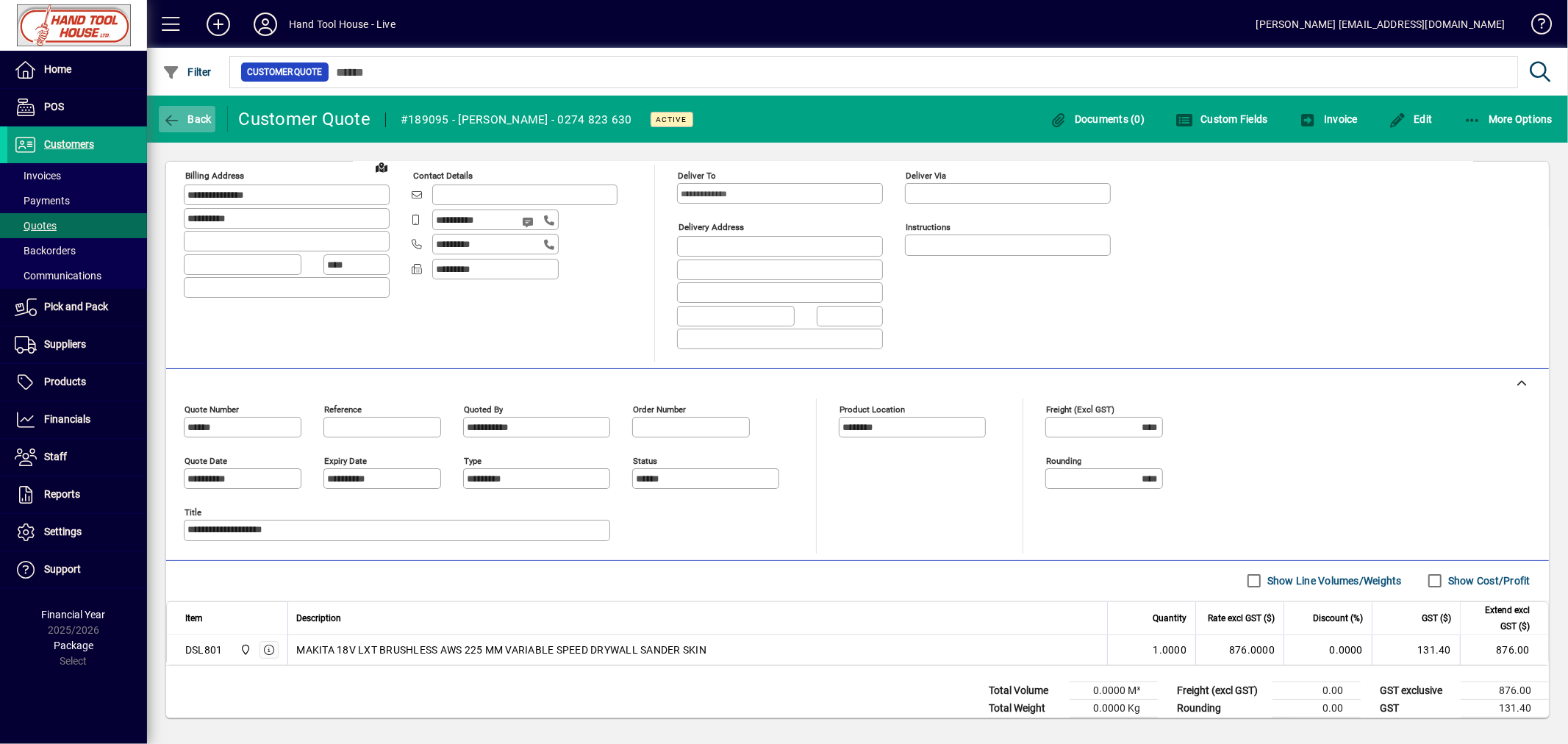
click at [204, 125] on span "button" at bounding box center [187, 118] width 56 height 35
